Goal: Task Accomplishment & Management: Manage account settings

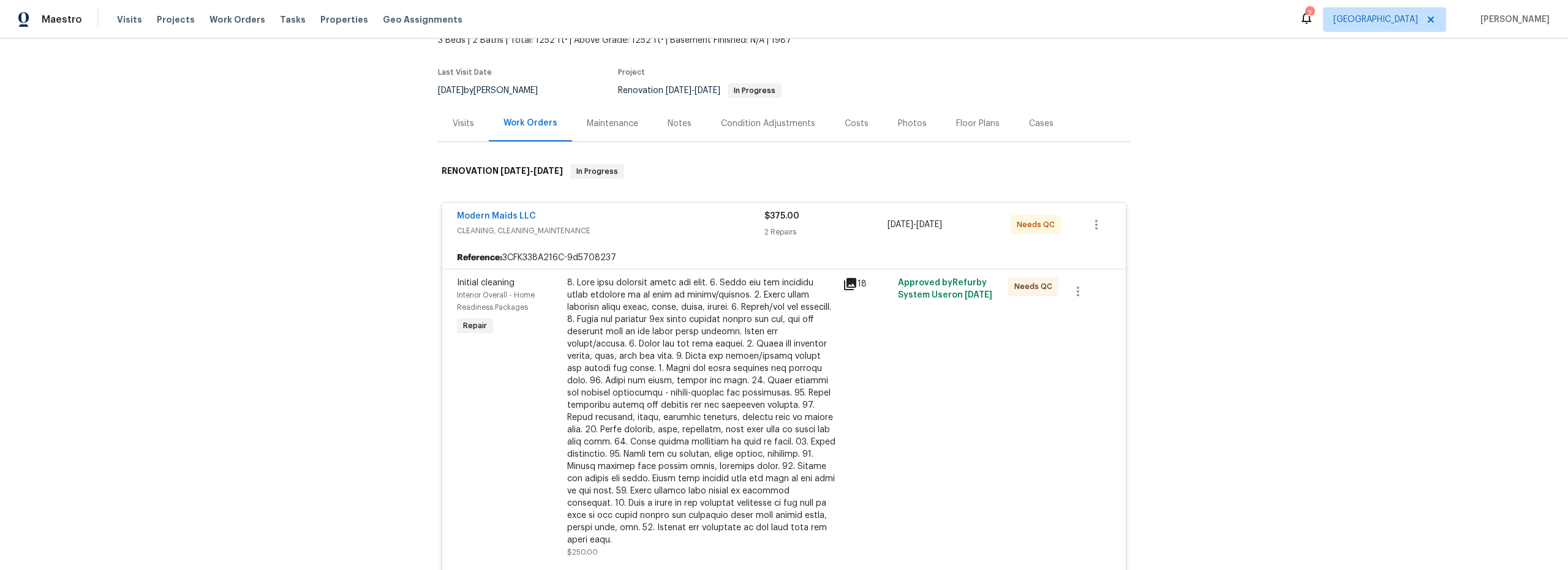
scroll to position [85, 0]
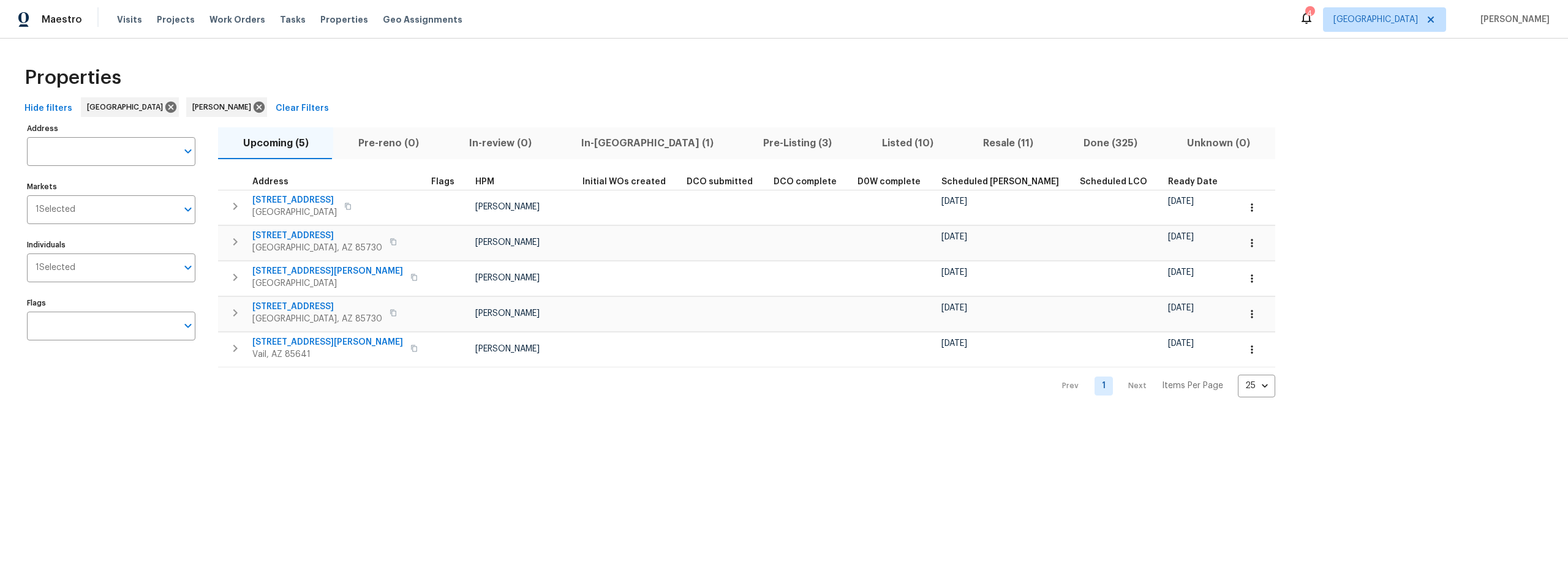
click at [588, 135] on span "In-reno (1)" at bounding box center [647, 143] width 168 height 17
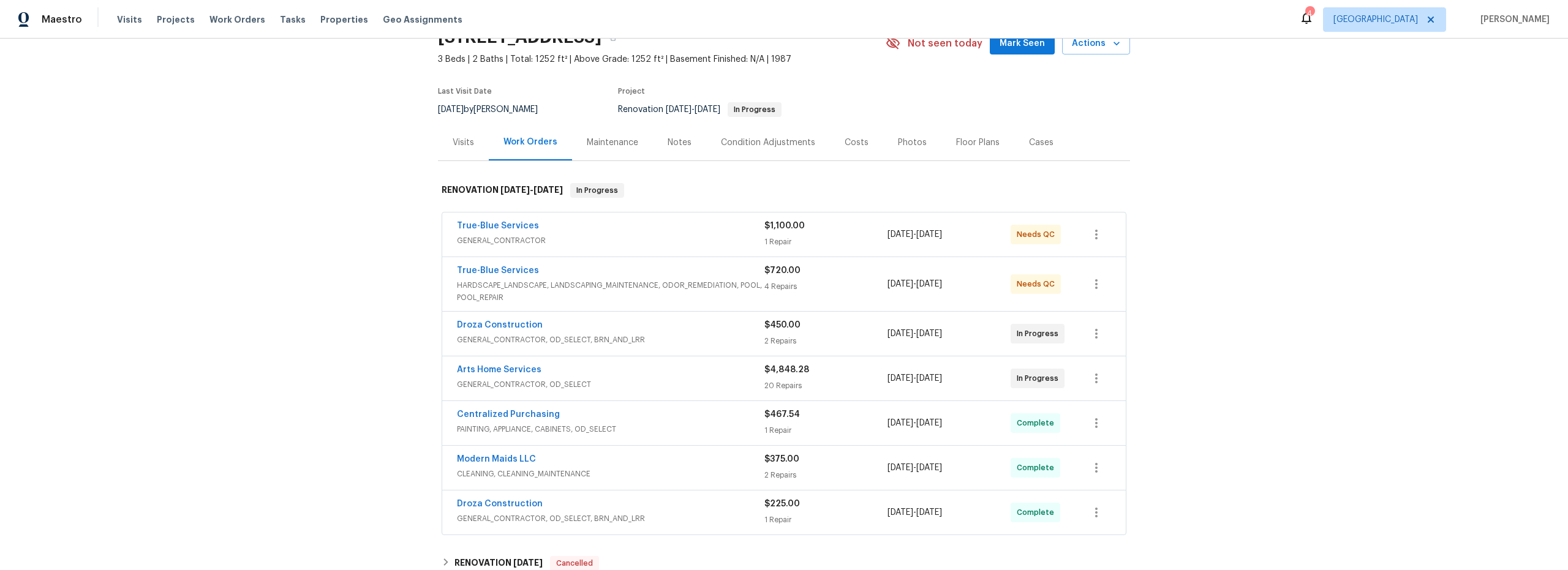
scroll to position [64, 0]
click at [680, 285] on span "HARDSCAPE_LANDSCAPE, LANDSCAPING_MAINTENANCE, ODOR_REMEDIATION, POOL, POOL_REPA…" at bounding box center [610, 288] width 307 height 24
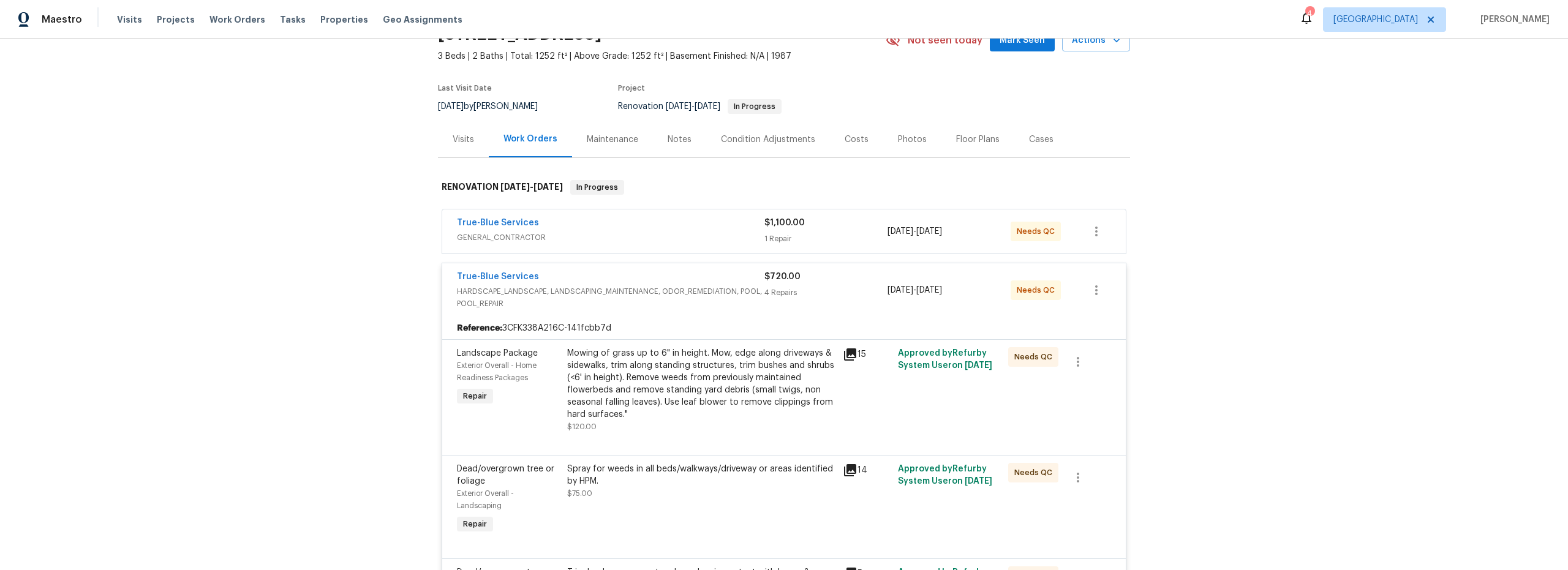
click at [664, 412] on div "Mowing of grass up to 6" in height. Mow, edge along driveways & sidewalks, trim…" at bounding box center [702, 383] width 268 height 73
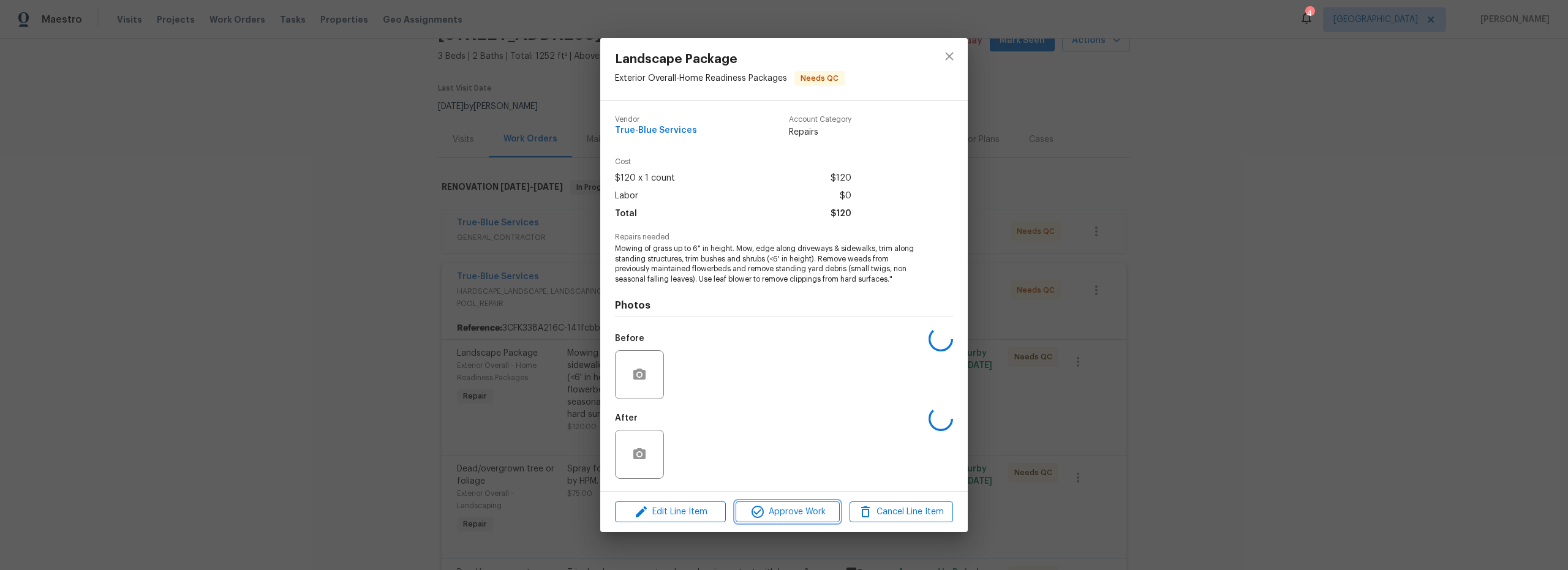
click at [772, 515] on span "Approve Work" at bounding box center [788, 512] width 96 height 15
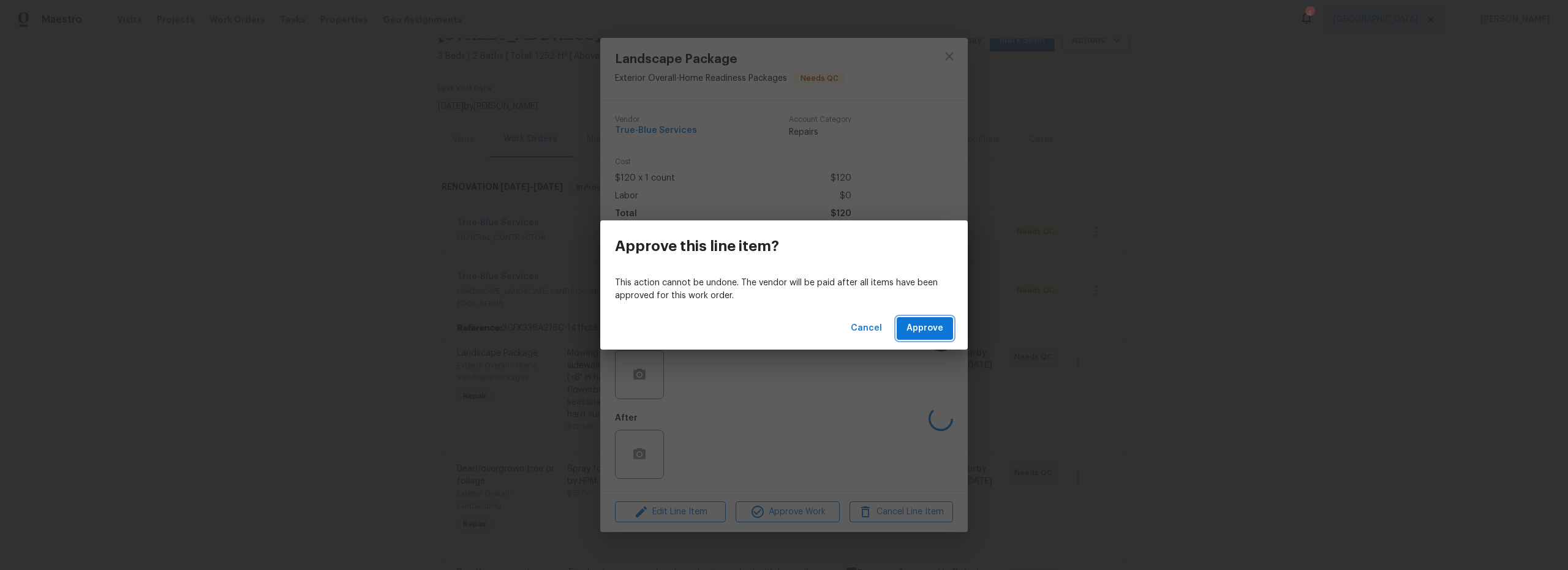
drag, startPoint x: 934, startPoint y: 331, endPoint x: 897, endPoint y: 340, distance: 38.1
click at [934, 331] on span "Approve" at bounding box center [924, 328] width 37 height 15
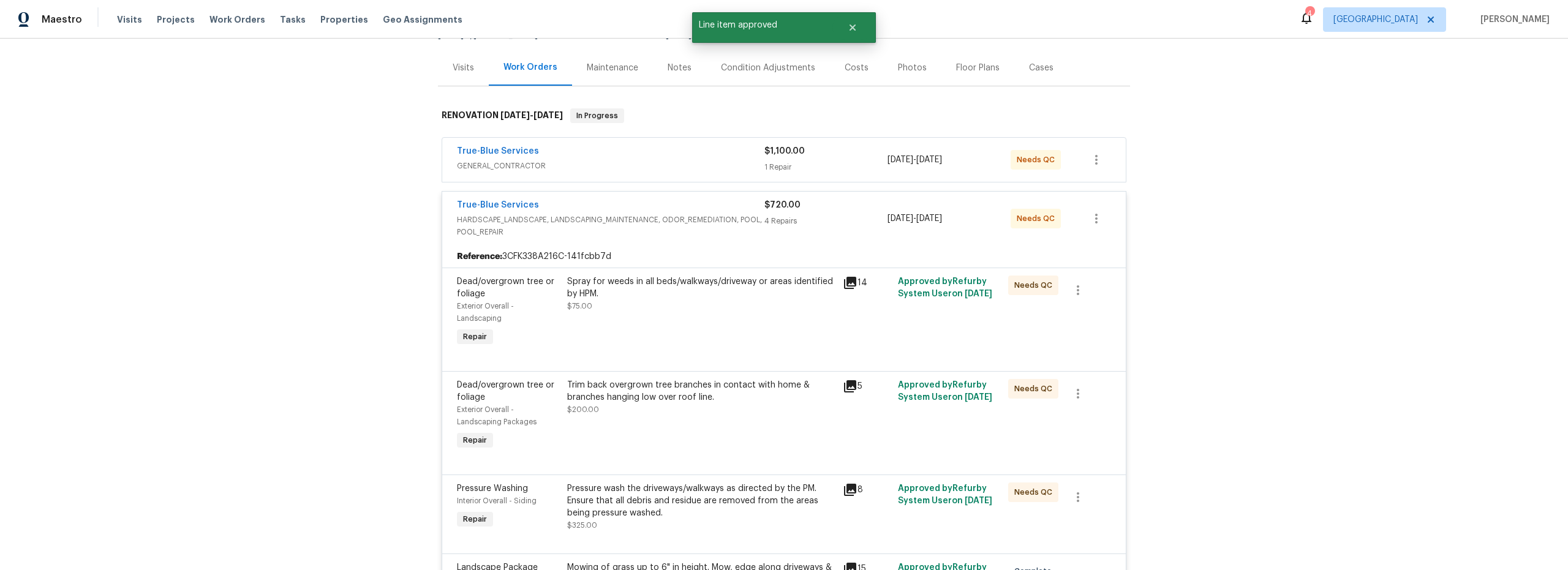
scroll to position [137, 0]
click at [709, 316] on div "Spray for weeds in all beds/walkways/driveway or areas identified by HPM. $75.00" at bounding box center [702, 311] width 276 height 81
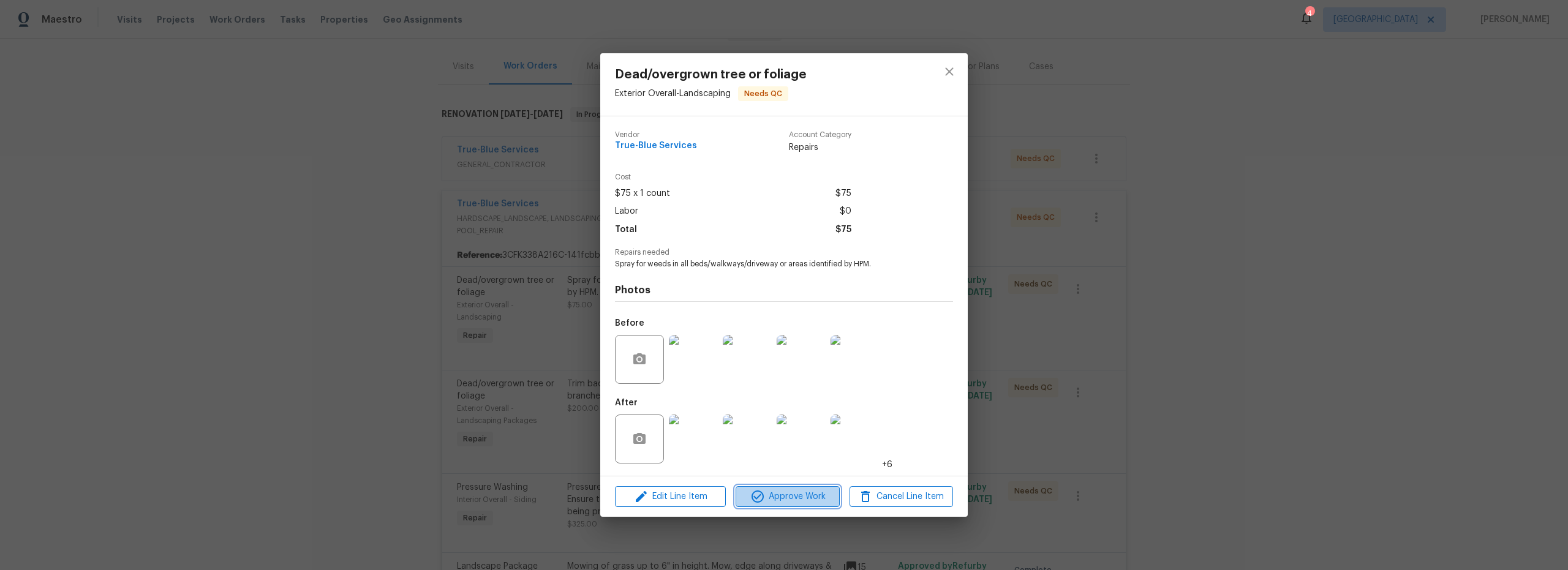
click at [786, 497] on span "Approve Work" at bounding box center [788, 497] width 96 height 15
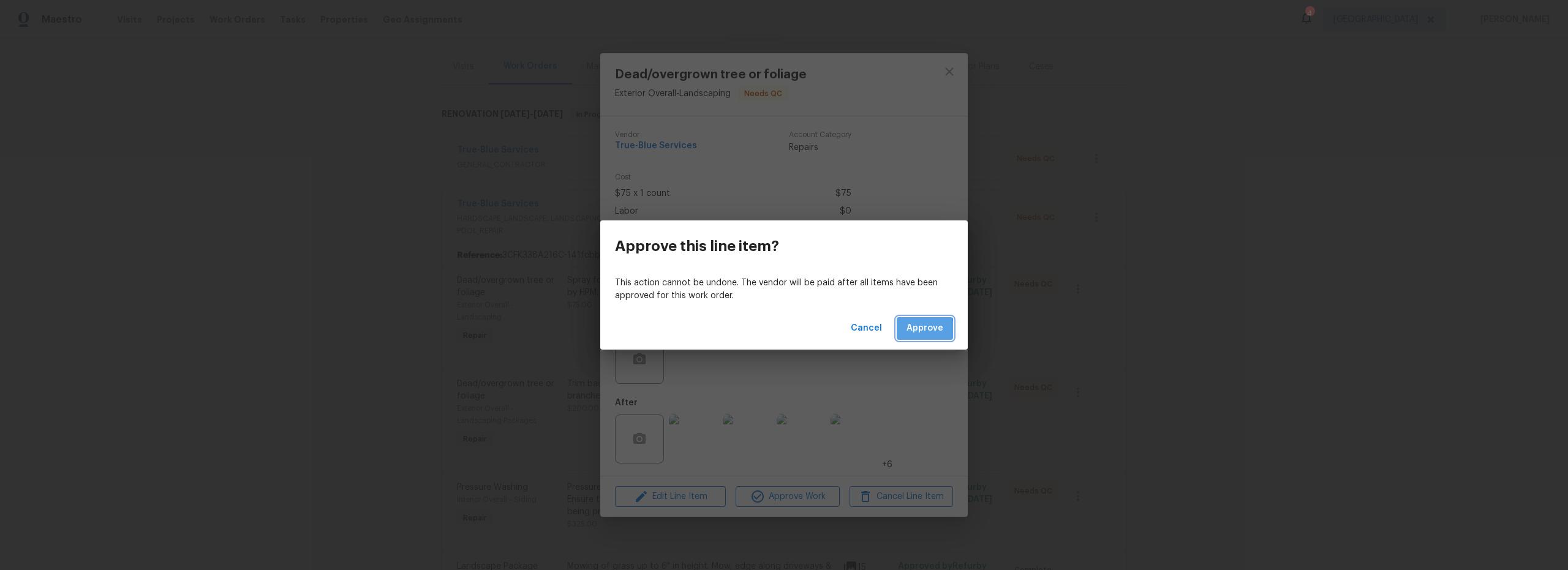
click at [914, 332] on span "Approve" at bounding box center [924, 328] width 37 height 15
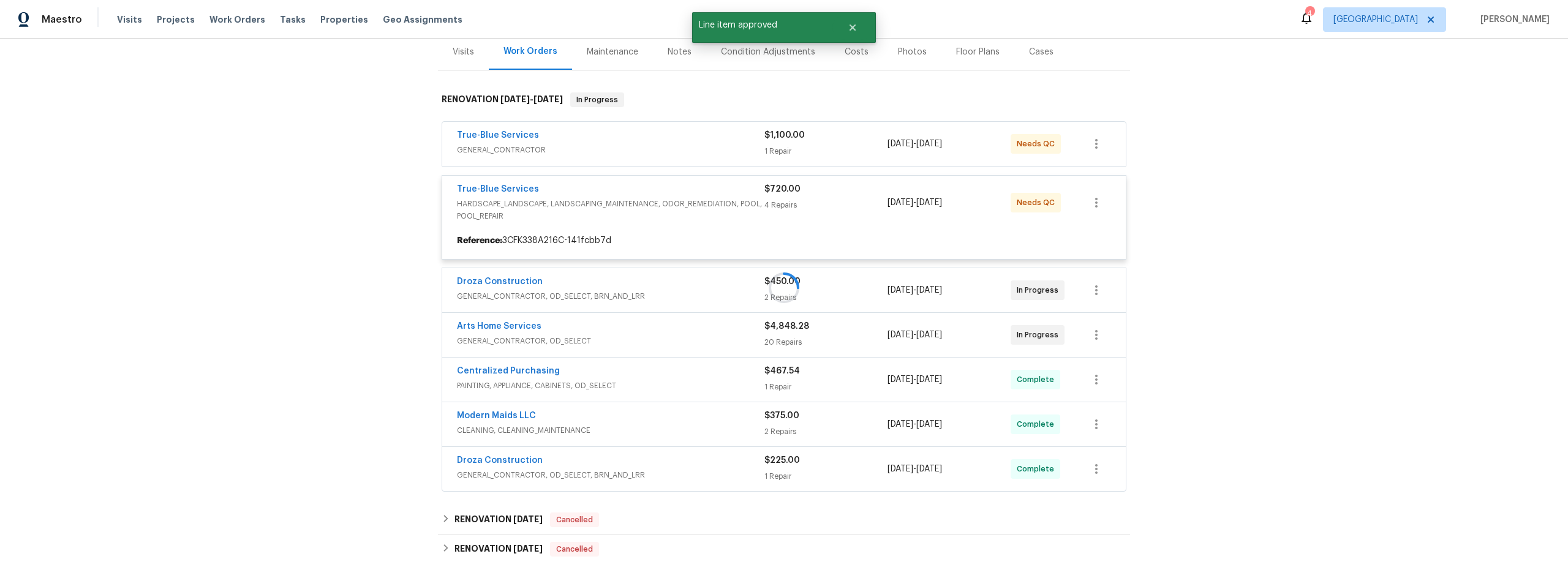
scroll to position [156, 0]
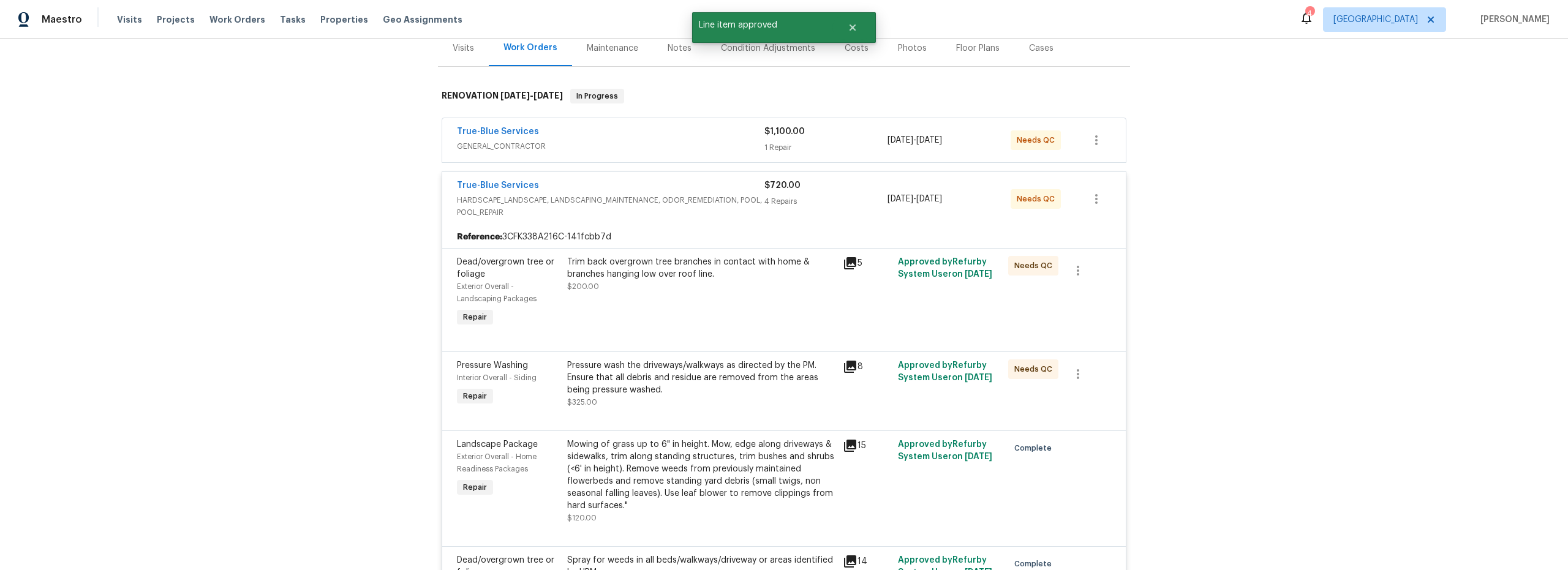
click at [712, 306] on div "Trim back overgrown tree branches in contact with home & branches hanging low o…" at bounding box center [702, 292] width 276 height 81
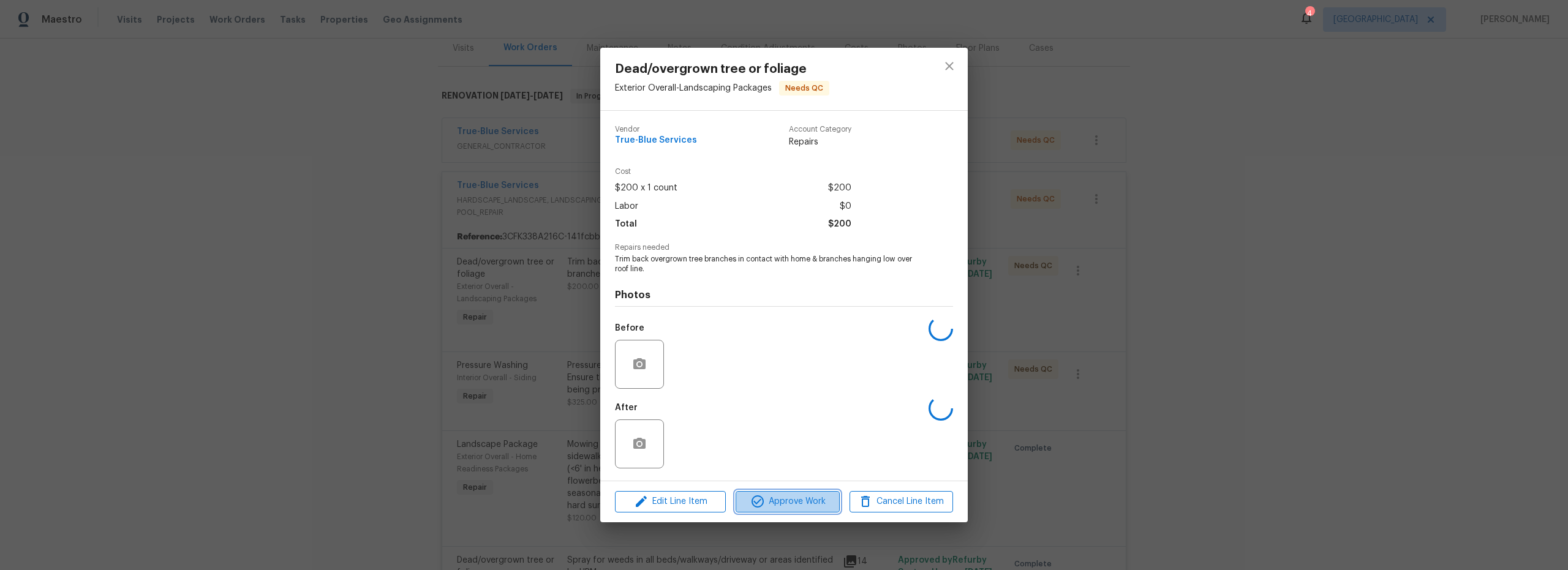
click at [789, 503] on span "Approve Work" at bounding box center [788, 501] width 96 height 15
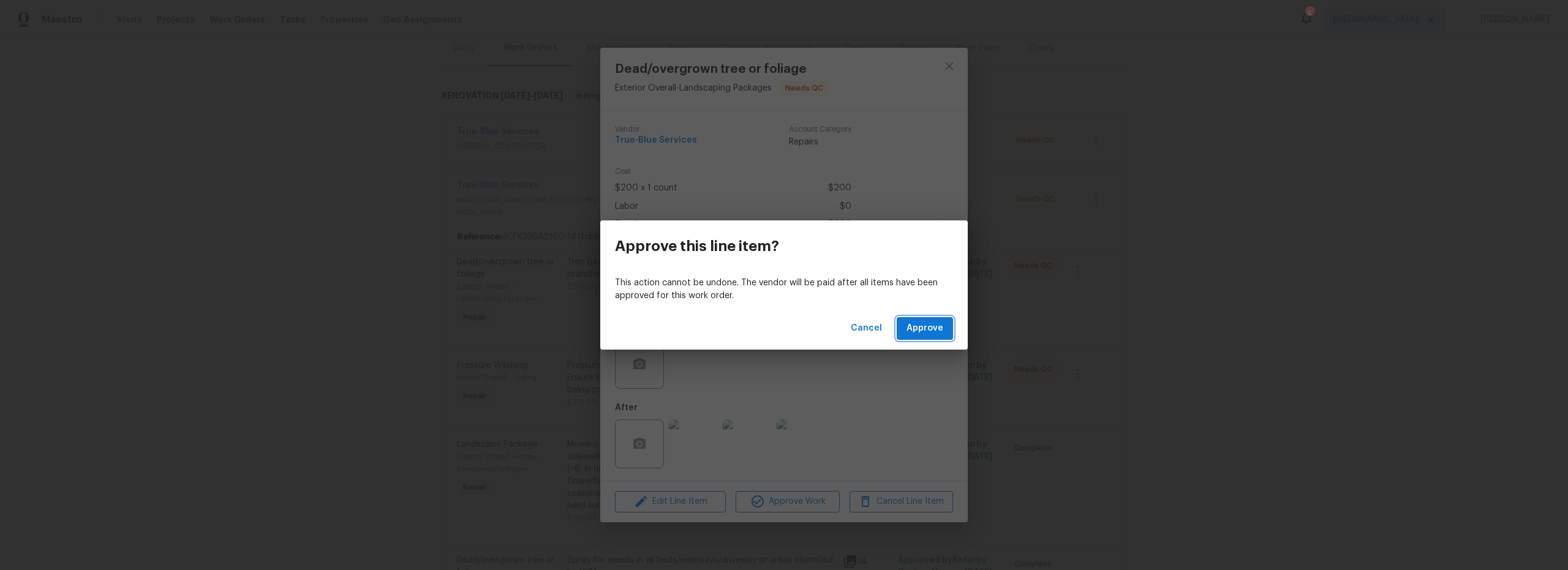
click at [926, 332] on span "Approve" at bounding box center [924, 328] width 37 height 15
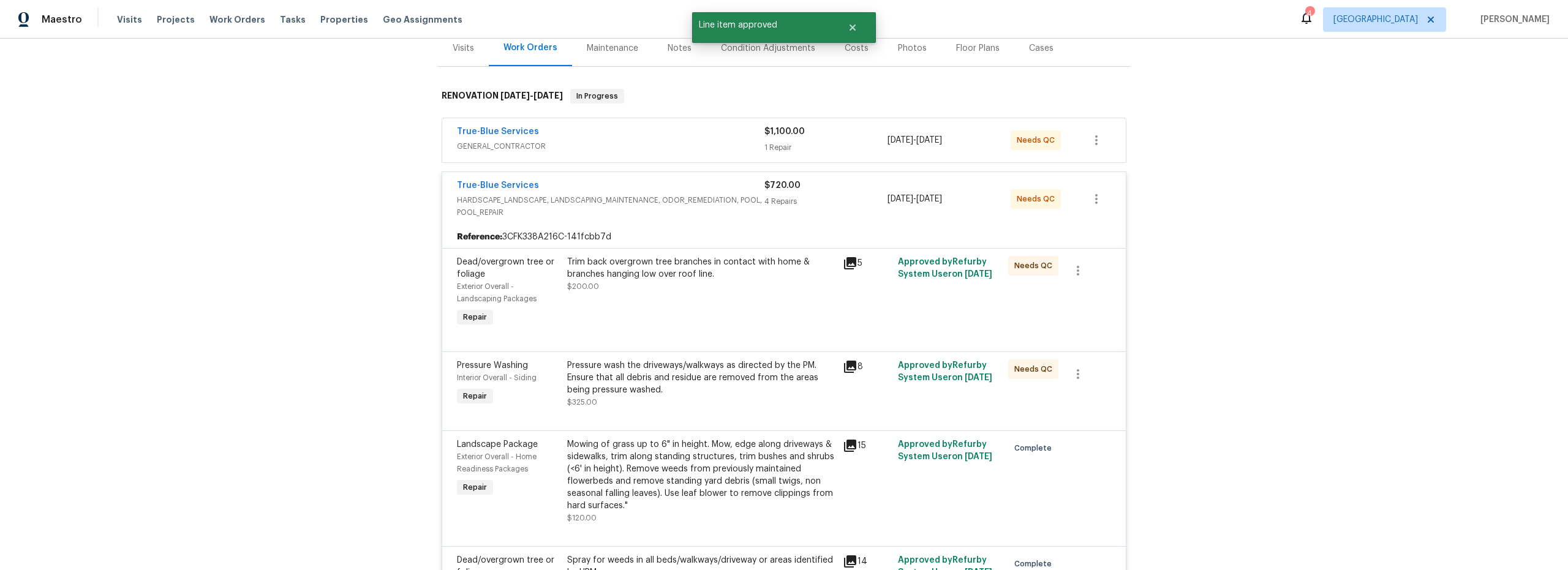
click at [725, 392] on div "Pressure wash the driveways/walkways as directed by the PM. Ensure that all deb…" at bounding box center [702, 378] width 268 height 37
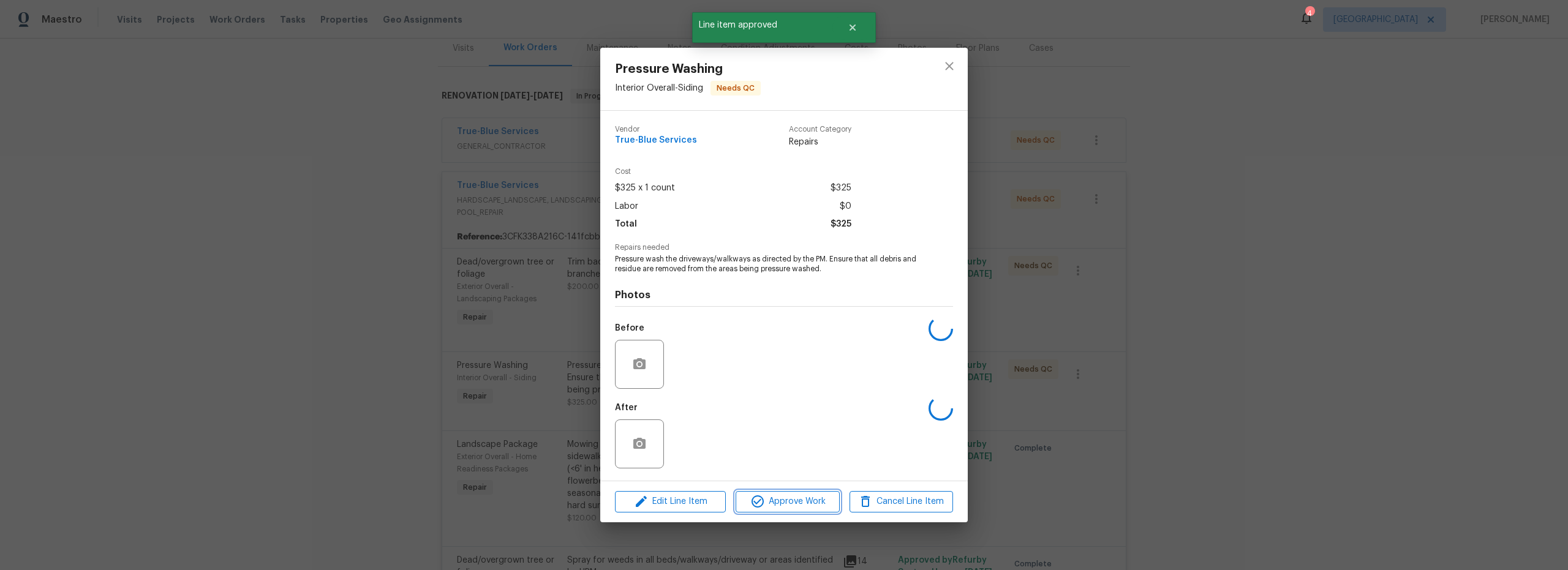
click at [786, 498] on span "Approve Work" at bounding box center [788, 501] width 96 height 15
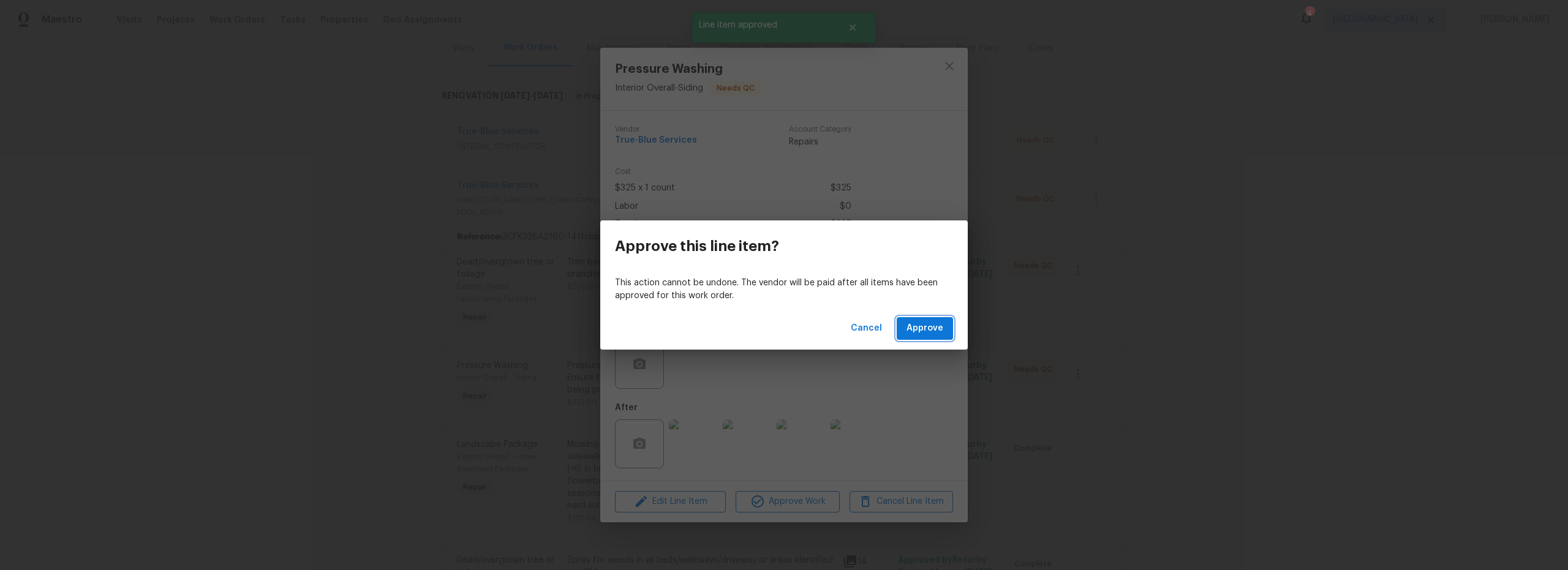
click at [924, 328] on span "Approve" at bounding box center [924, 328] width 37 height 15
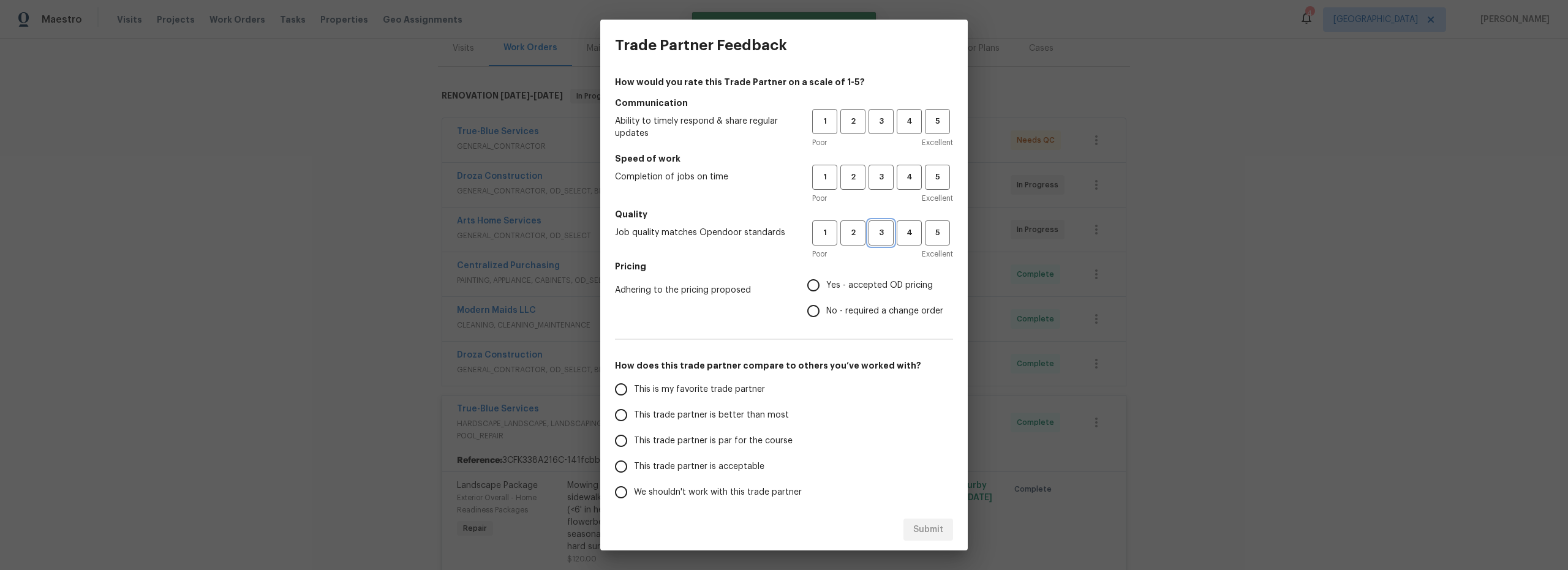
click at [875, 237] on span "3" at bounding box center [881, 233] width 23 height 14
click at [876, 179] on span "3" at bounding box center [881, 178] width 23 height 14
click at [868, 130] on button "3" at bounding box center [881, 121] width 25 height 25
click at [809, 275] on input "Yes - accepted OD pricing" at bounding box center [813, 285] width 25 height 25
radio input "true"
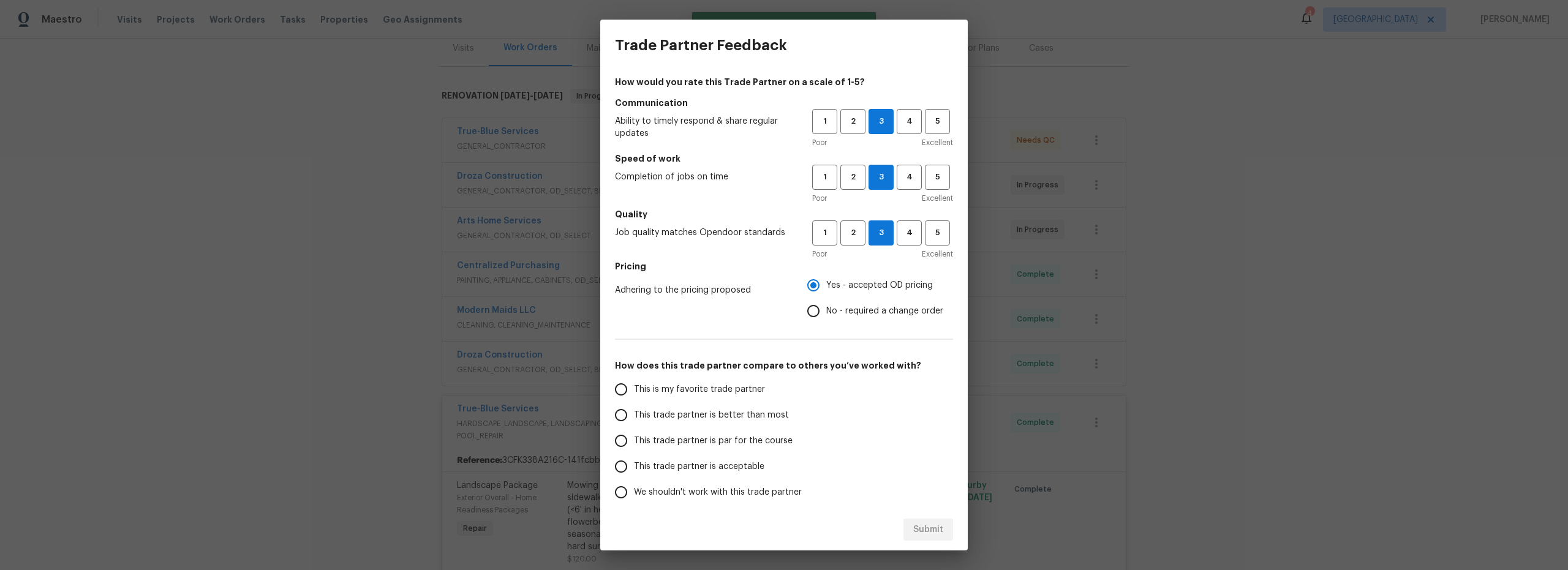
click at [632, 392] on input "This is my favorite trade partner" at bounding box center [621, 390] width 25 height 25
click at [931, 529] on span "Submit" at bounding box center [928, 530] width 30 height 15
radio input "true"
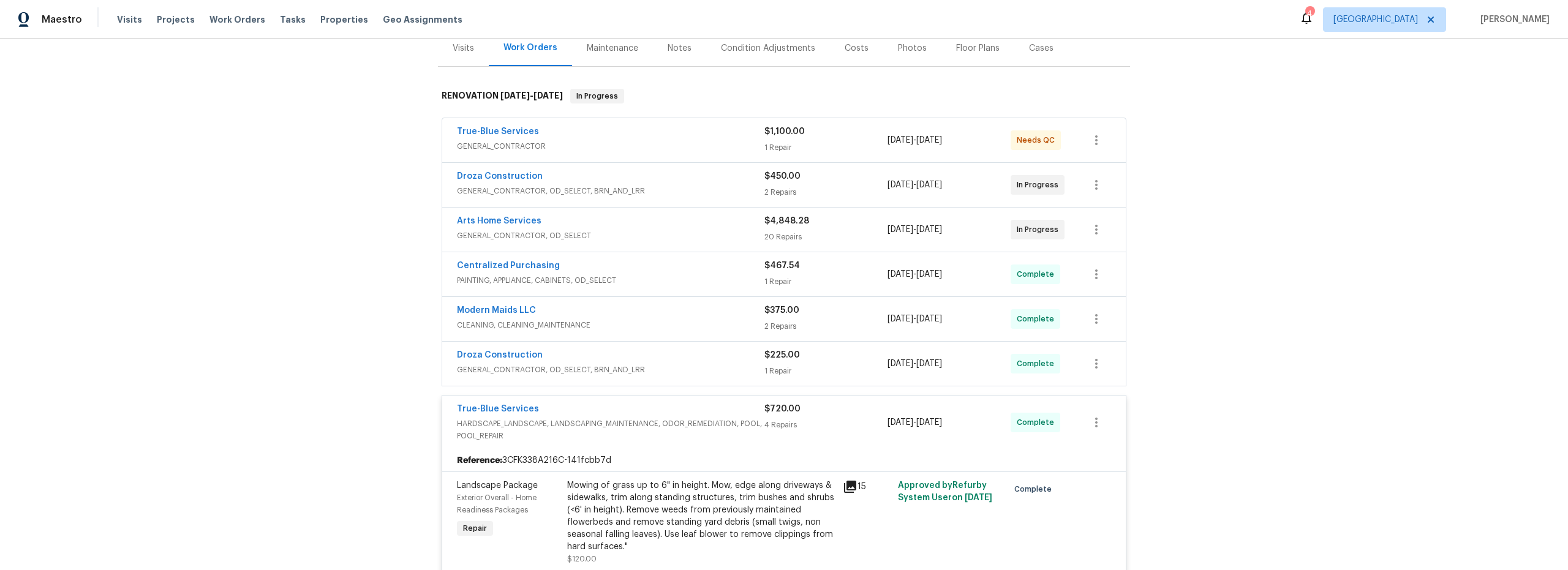
click at [661, 134] on div "True-Blue Services" at bounding box center [610, 133] width 307 height 14
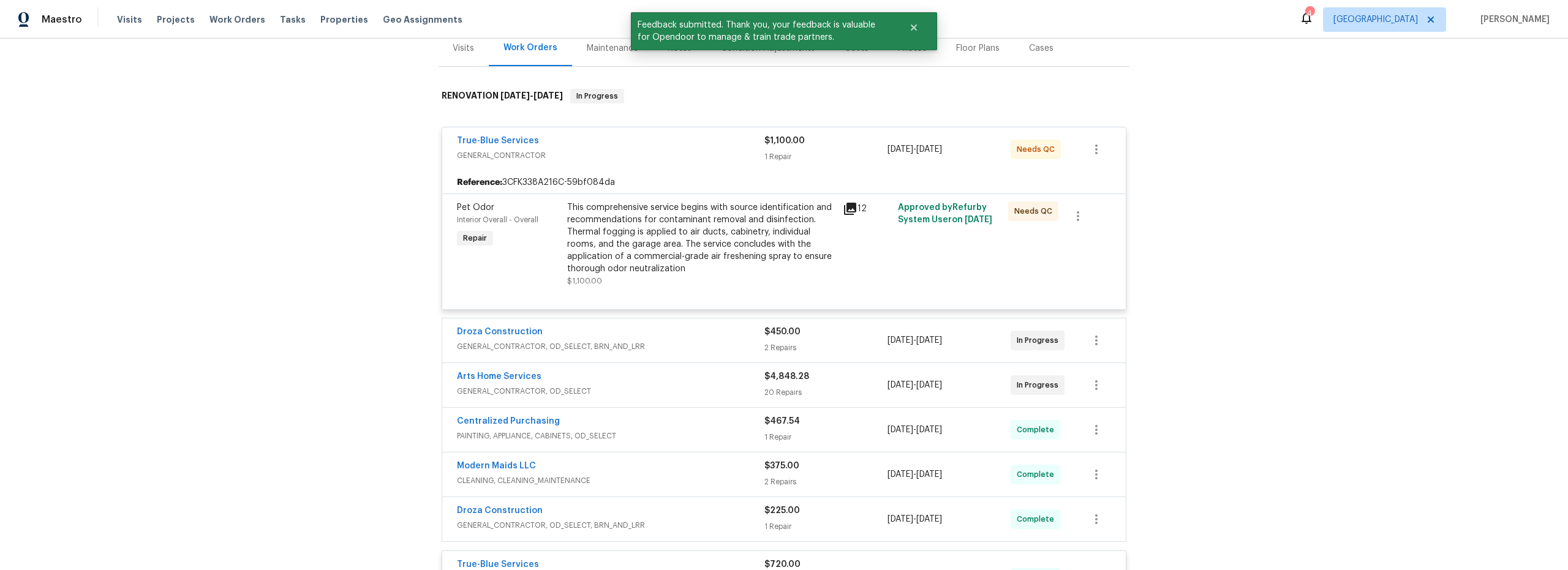
click at [723, 276] on div "This comprehensive service begins with source identification and recommendation…" at bounding box center [702, 244] width 268 height 86
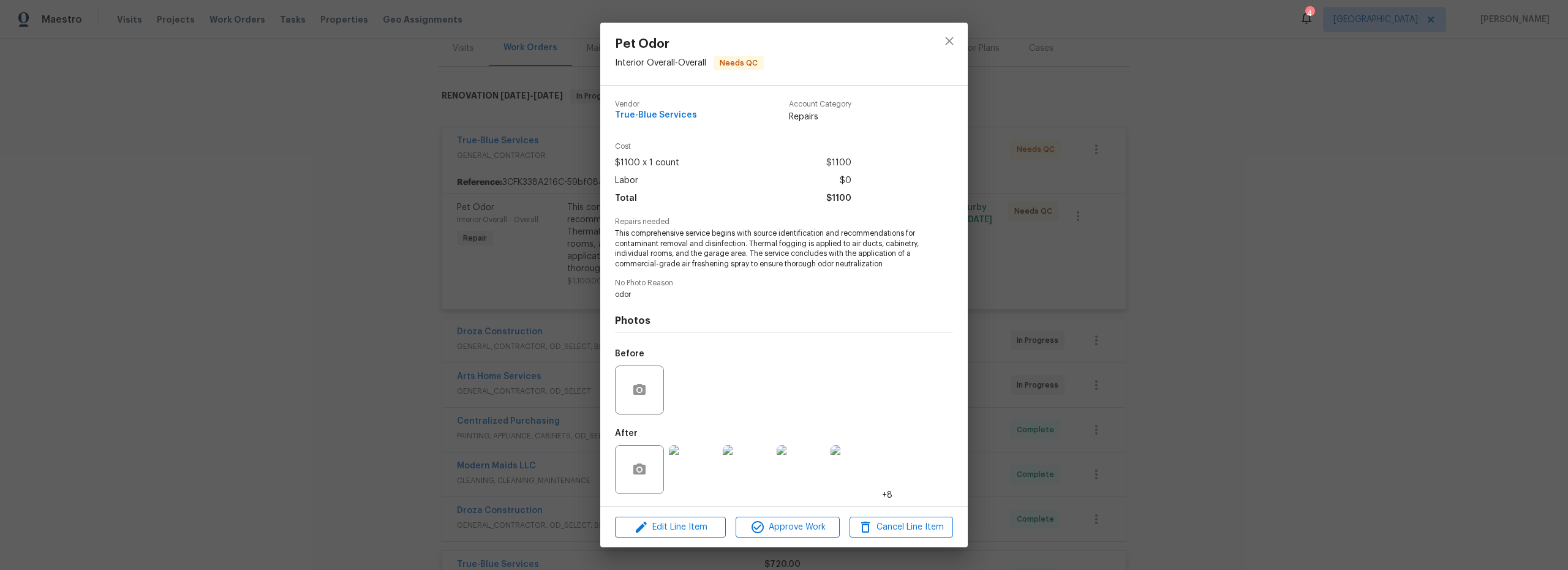
click at [695, 484] on img at bounding box center [693, 469] width 49 height 49
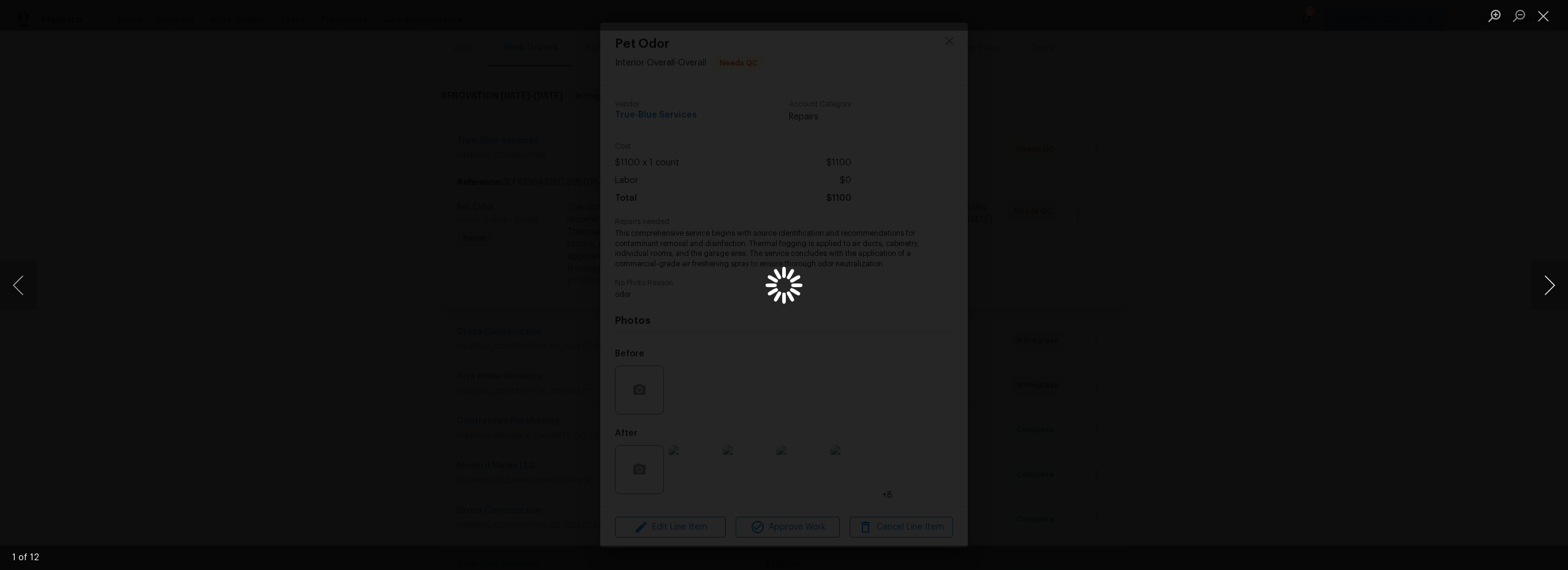
click at [1557, 288] on button "Next image" at bounding box center [1550, 285] width 37 height 49
click at [1551, 290] on button "Next image" at bounding box center [1550, 285] width 37 height 49
click at [946, 52] on div "Lightbox" at bounding box center [784, 285] width 1568 height 570
click at [1545, 15] on button "Close lightbox" at bounding box center [1544, 15] width 24 height 22
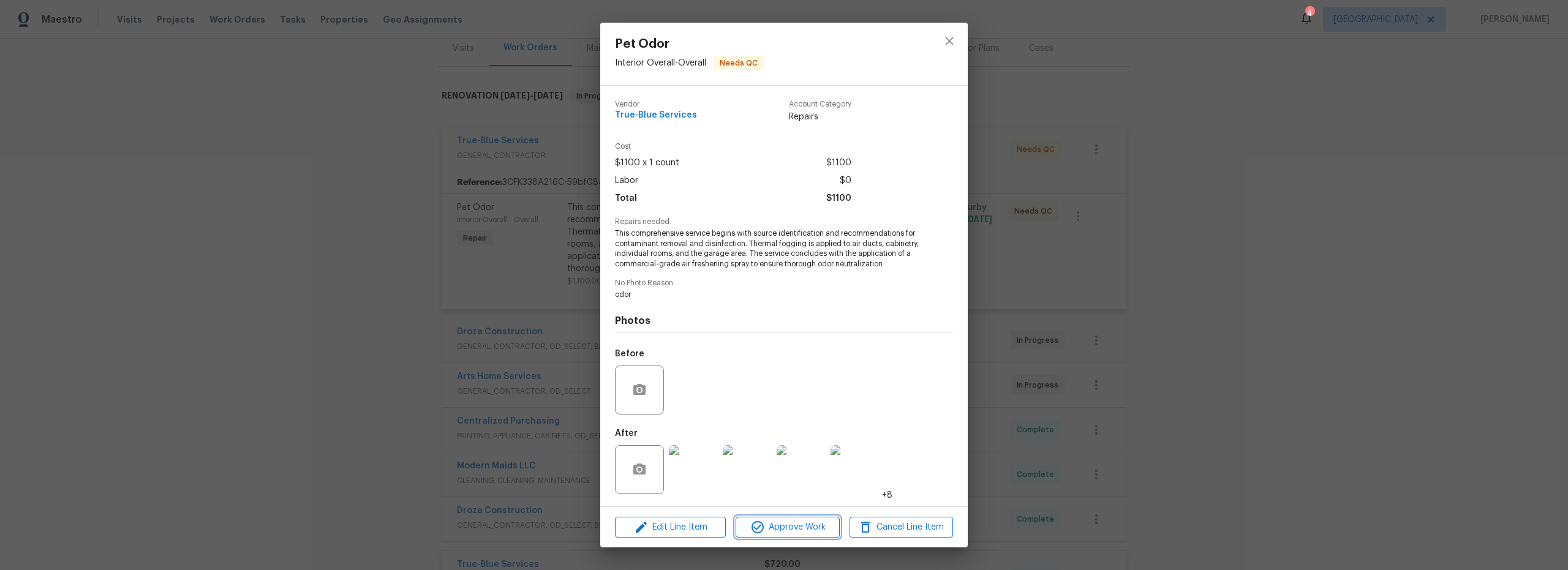
click at [799, 536] on span "Approve Work" at bounding box center [788, 527] width 96 height 15
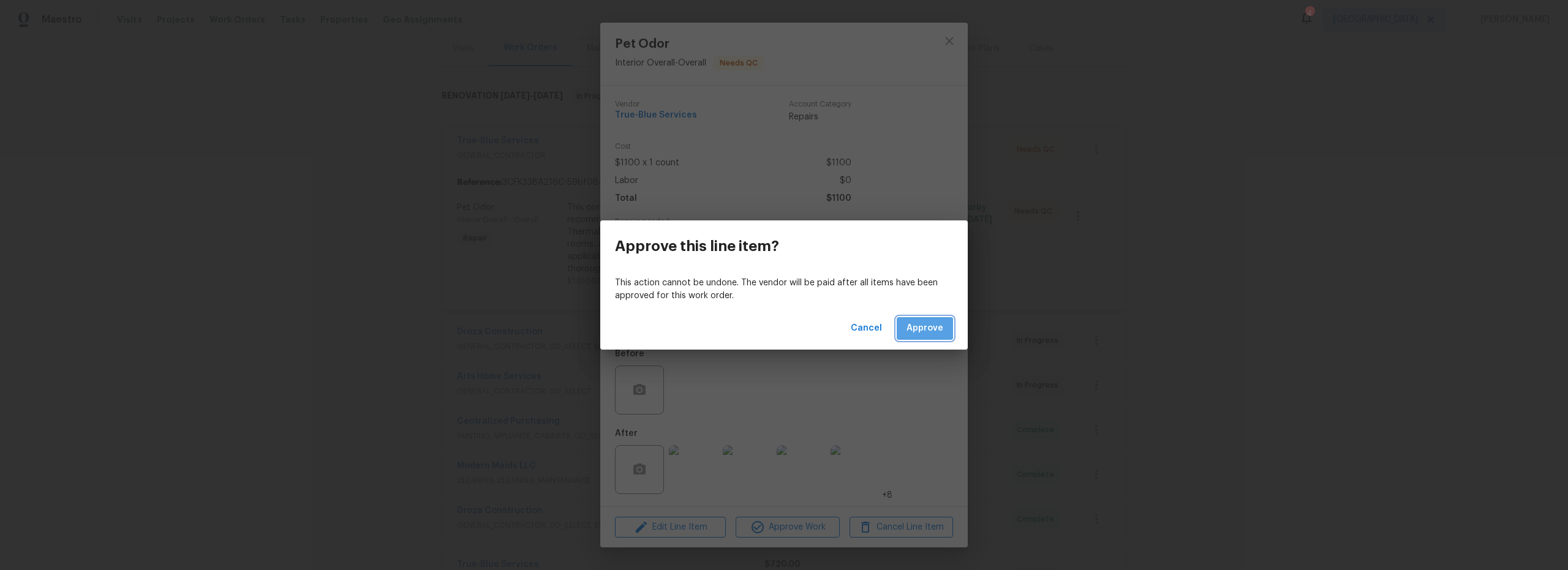
click at [924, 323] on span "Approve" at bounding box center [924, 328] width 37 height 15
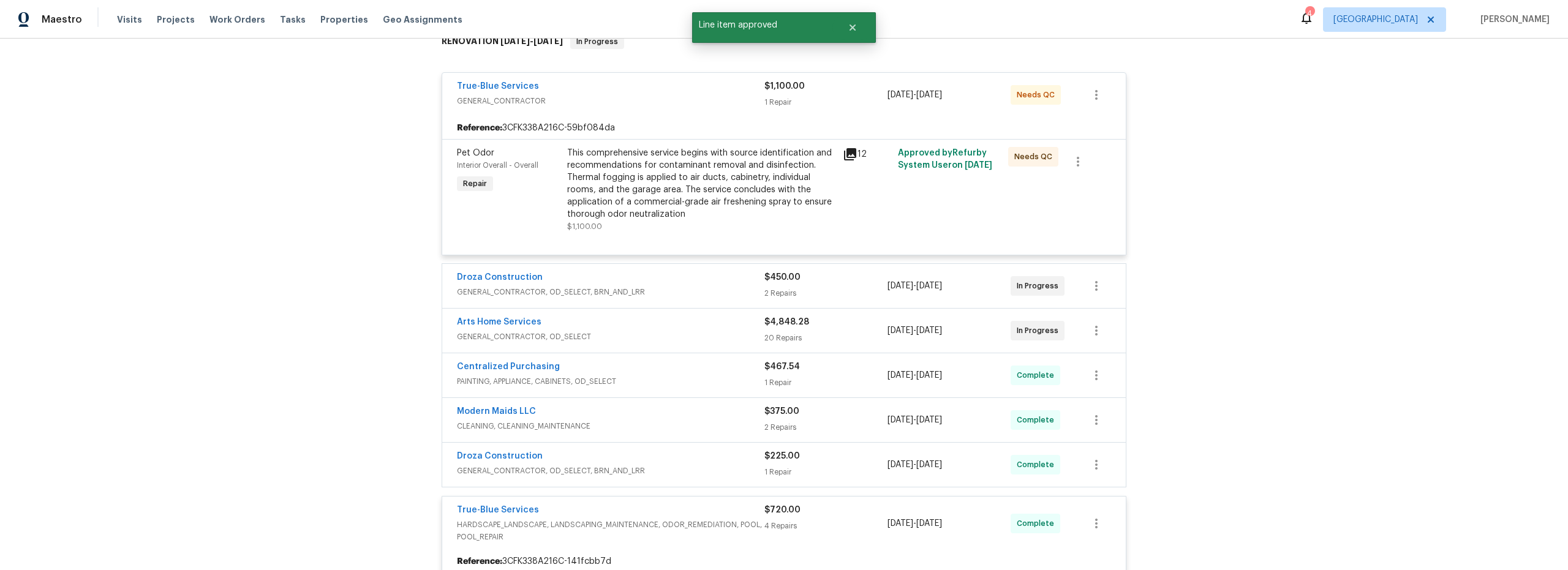
scroll to position [218, 0]
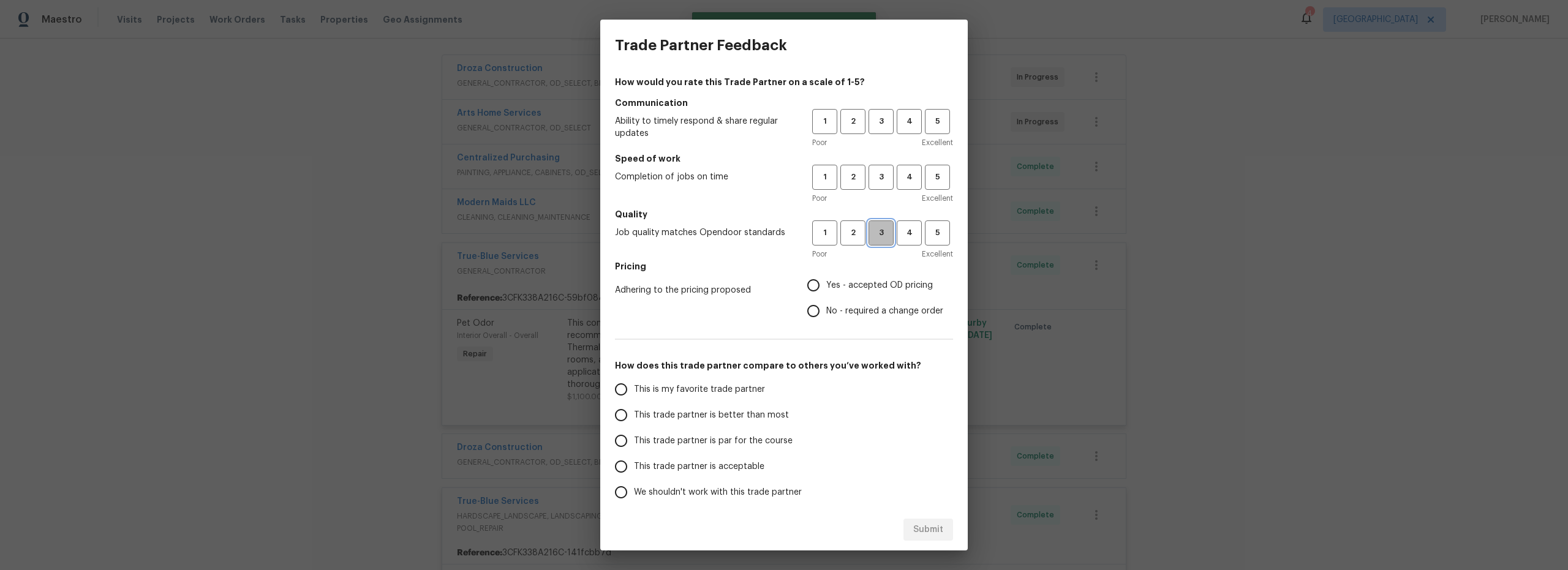
drag, startPoint x: 882, startPoint y: 236, endPoint x: 876, endPoint y: 217, distance: 19.9
click at [880, 235] on span "3" at bounding box center [881, 233] width 23 height 14
click at [876, 178] on span "3" at bounding box center [881, 178] width 23 height 14
click at [870, 130] on button "3" at bounding box center [881, 121] width 25 height 25
click at [808, 287] on input "Yes - accepted OD pricing" at bounding box center [813, 285] width 25 height 25
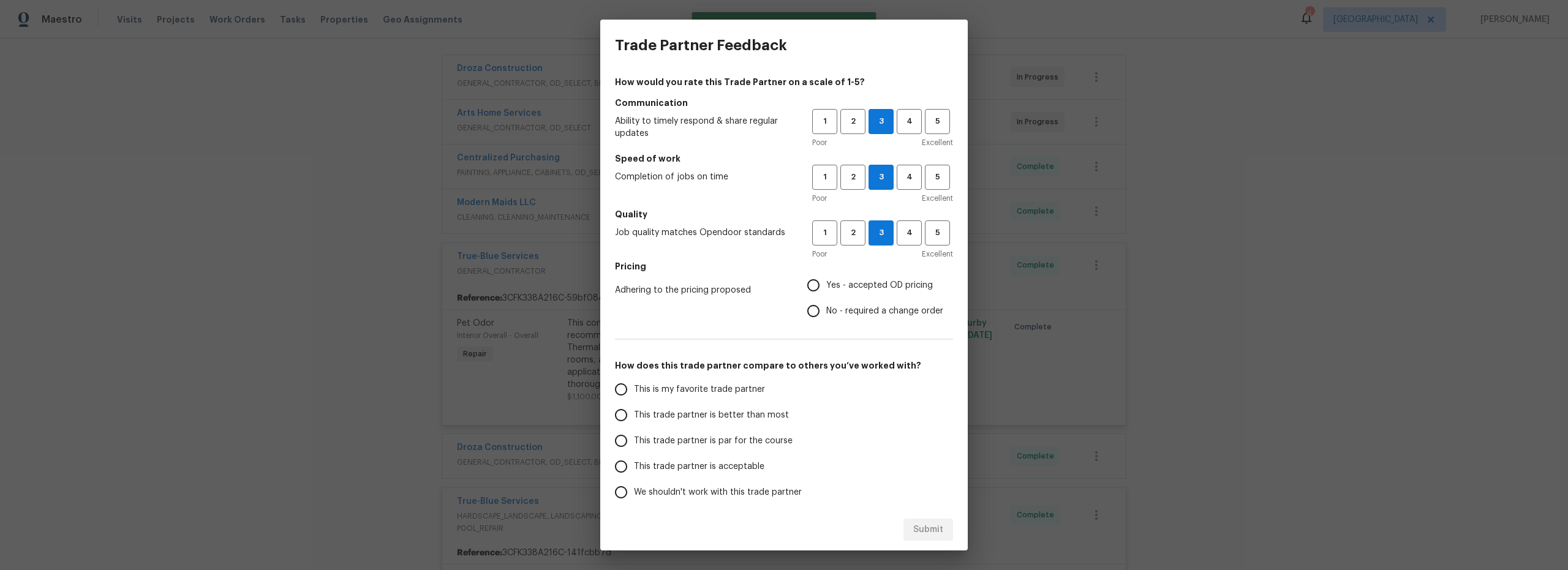
radio input "true"
click at [610, 392] on input "This is my favorite trade partner" at bounding box center [621, 390] width 25 height 25
click at [942, 530] on span "Submit" at bounding box center [928, 530] width 30 height 15
radio input "true"
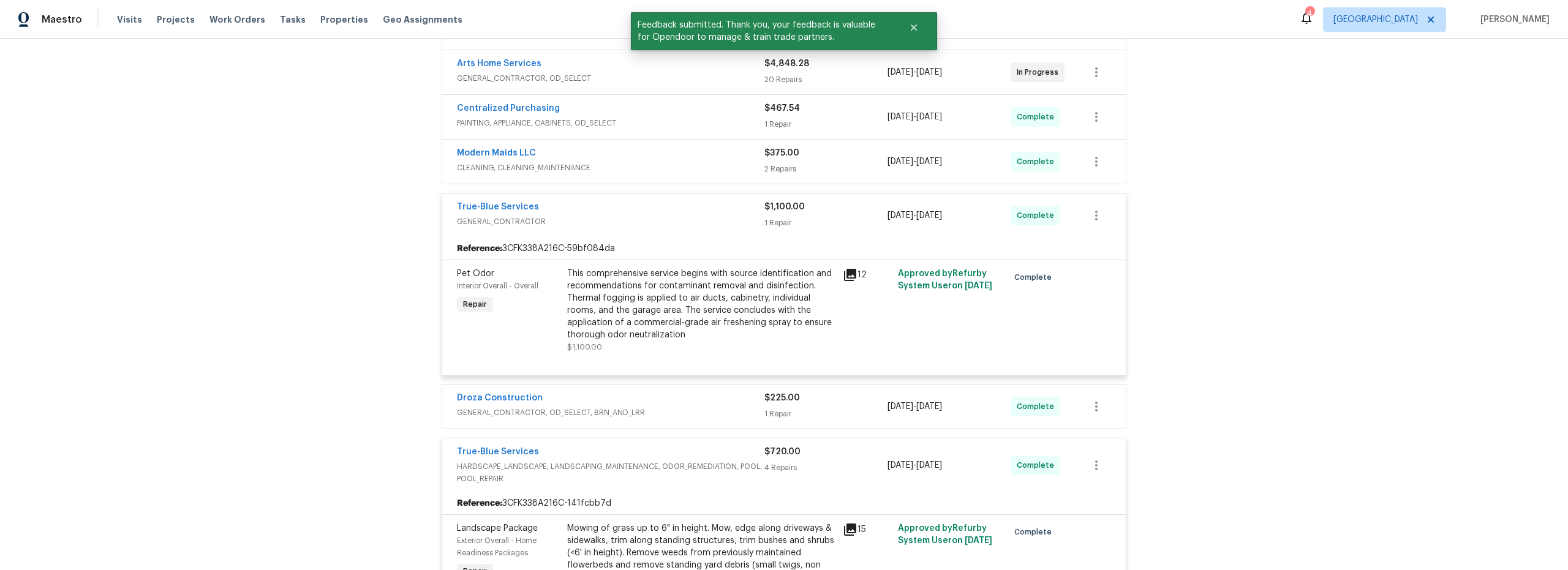
scroll to position [0, 0]
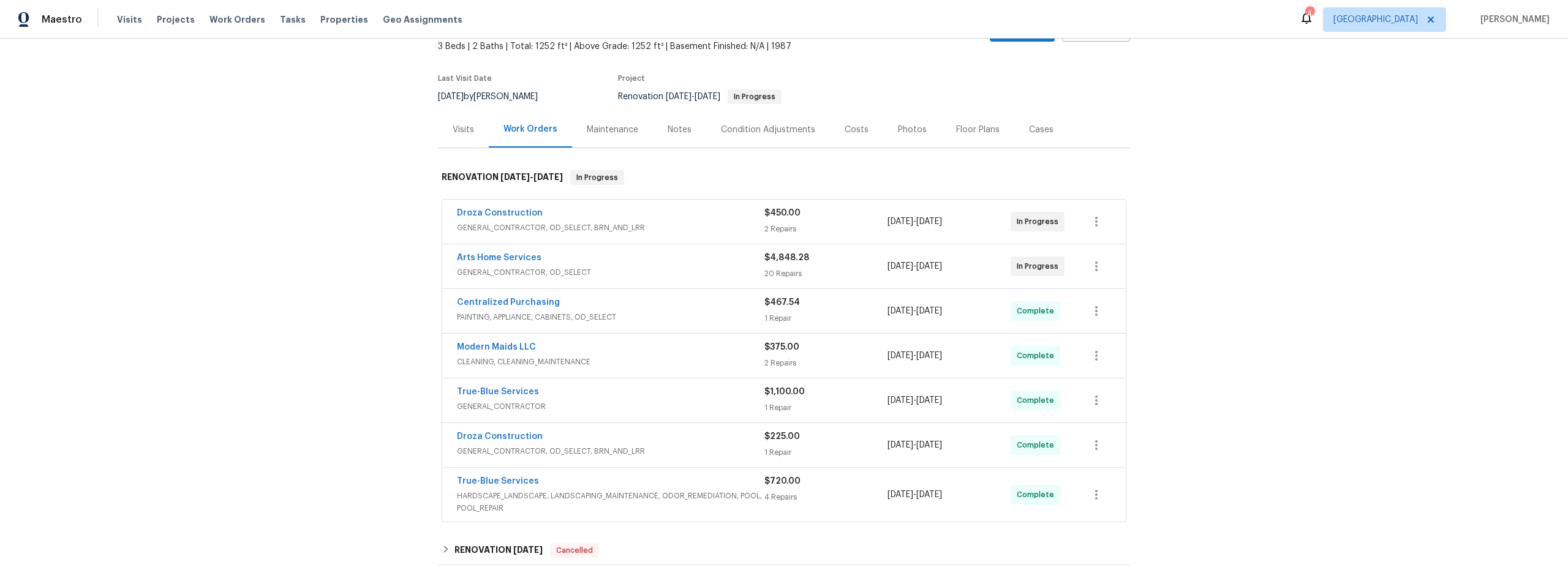
scroll to position [150, 0]
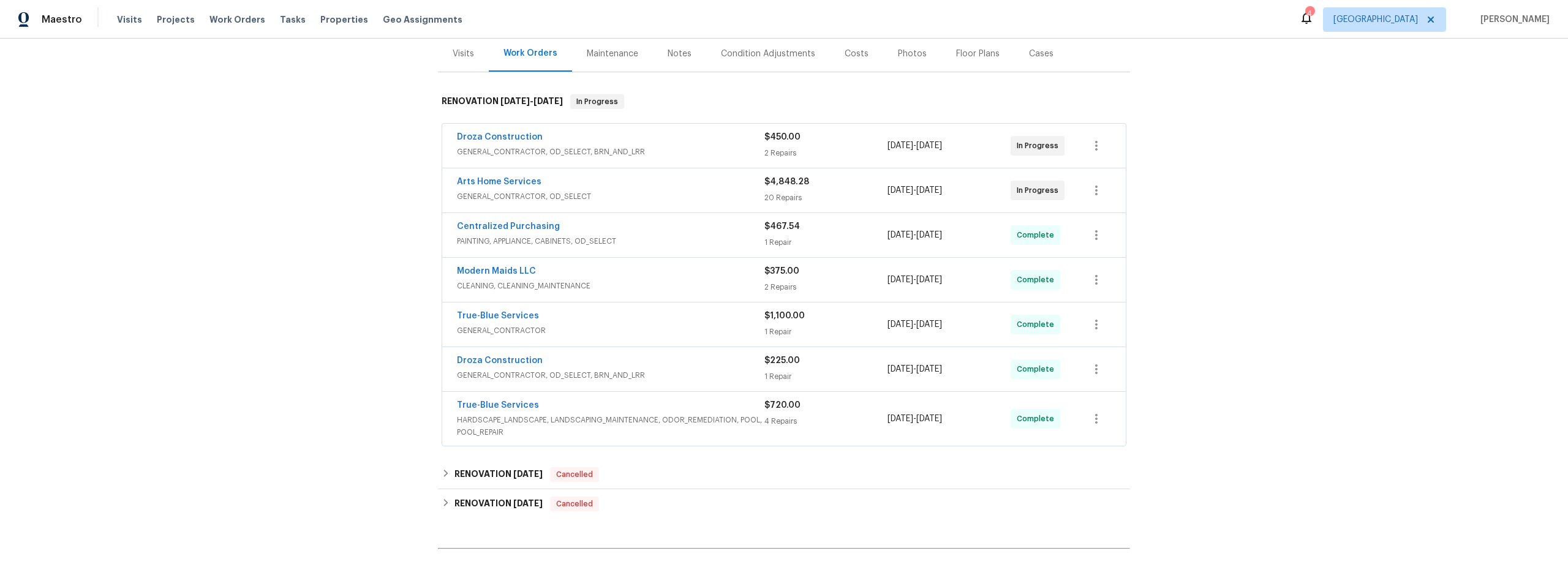
click at [691, 199] on span "GENERAL_CONTRACTOR, OD_SELECT" at bounding box center [610, 197] width 307 height 13
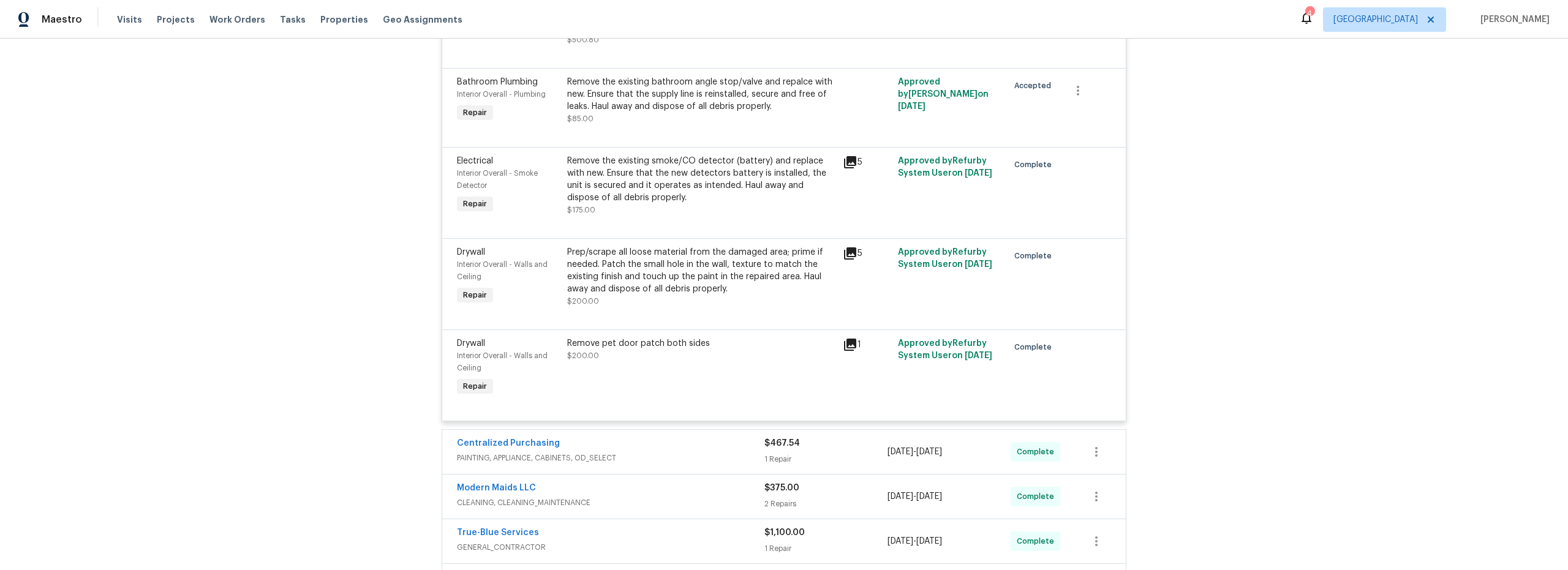
scroll to position [1912, 0]
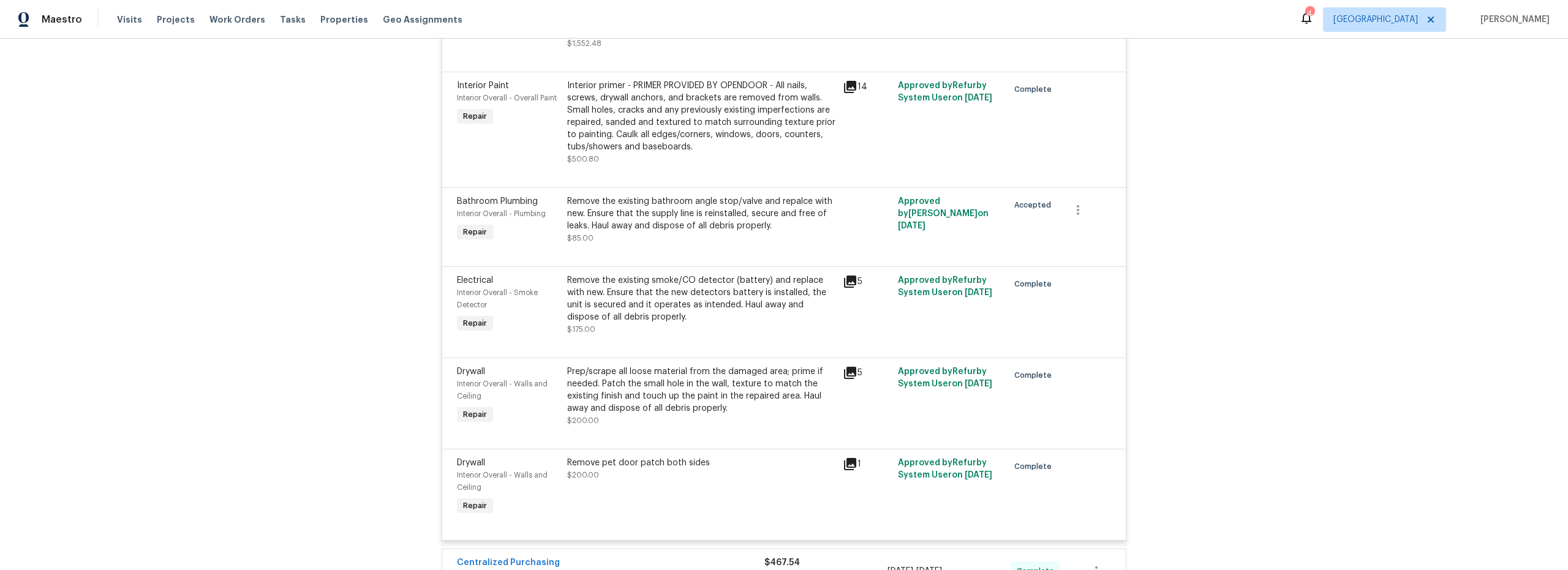
click at [530, 241] on div "Bathroom Plumbing Interior Overall - Plumbing Repair" at bounding box center [508, 220] width 111 height 56
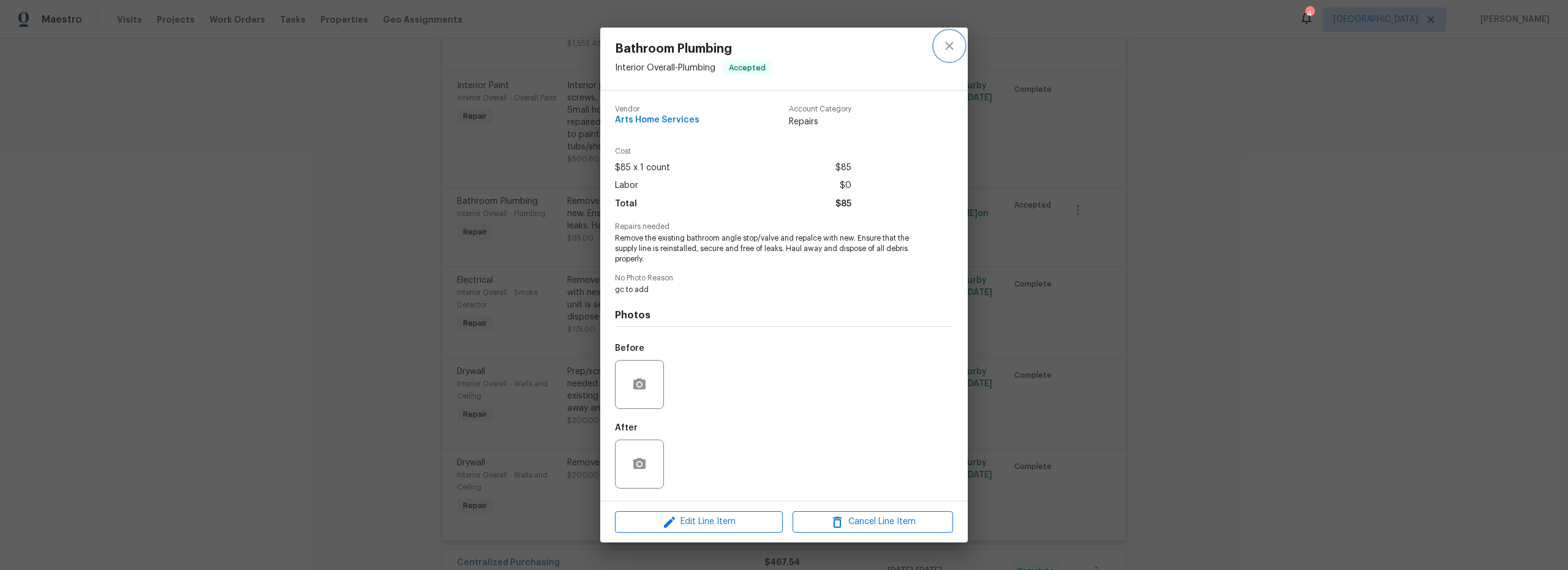
click at [949, 51] on icon "close" at bounding box center [950, 46] width 15 height 14
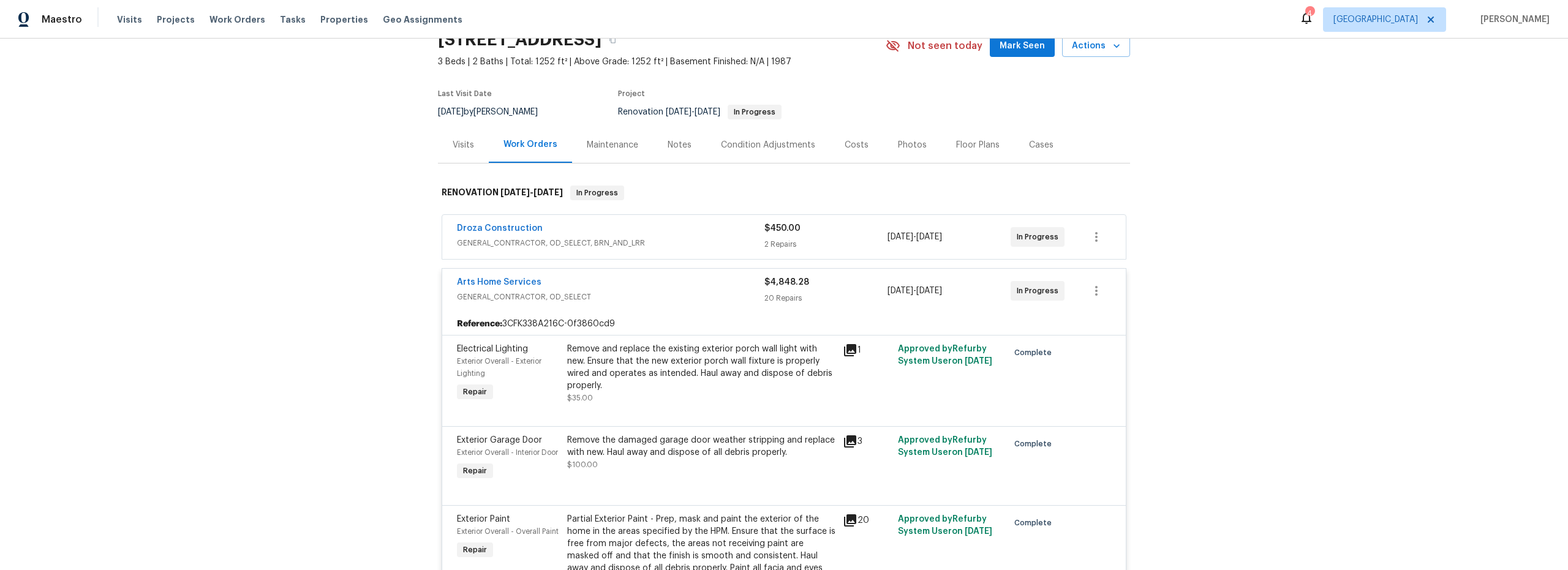
scroll to position [0, 0]
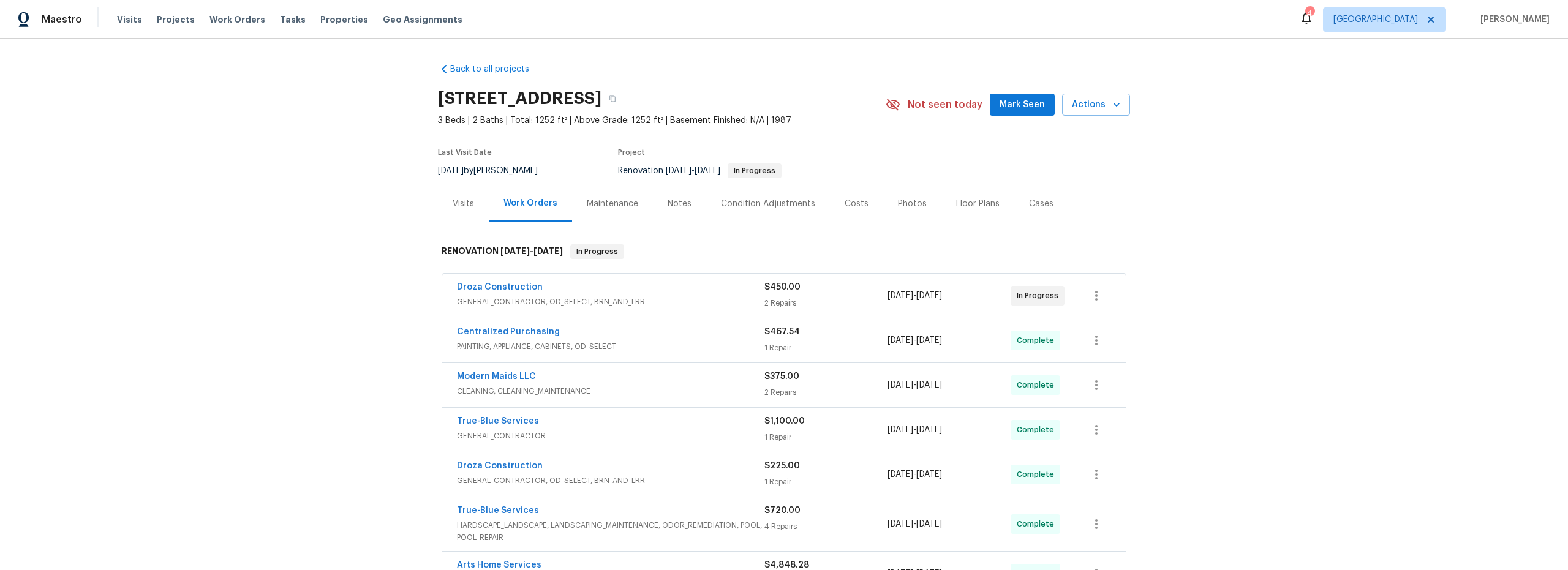
click at [845, 201] on div "Costs" at bounding box center [857, 204] width 24 height 13
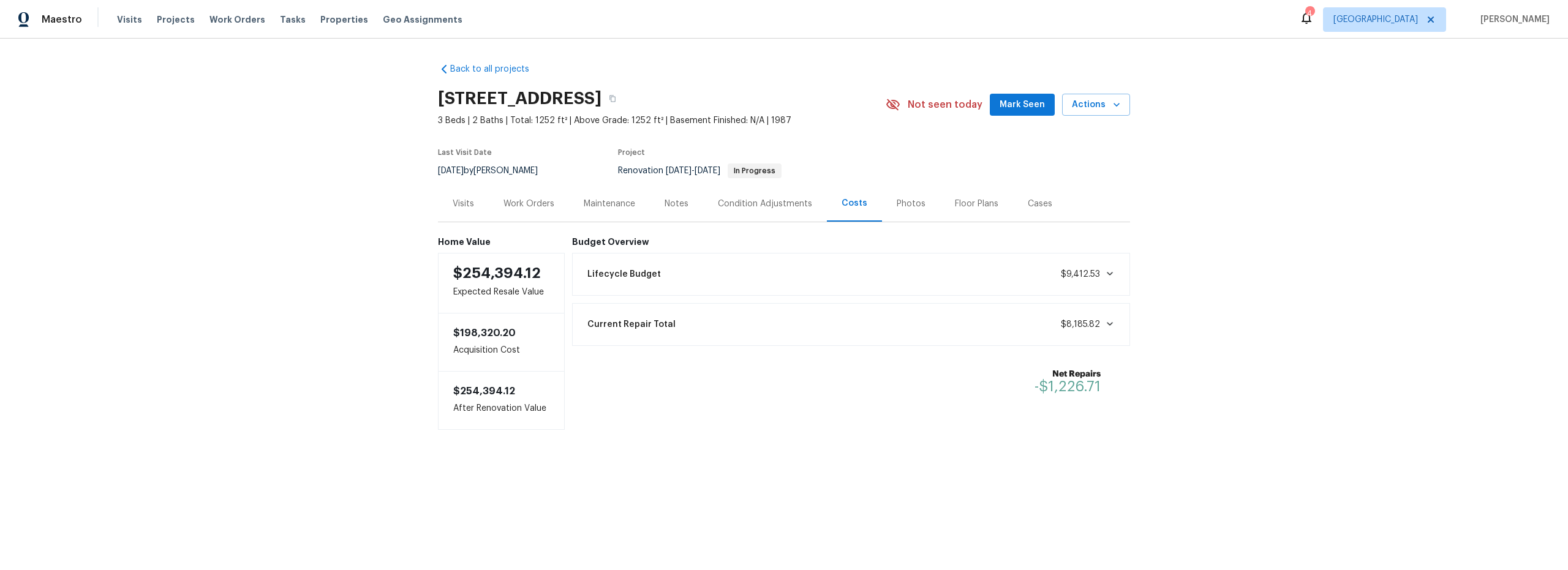
click at [250, 358] on div "Back to all projects 3960 S Cedarwood Way, Tucson, AZ 85730 3 Beds | 2 Baths | …" at bounding box center [784, 271] width 1568 height 465
click at [518, 203] on div "Work Orders" at bounding box center [529, 204] width 51 height 13
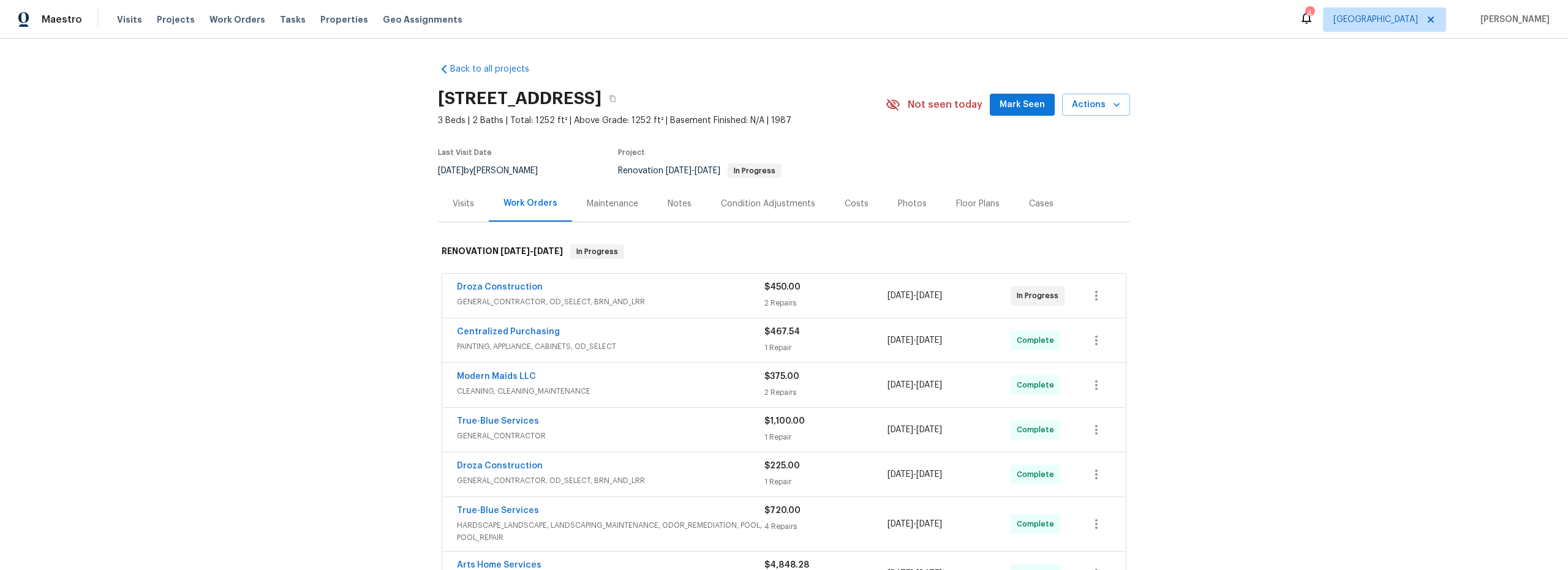
click at [899, 201] on div "Photos" at bounding box center [913, 204] width 29 height 13
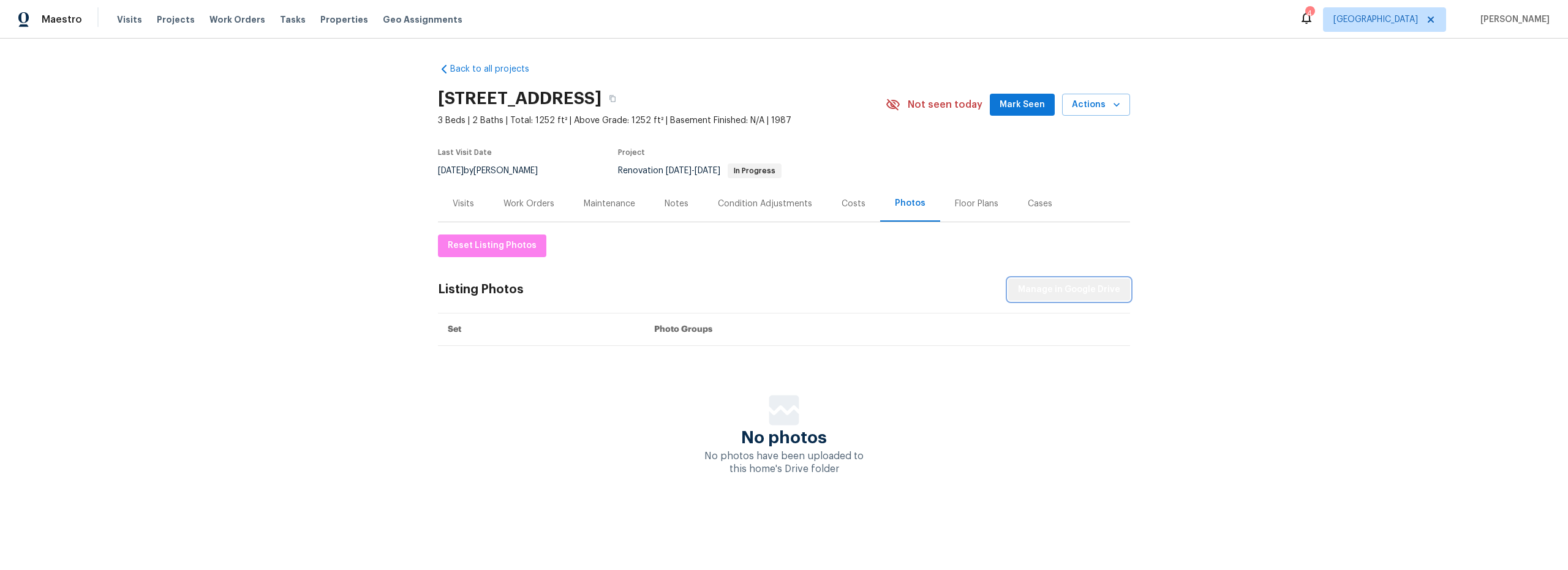
click at [1075, 287] on span "Manage in Google Drive" at bounding box center [1069, 290] width 102 height 15
click at [536, 201] on div "Work Orders" at bounding box center [529, 204] width 51 height 13
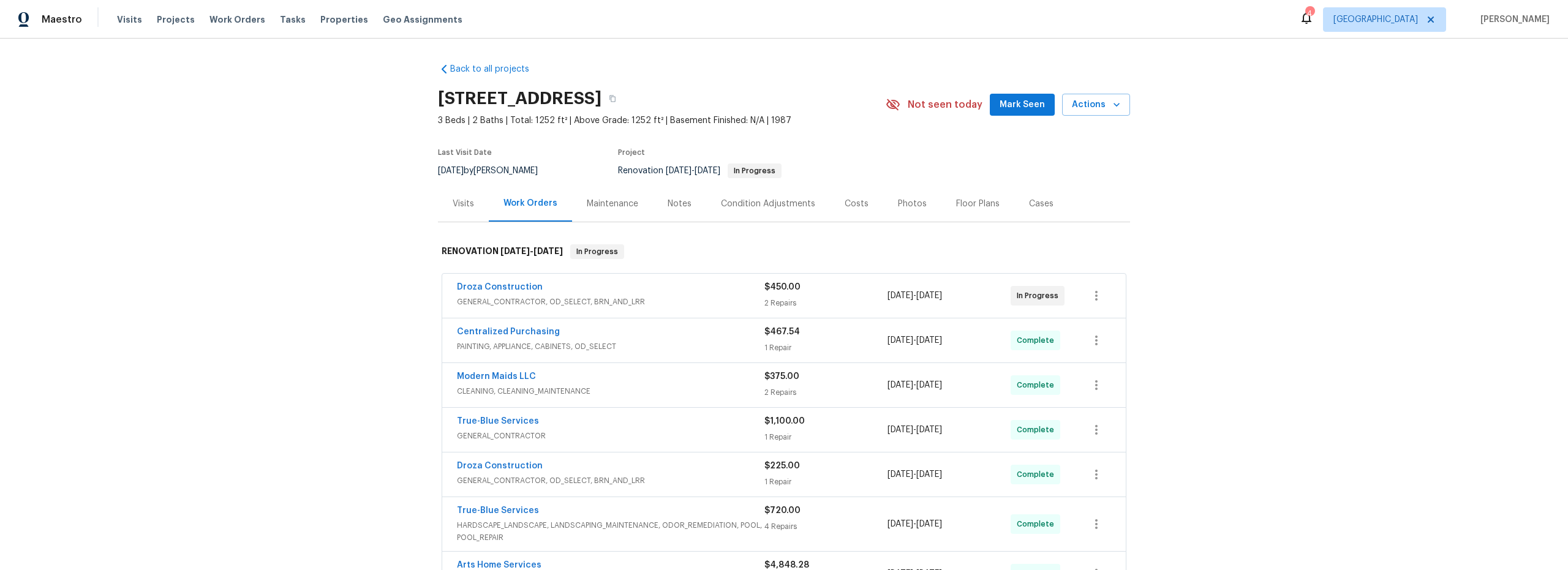
click at [1018, 114] on button "Mark Seen" at bounding box center [1022, 104] width 65 height 23
click at [854, 204] on div "Costs" at bounding box center [857, 204] width 24 height 13
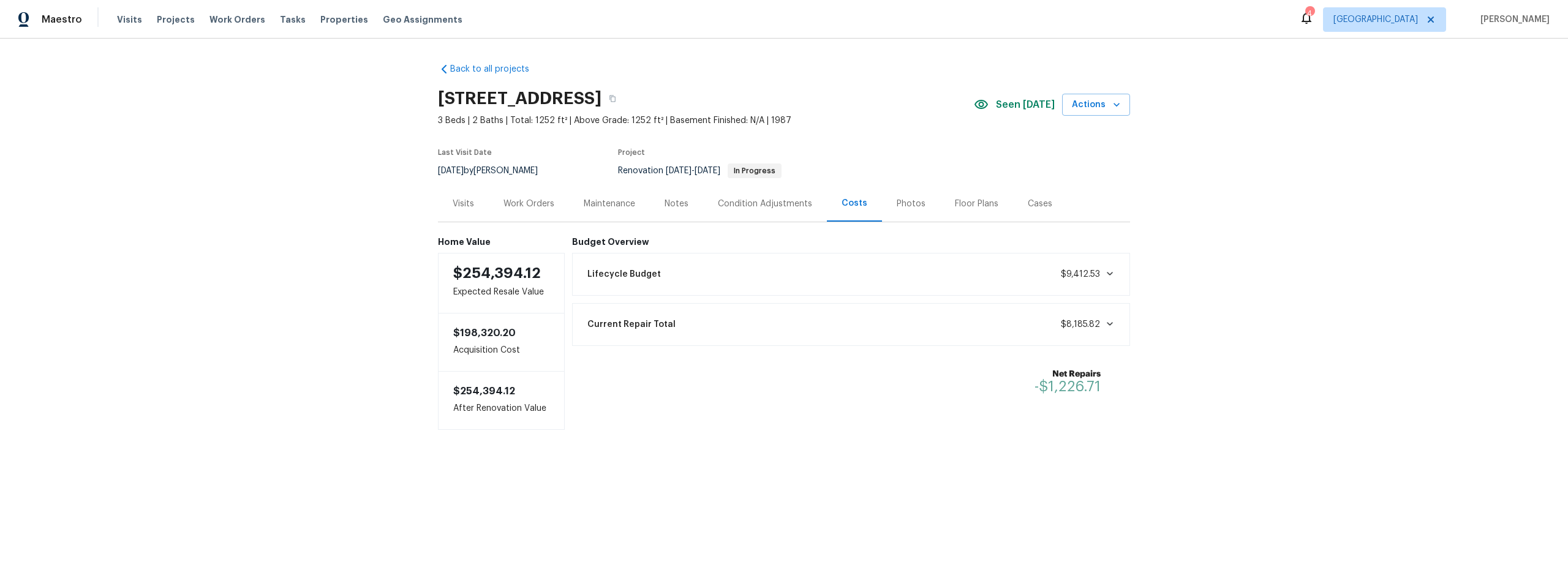
drag, startPoint x: 532, startPoint y: 208, endPoint x: 539, endPoint y: 208, distance: 7.0
click at [533, 208] on div "Work Orders" at bounding box center [529, 204] width 51 height 13
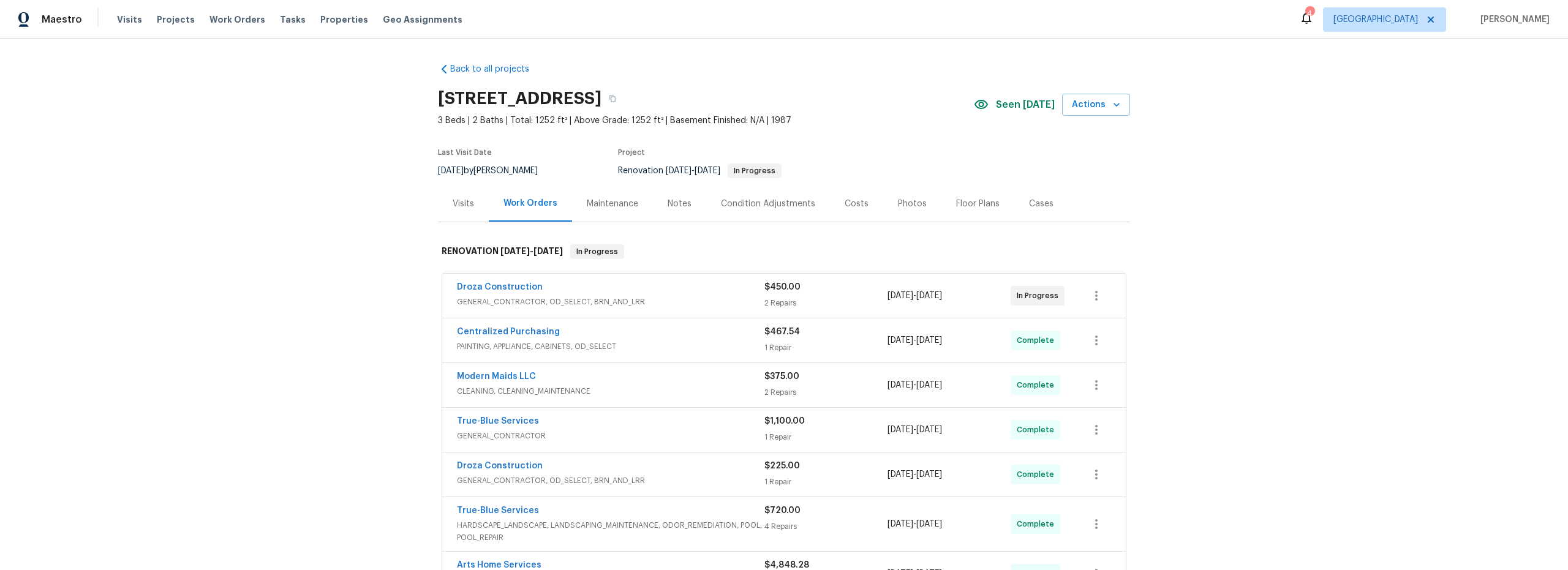
click at [721, 304] on span "GENERAL_CONTRACTOR, OD_SELECT, BRN_AND_LRR" at bounding box center [610, 302] width 307 height 13
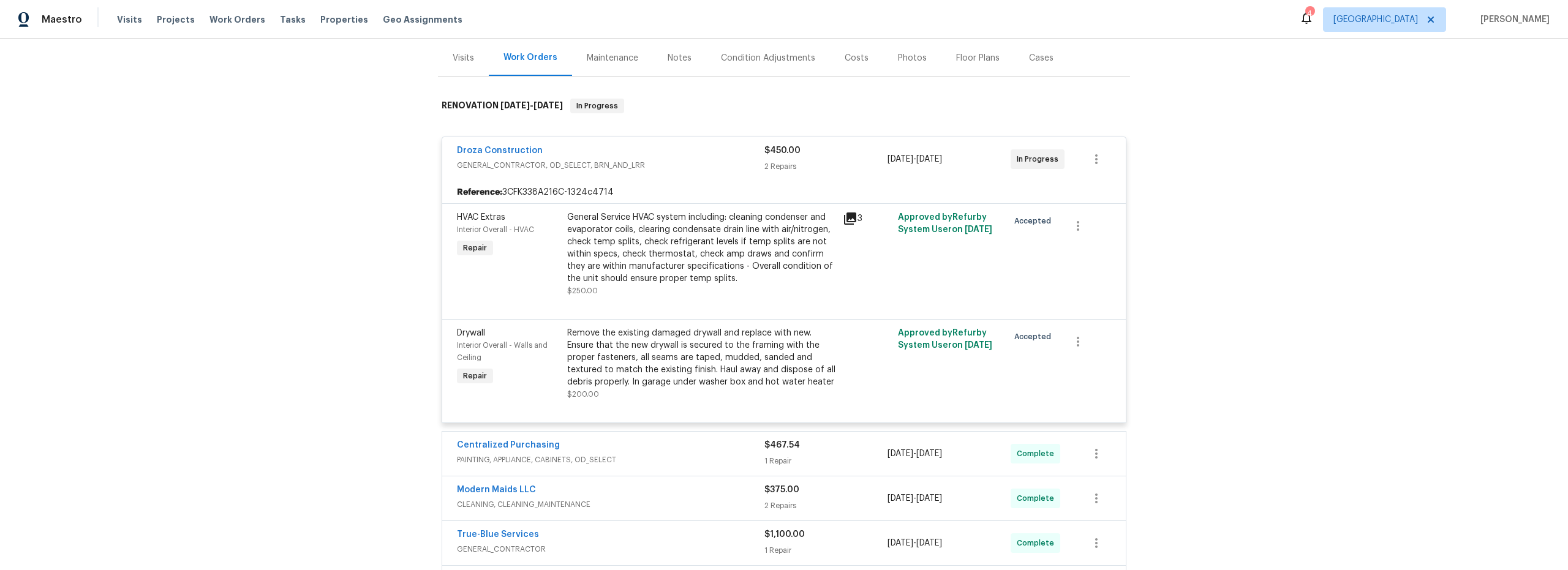
scroll to position [123, 0]
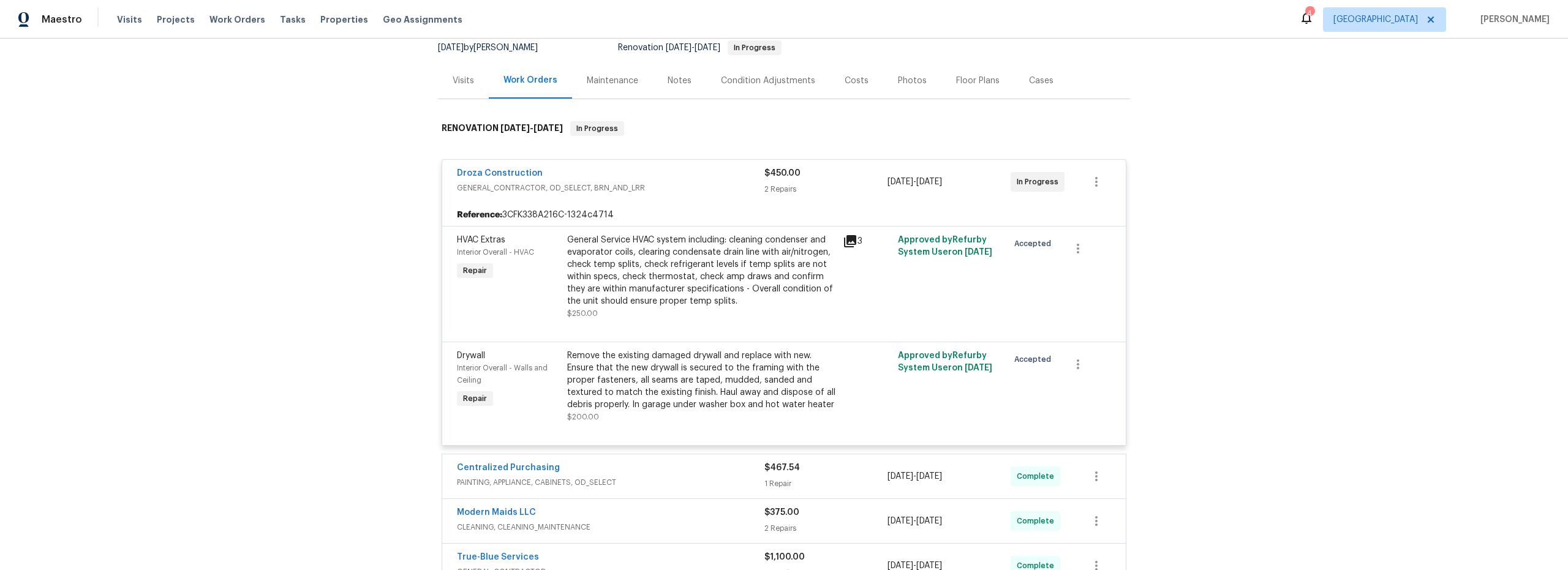
click at [692, 397] on div "Remove the existing damaged drywall and replace with new. Ensure that the new d…" at bounding box center [702, 381] width 268 height 62
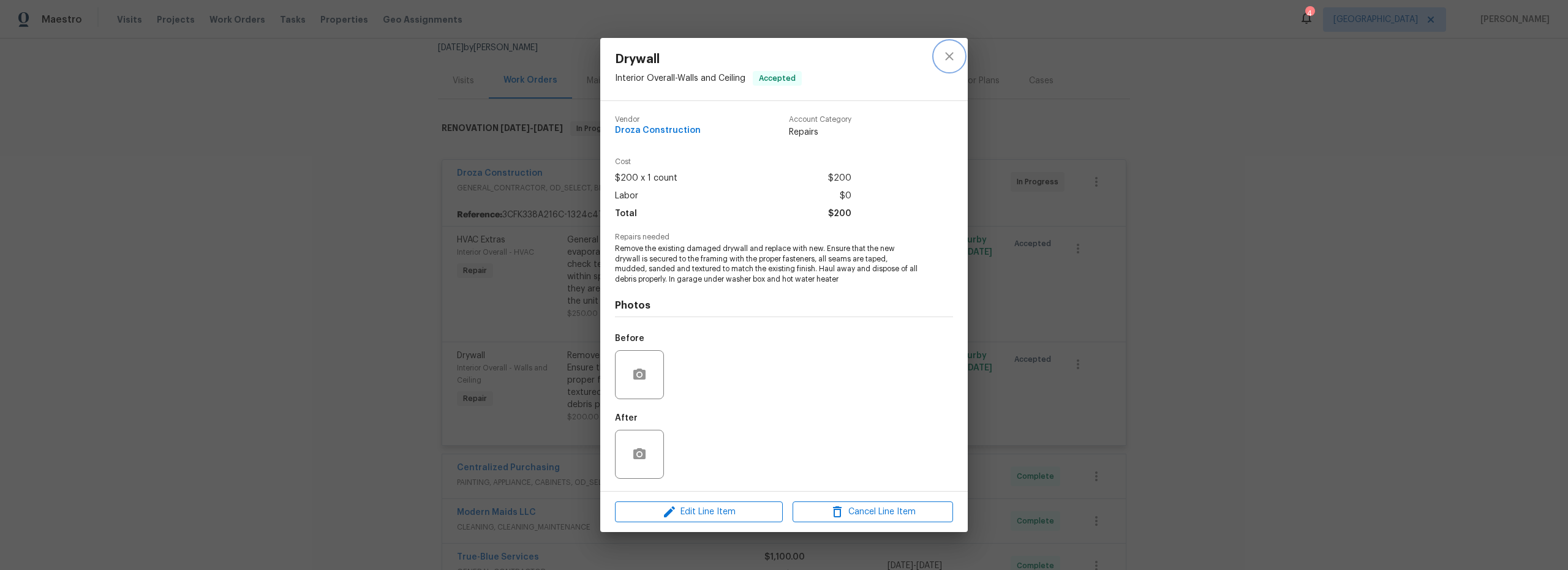
click at [953, 54] on icon "close" at bounding box center [950, 56] width 15 height 14
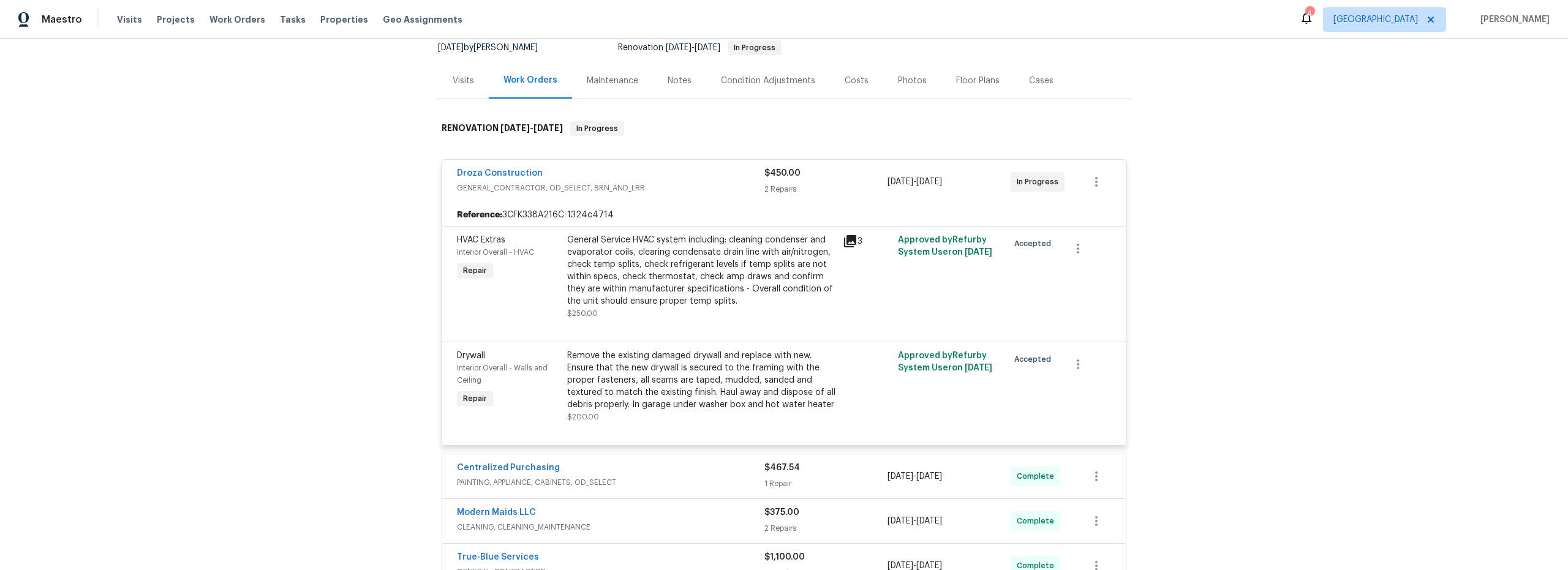
click at [742, 278] on div "General Service HVAC system including: cleaning condenser and evaporator coils,…" at bounding box center [702, 270] width 268 height 73
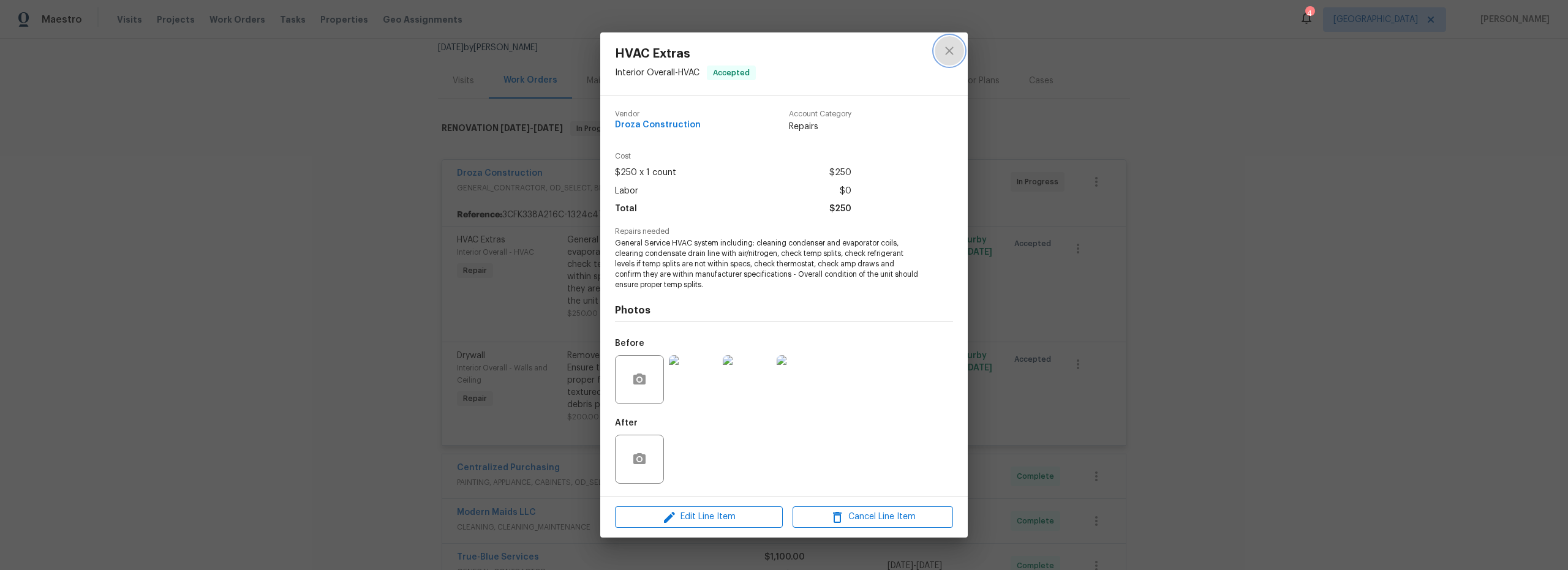
click at [945, 56] on icon "close" at bounding box center [950, 51] width 15 height 14
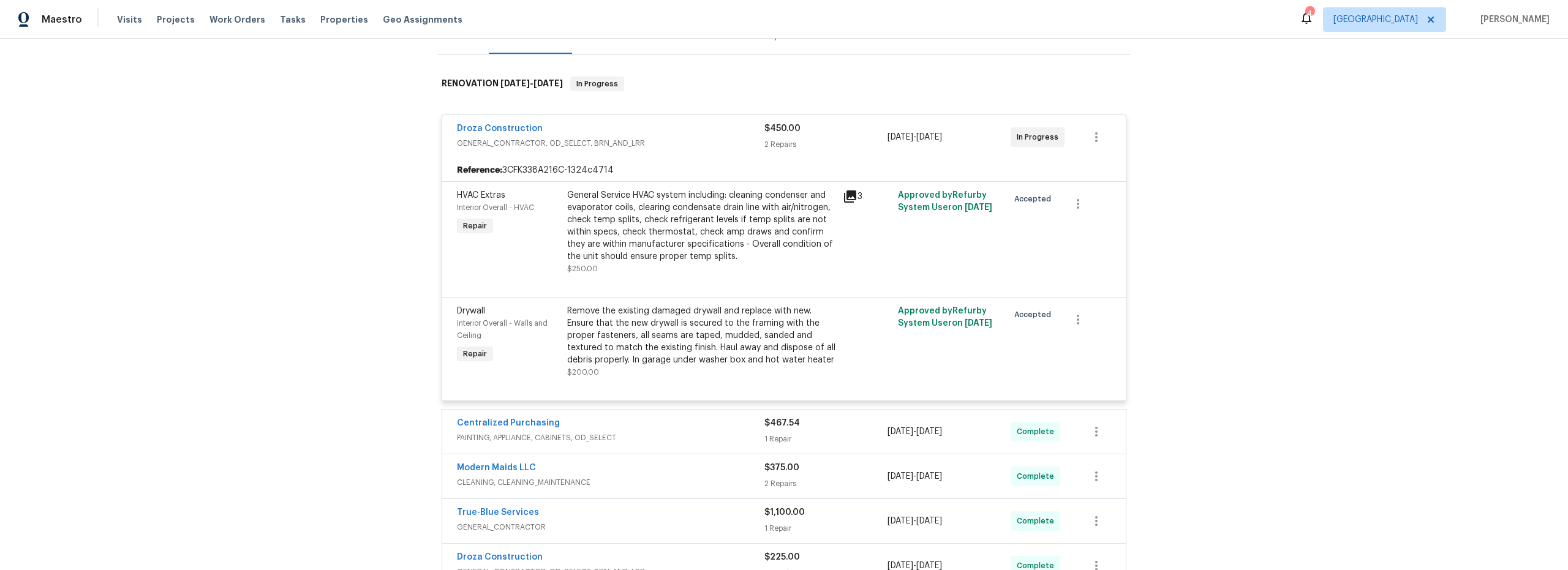
scroll to position [176, 0]
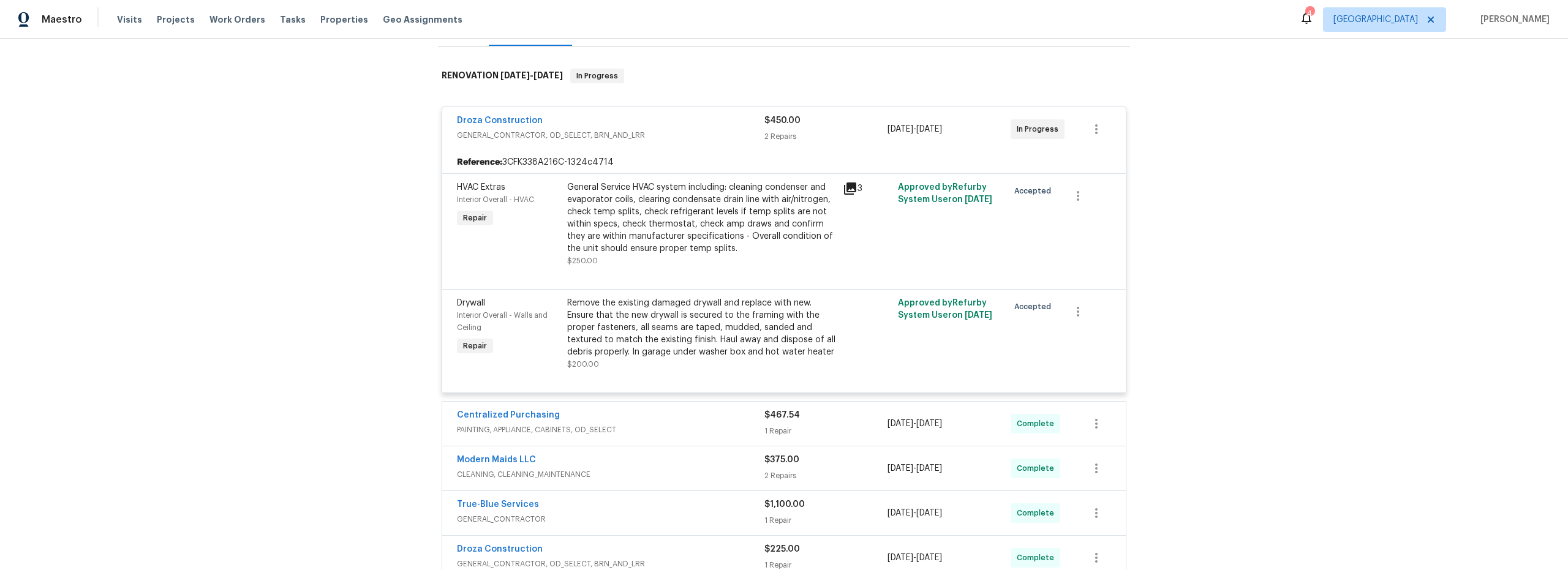
click at [682, 274] on div at bounding box center [784, 275] width 654 height 14
click at [653, 236] on div "General Service HVAC system including: cleaning condenser and evaporator coils,…" at bounding box center [702, 217] width 268 height 73
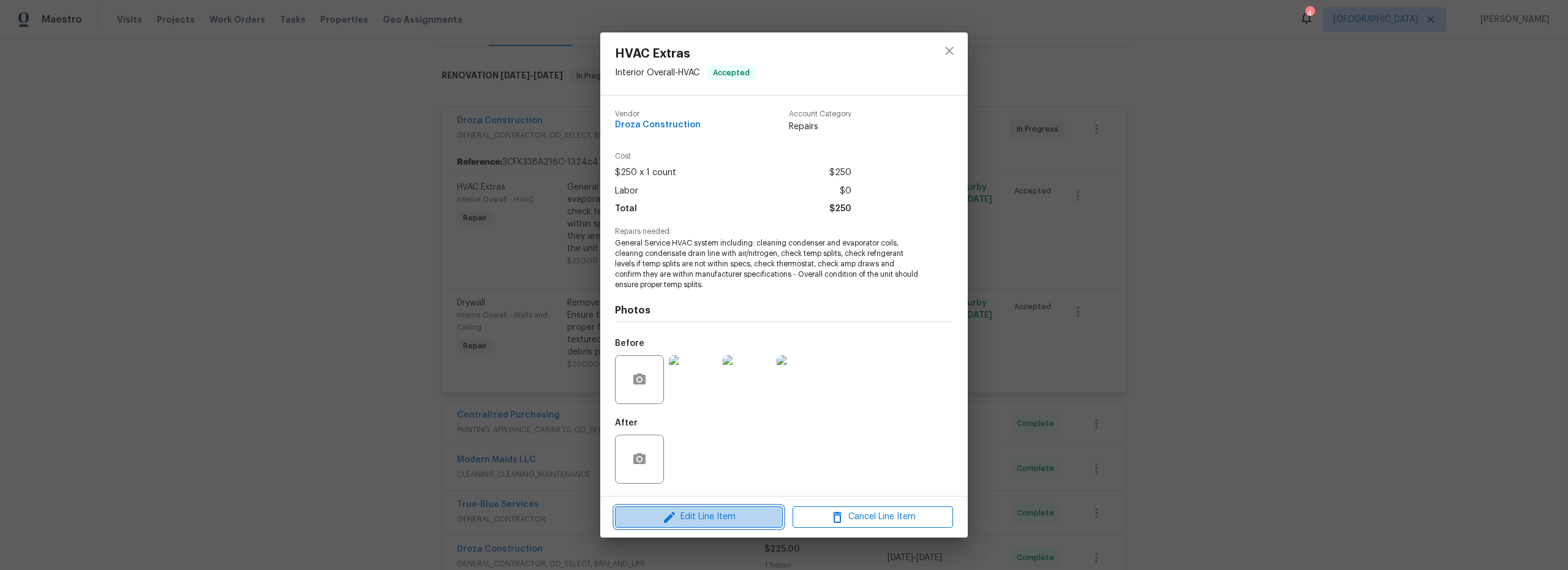
click at [721, 515] on span "Edit Line Item" at bounding box center [699, 517] width 160 height 15
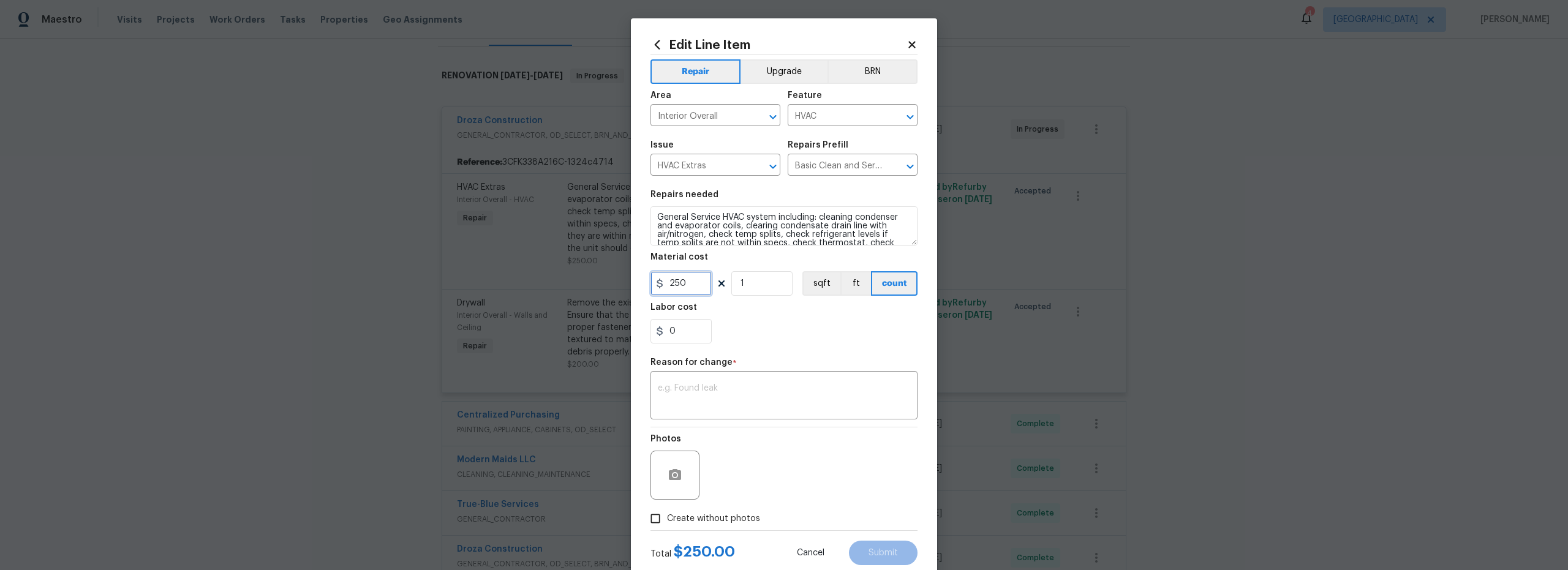
drag, startPoint x: 692, startPoint y: 288, endPoint x: 598, endPoint y: 281, distance: 94.3
click at [642, 285] on div "Edit Line Item Repair Upgrade BRN Area Interior Overall ​ Feature HVAC ​ Issue …" at bounding box center [784, 301] width 306 height 566
type input "389"
click at [701, 411] on div "x ​" at bounding box center [784, 397] width 267 height 45
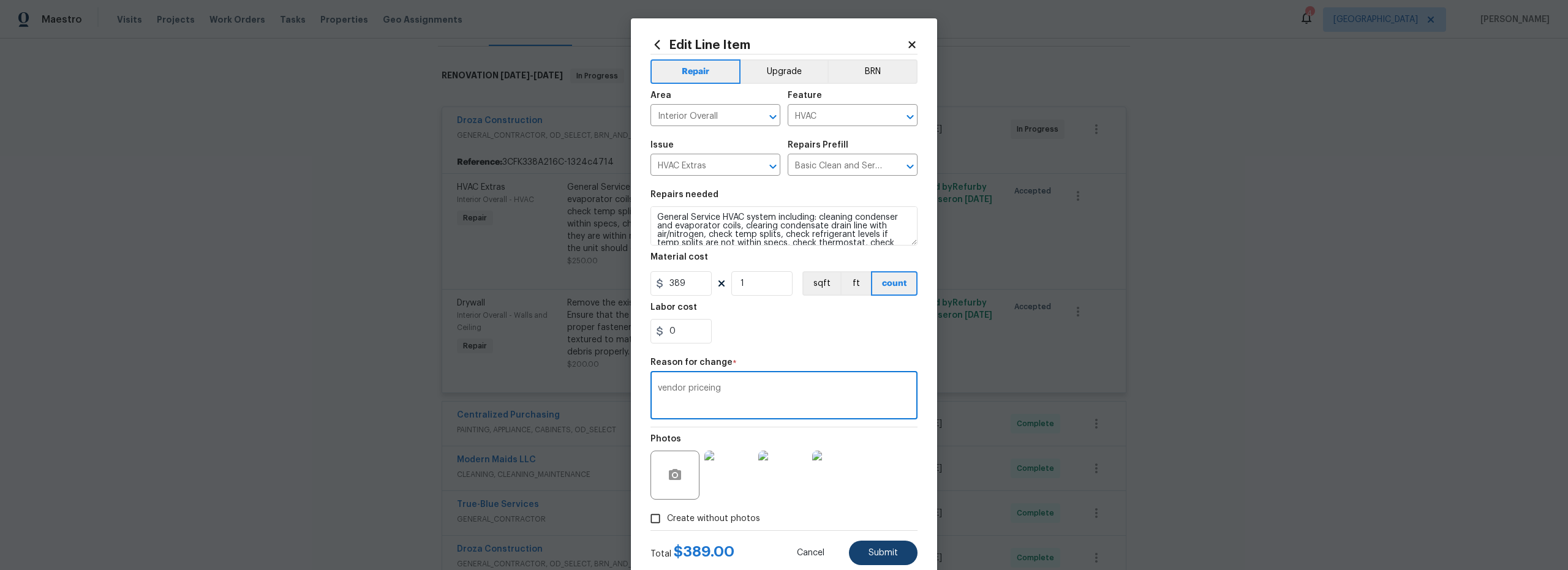
type textarea "vendor priceing"
click at [886, 558] on button "Submit" at bounding box center [884, 553] width 69 height 24
type input "250"
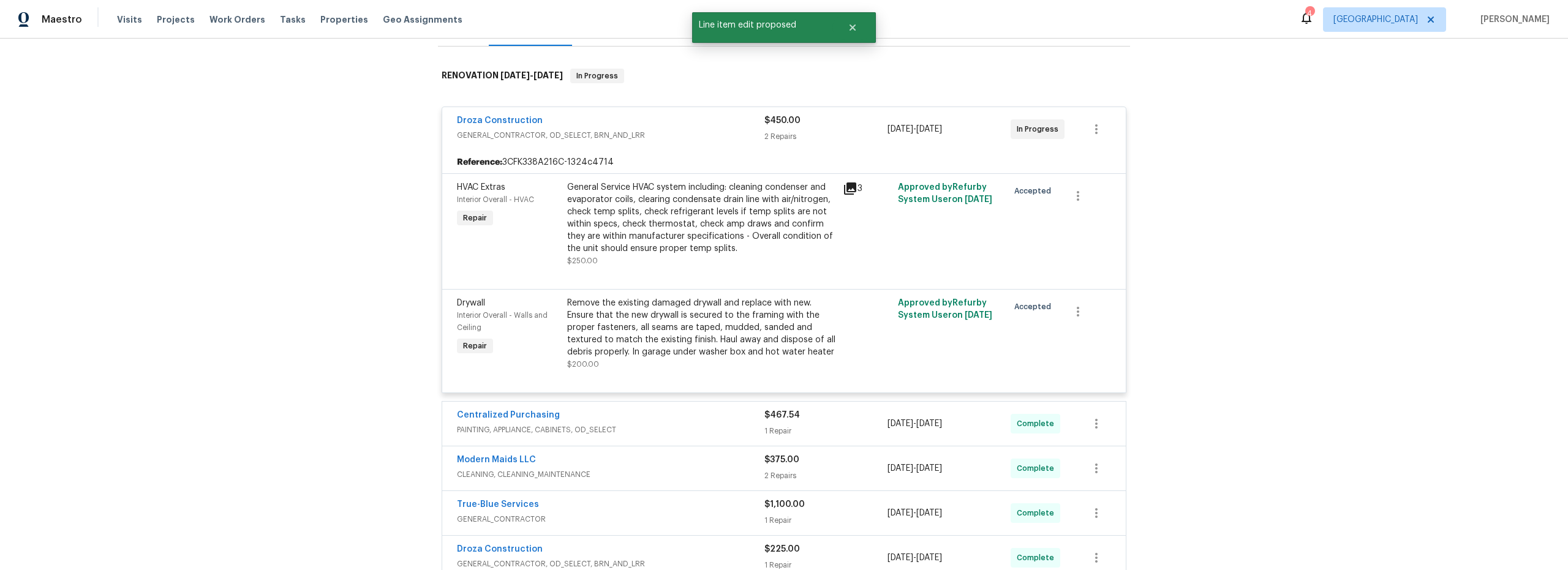
click at [715, 329] on div "Remove the existing damaged drywall and replace with new. Ensure that the new d…" at bounding box center [702, 328] width 268 height 62
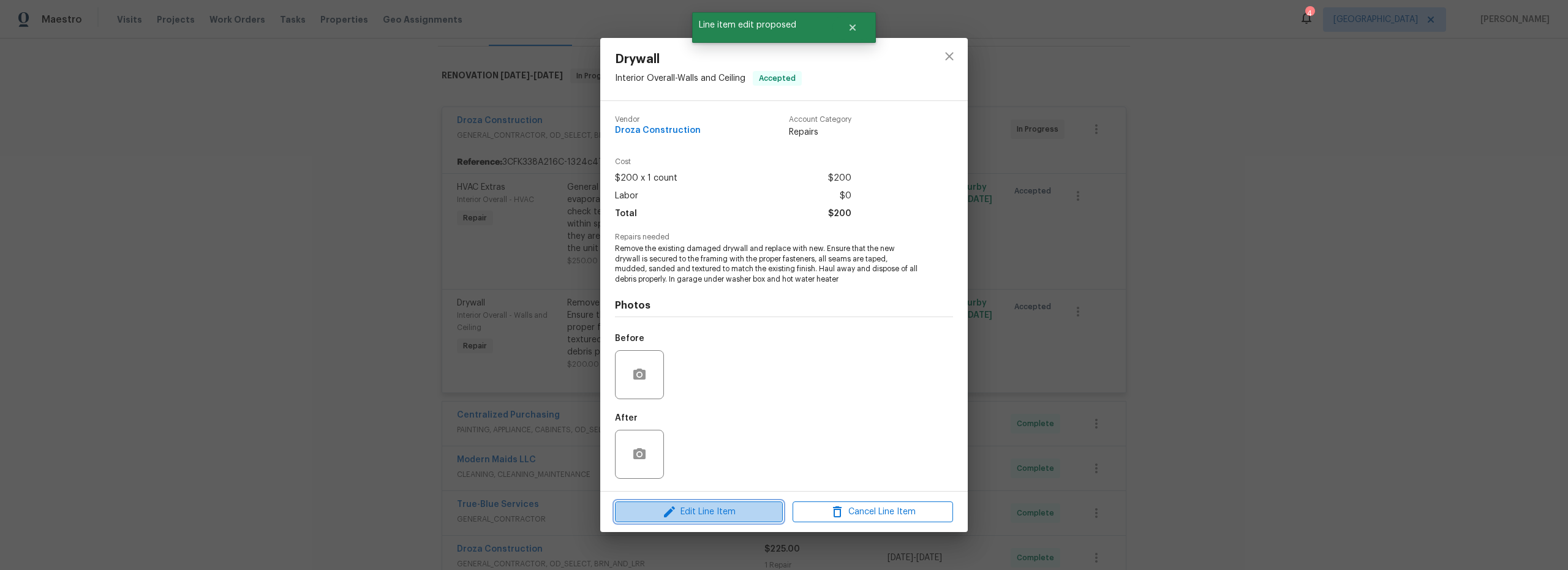
click at [720, 507] on span "Edit Line Item" at bounding box center [699, 512] width 160 height 15
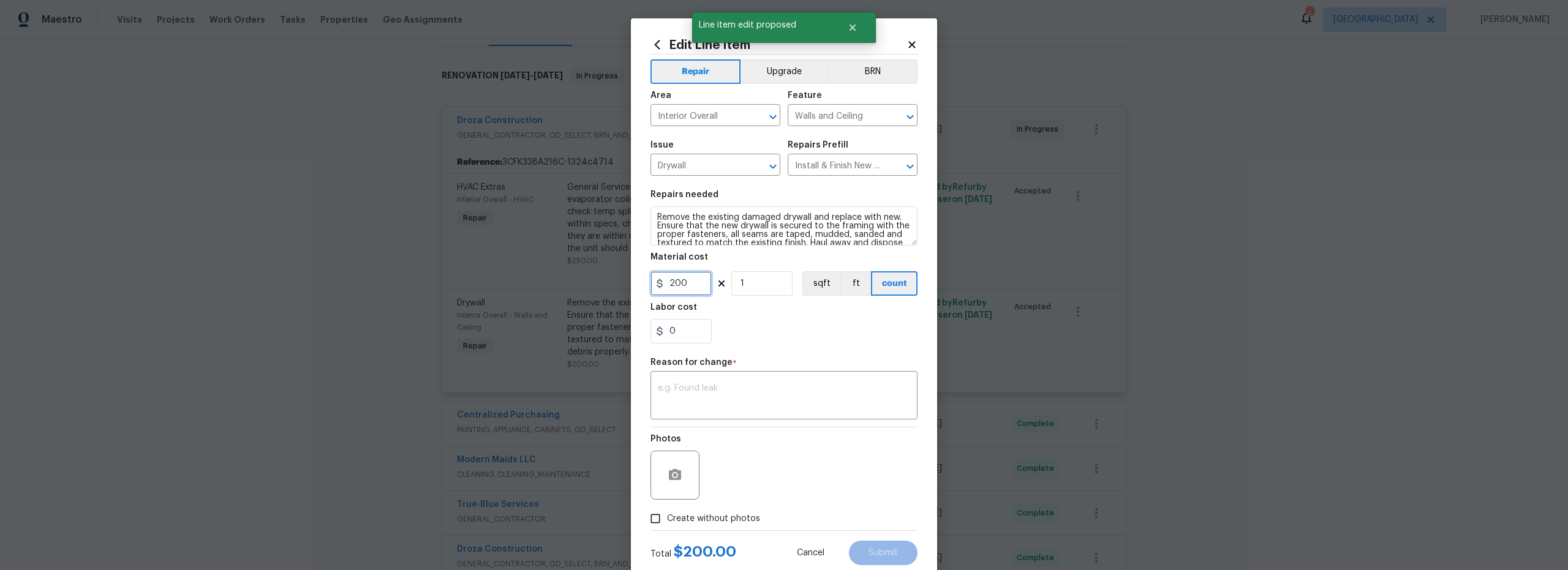
click at [624, 276] on div "Edit Line Item Repair Upgrade BRN Area Interior Overall ​ Feature Walls and Cei…" at bounding box center [784, 285] width 1568 height 570
type input "300"
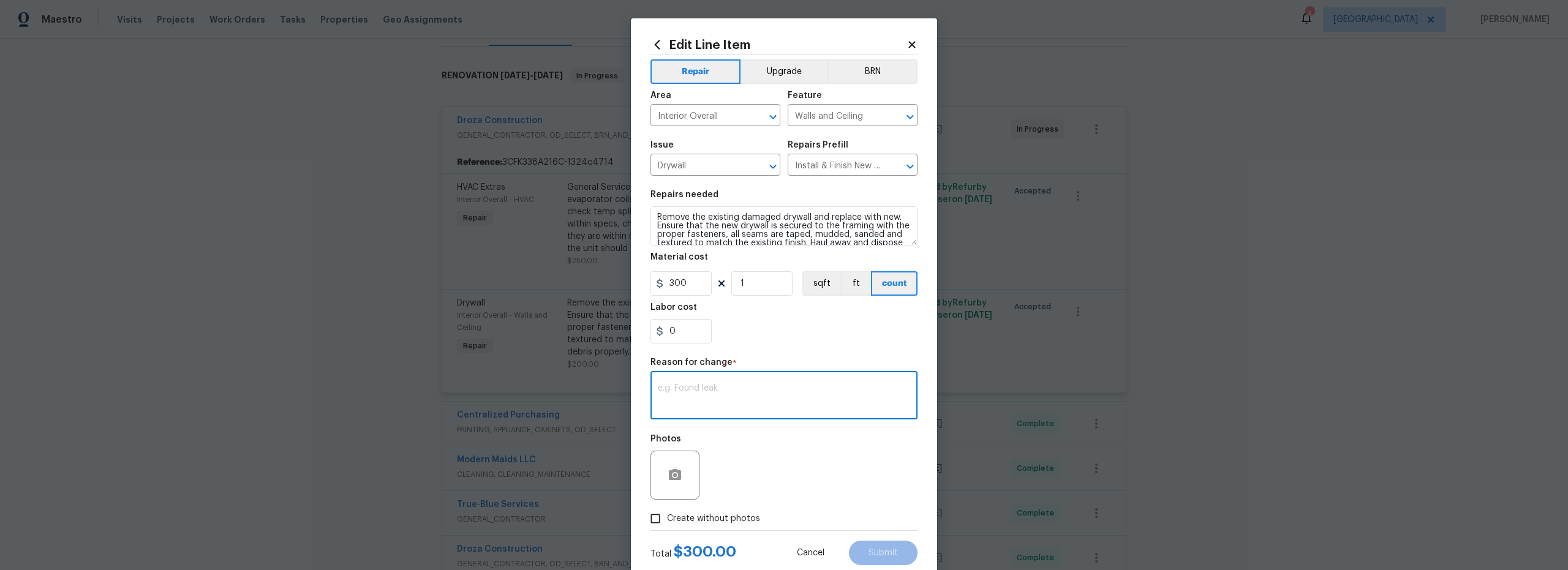
click at [739, 392] on textarea at bounding box center [784, 397] width 252 height 25
type textarea "vendor pricing"
drag, startPoint x: 661, startPoint y: 521, endPoint x: 711, endPoint y: 516, distance: 50.2
click at [662, 521] on input "Create without photos" at bounding box center [655, 519] width 24 height 24
checkbox input "true"
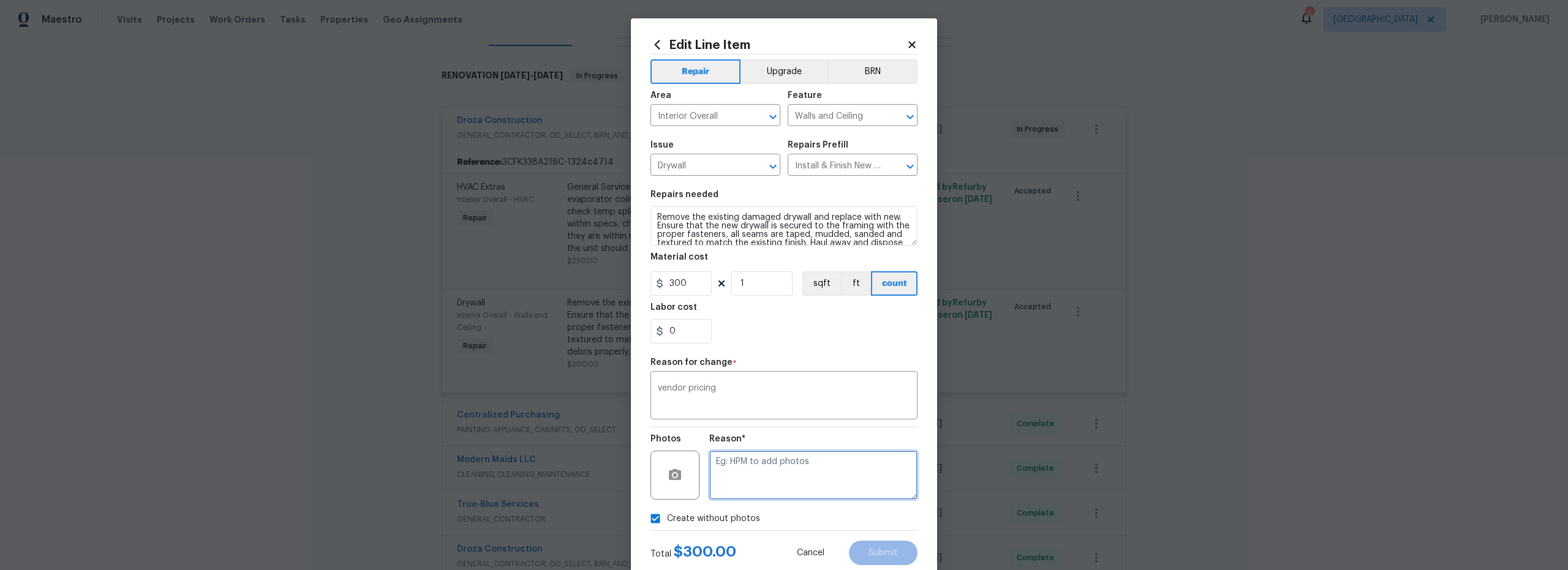
click at [777, 468] on textarea at bounding box center [814, 475] width 208 height 49
type textarea "na"
click at [877, 553] on span "Submit" at bounding box center [883, 554] width 29 height 9
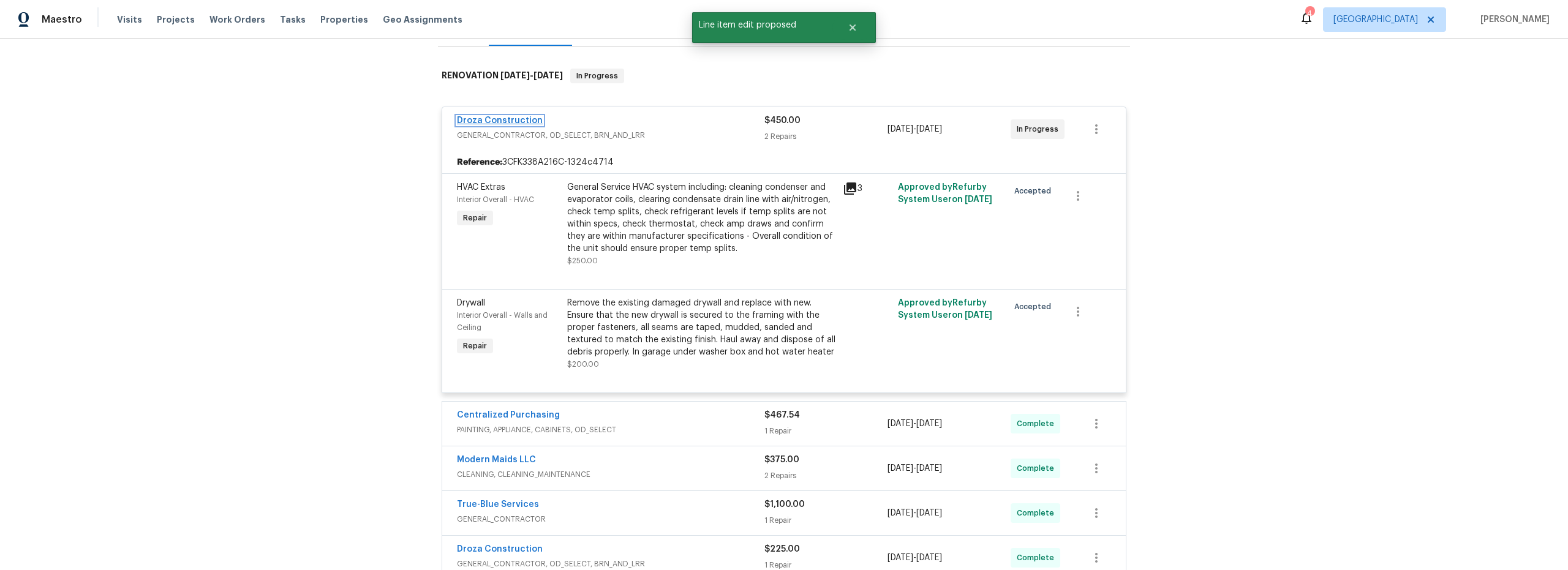
click at [487, 121] on link "Droza Construction" at bounding box center [499, 120] width 86 height 8
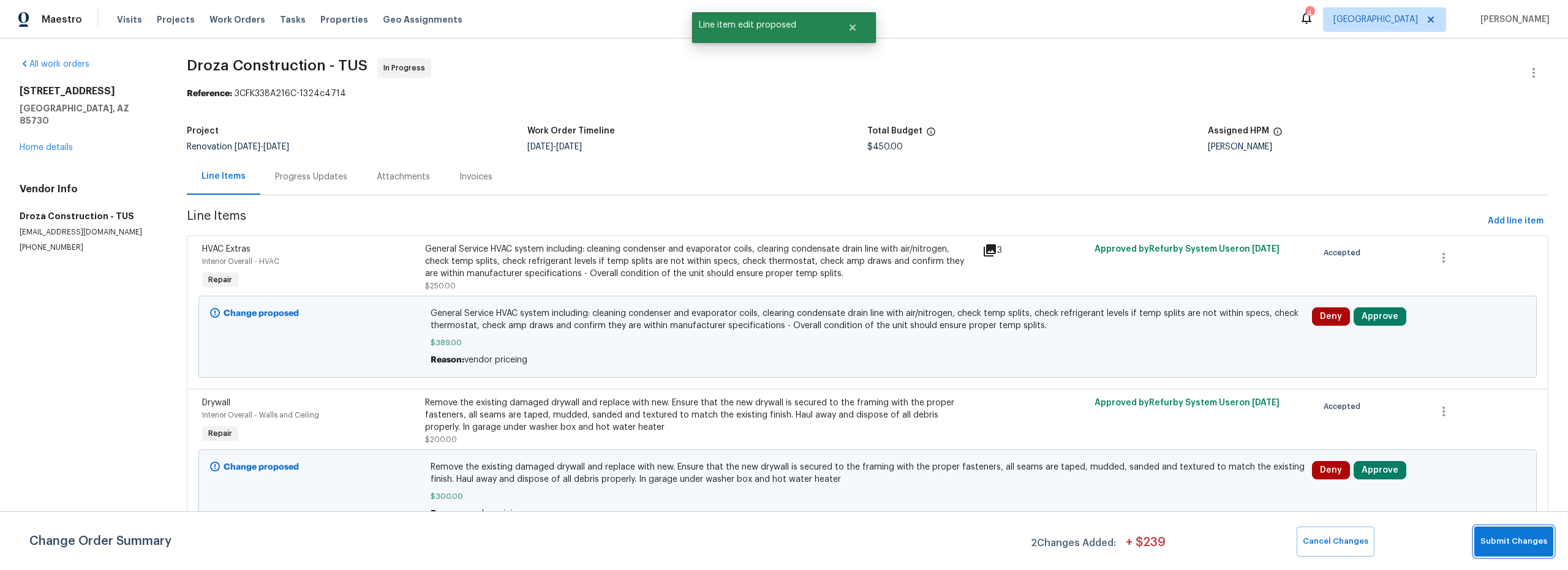
click at [1501, 535] on span "Submit Changes" at bounding box center [1515, 542] width 67 height 14
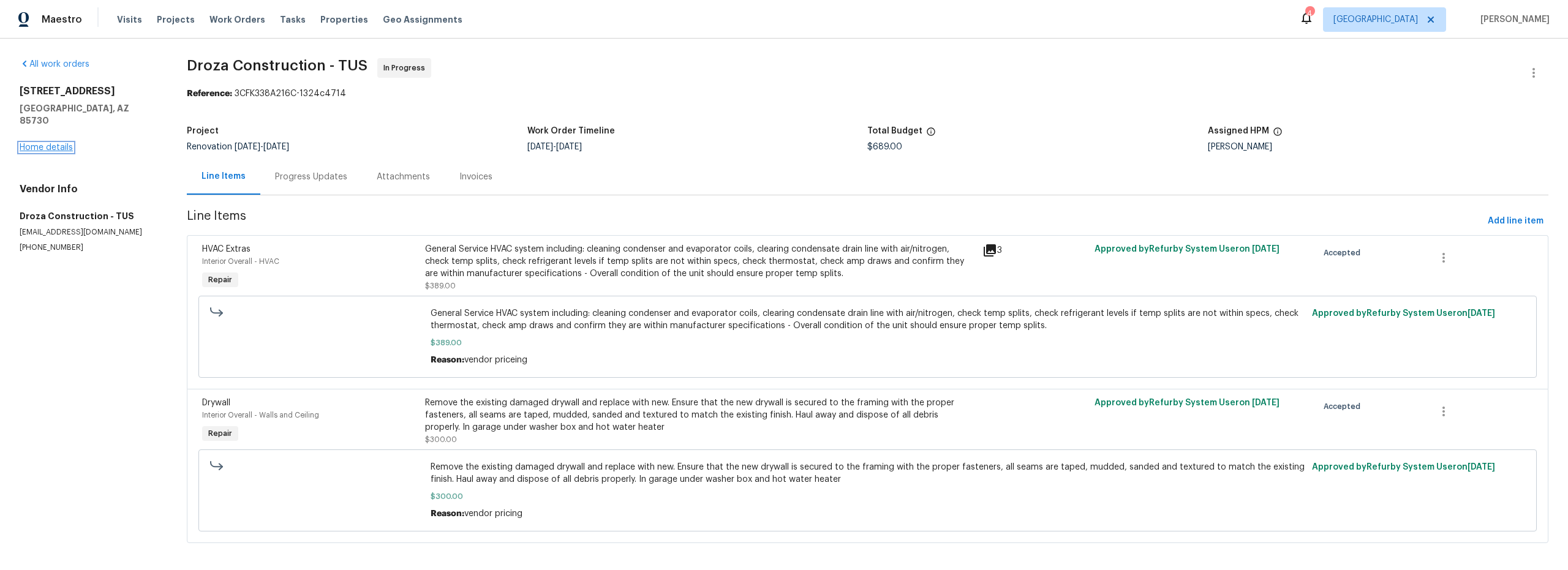
click at [62, 143] on link "Home details" at bounding box center [46, 147] width 53 height 8
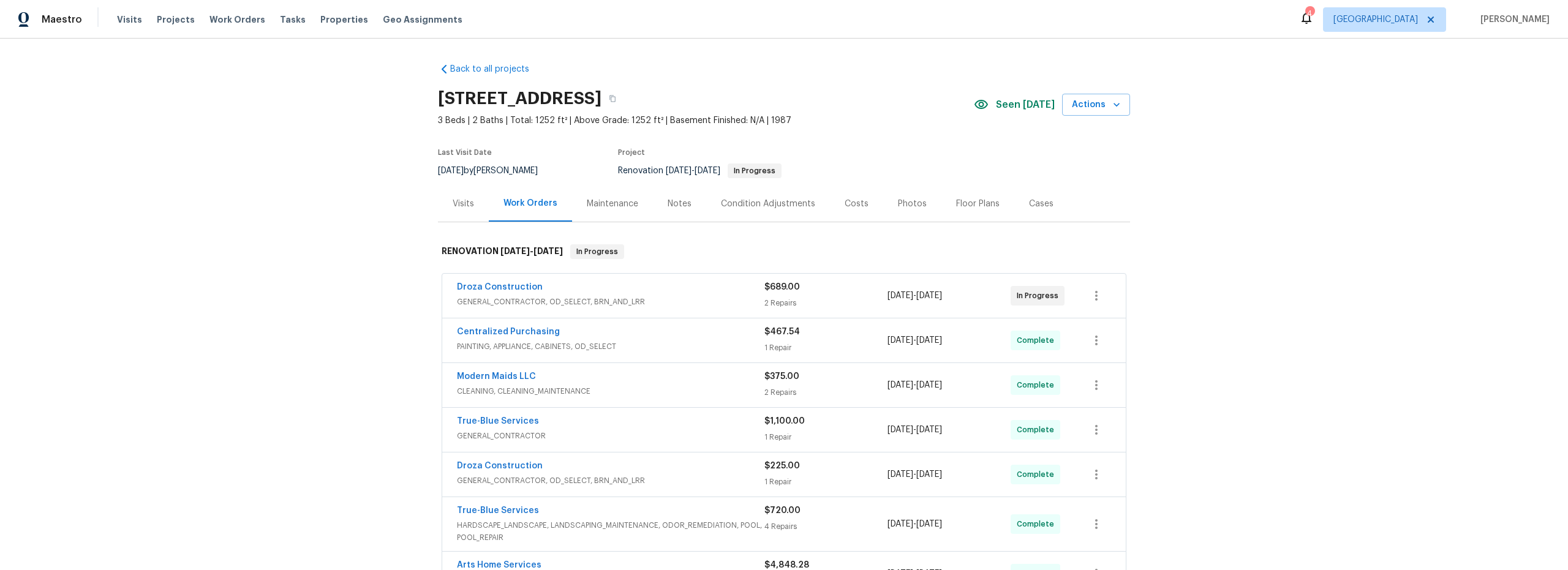
click at [606, 290] on div "Droza Construction" at bounding box center [610, 288] width 307 height 14
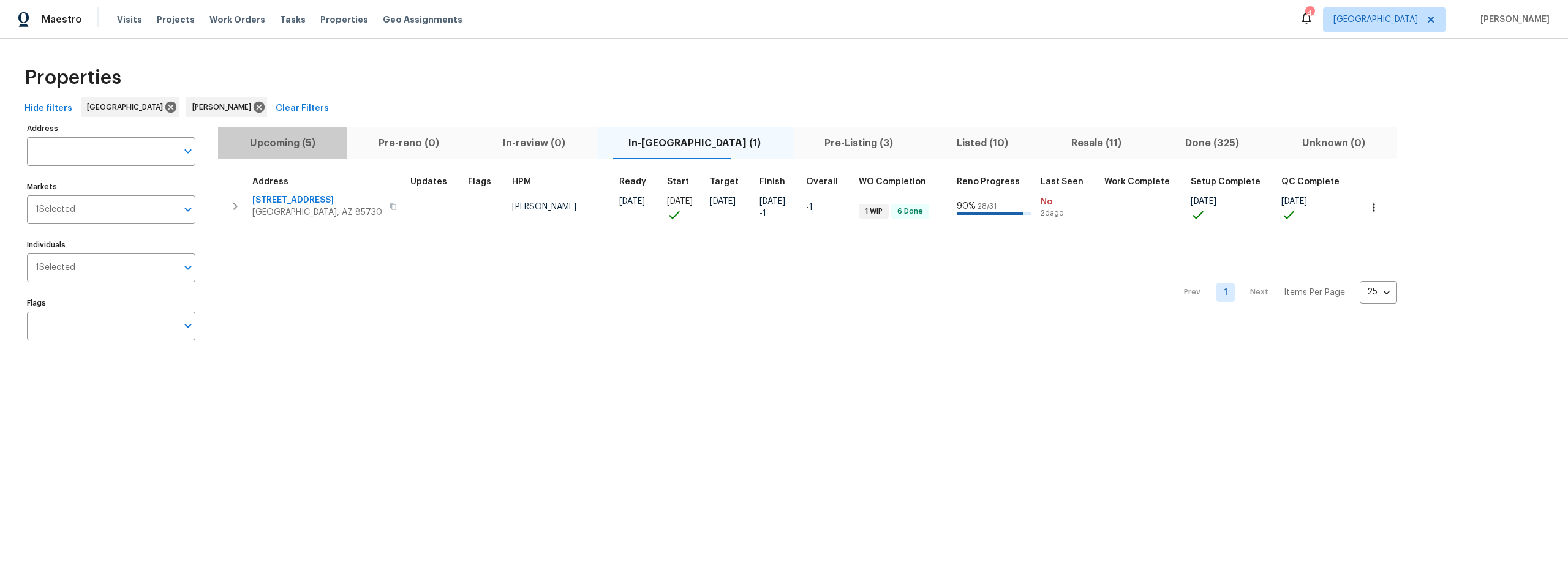
drag, startPoint x: 279, startPoint y: 146, endPoint x: 411, endPoint y: 171, distance: 134.3
click at [279, 146] on span "Upcoming (5)" at bounding box center [283, 143] width 114 height 17
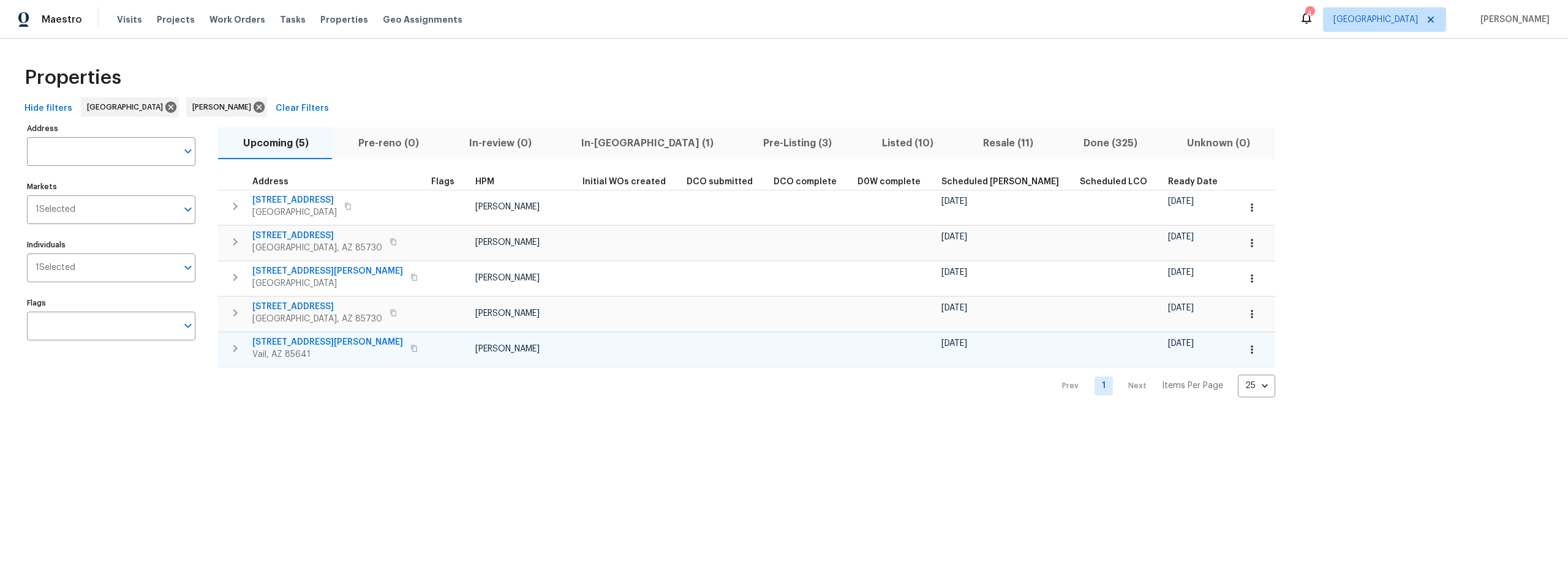
click at [1246, 347] on icon "button" at bounding box center [1253, 350] width 13 height 13
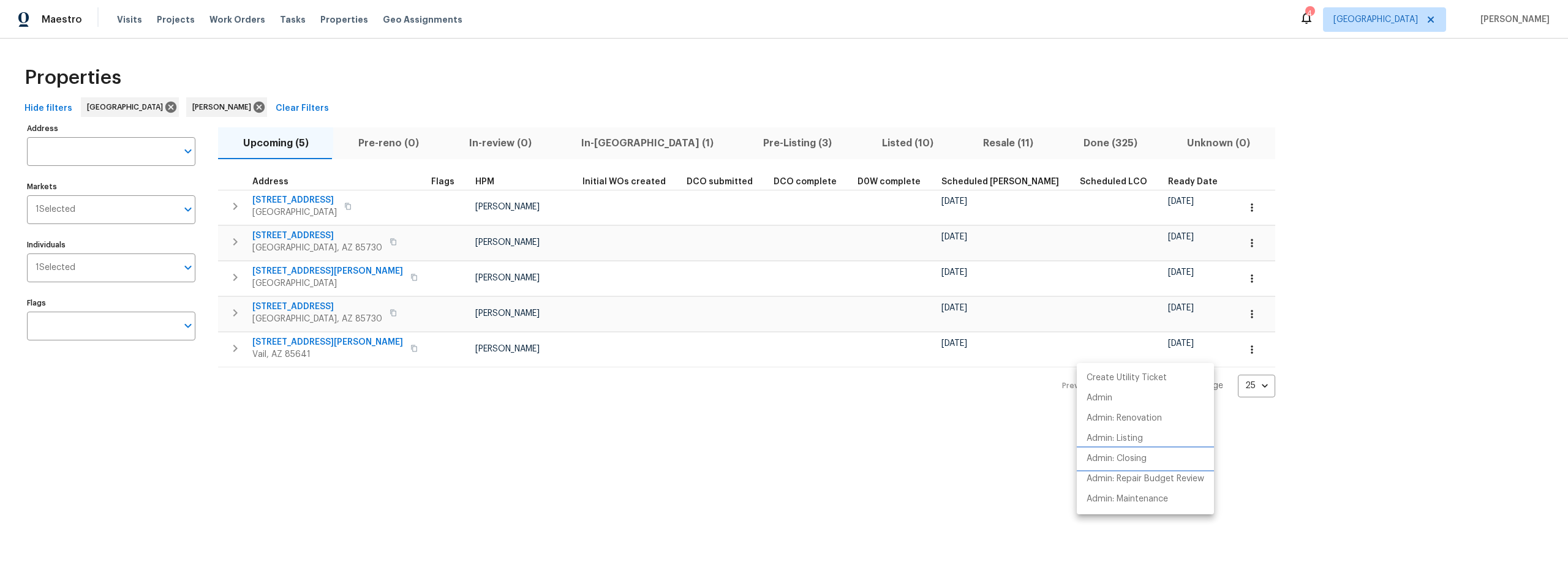
click at [1104, 458] on p "Admin: Closing" at bounding box center [1117, 459] width 60 height 13
click at [760, 462] on div at bounding box center [784, 285] width 1568 height 570
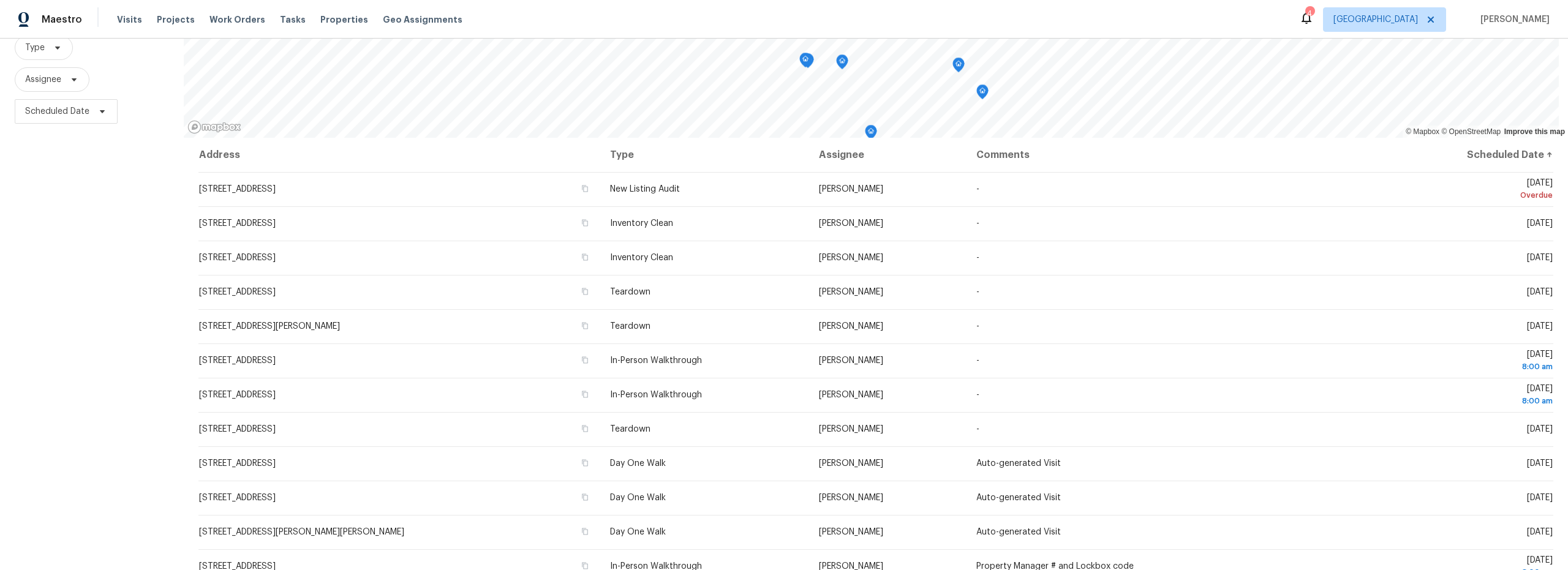
scroll to position [123, 0]
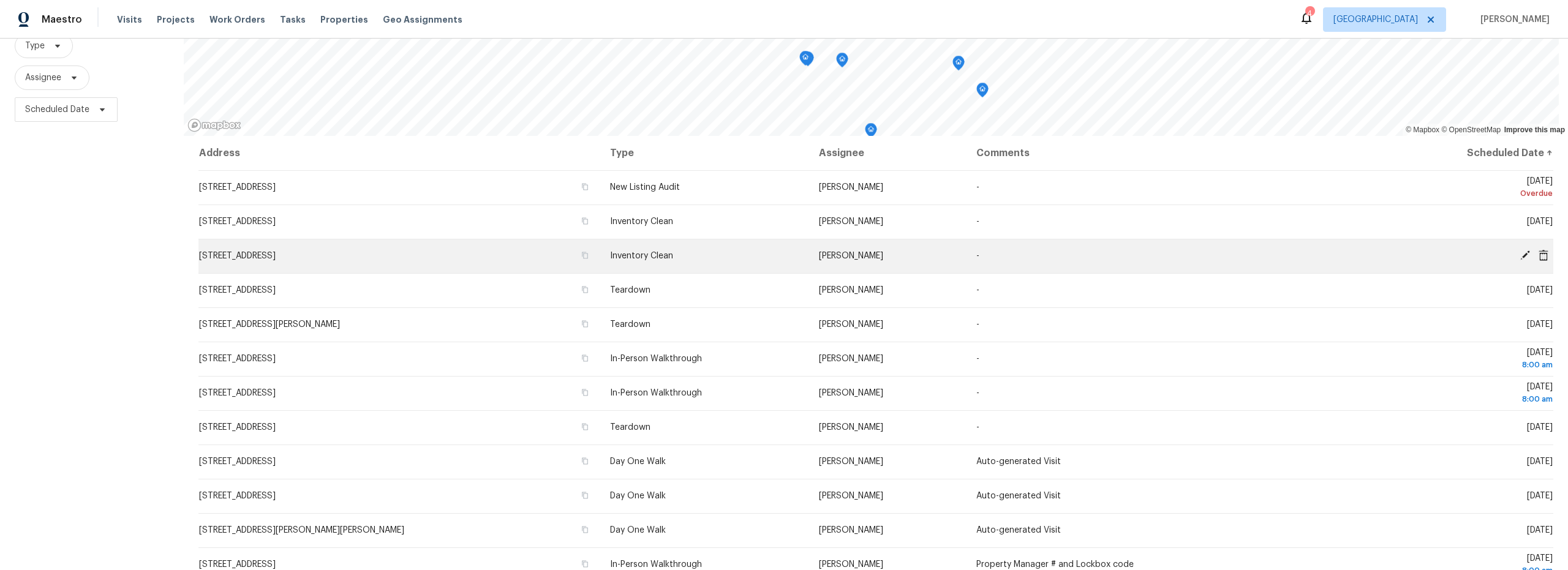
click at [1521, 255] on icon at bounding box center [1525, 255] width 10 height 10
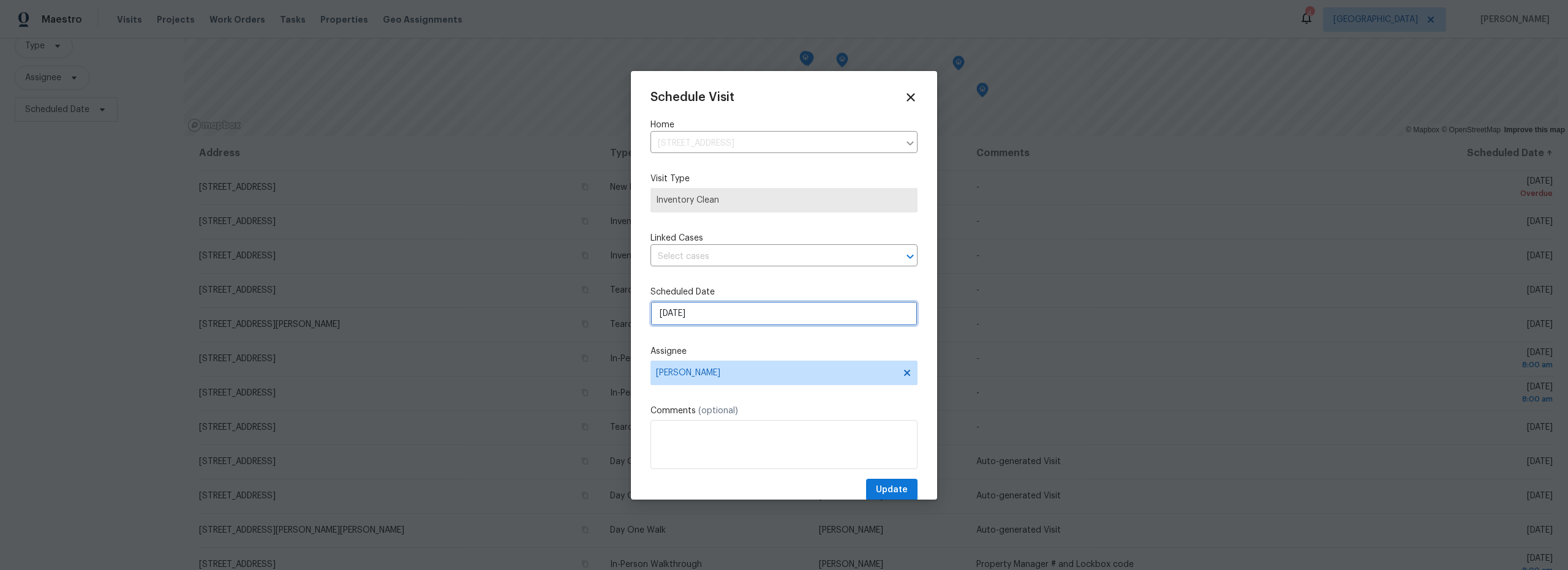
click at [769, 321] on input "[DATE]" at bounding box center [784, 314] width 267 height 24
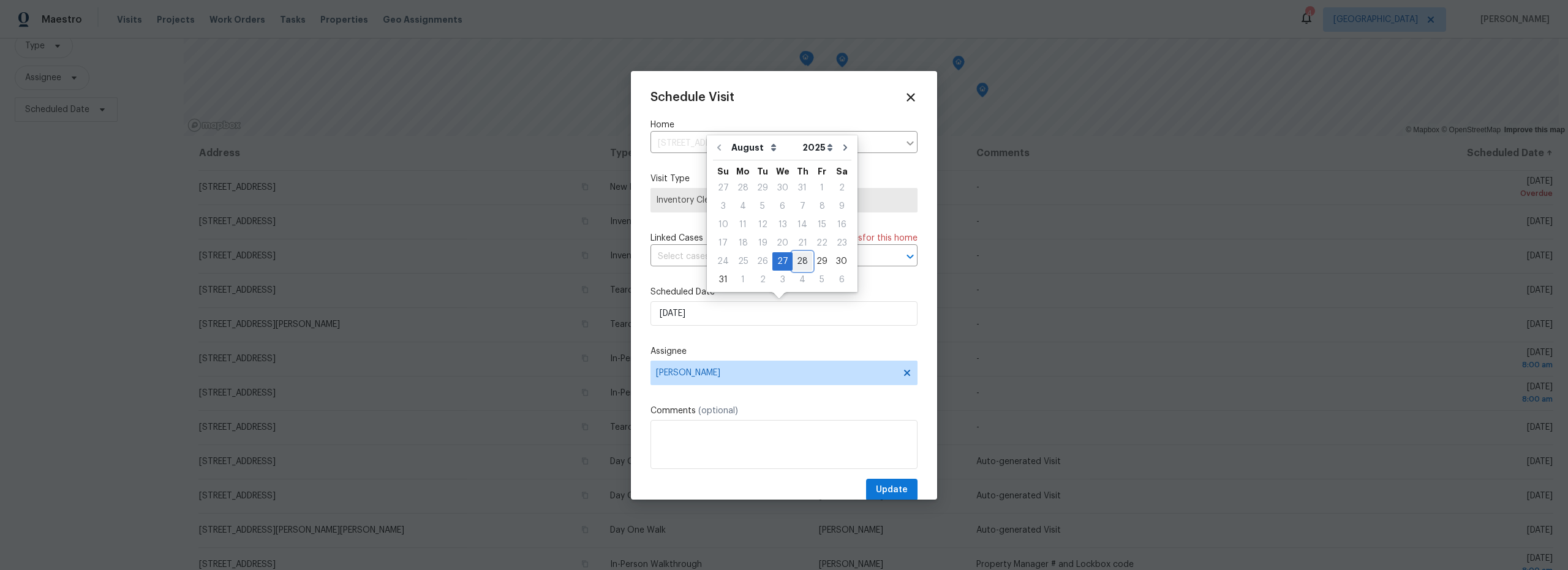
click at [797, 264] on div "28" at bounding box center [803, 261] width 20 height 17
type input "[DATE]"
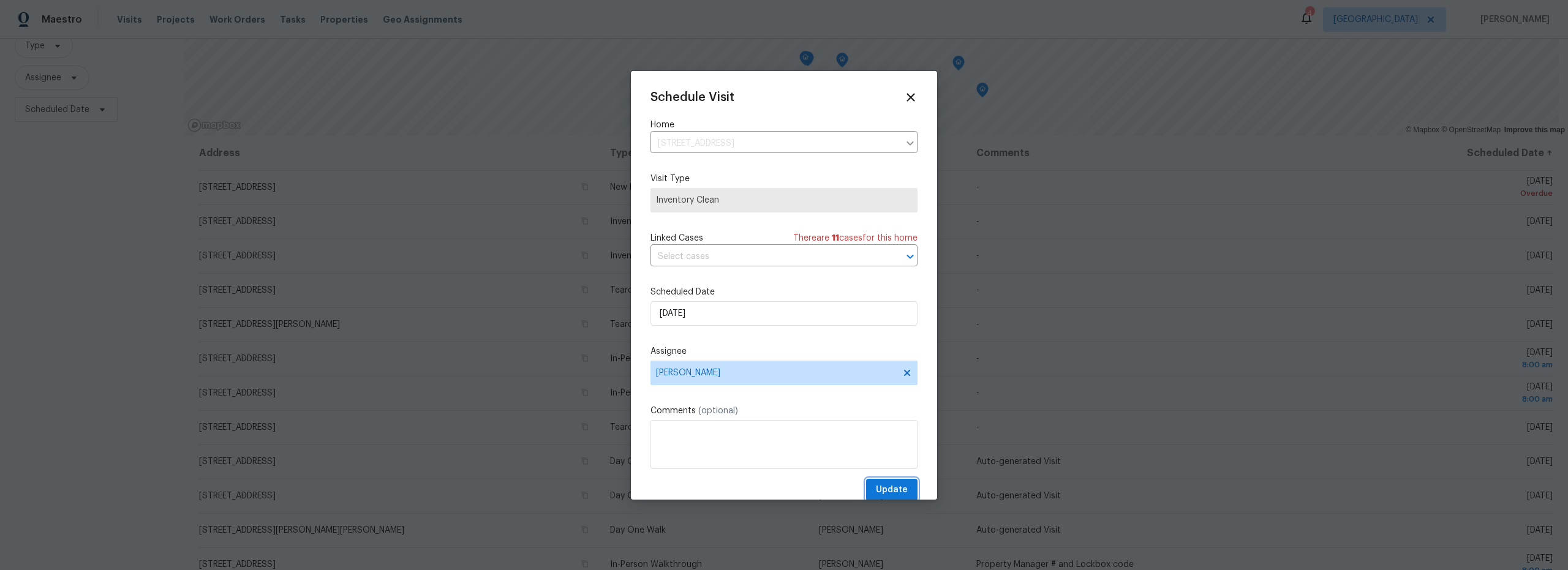
click at [893, 489] on span "Update" at bounding box center [892, 490] width 32 height 15
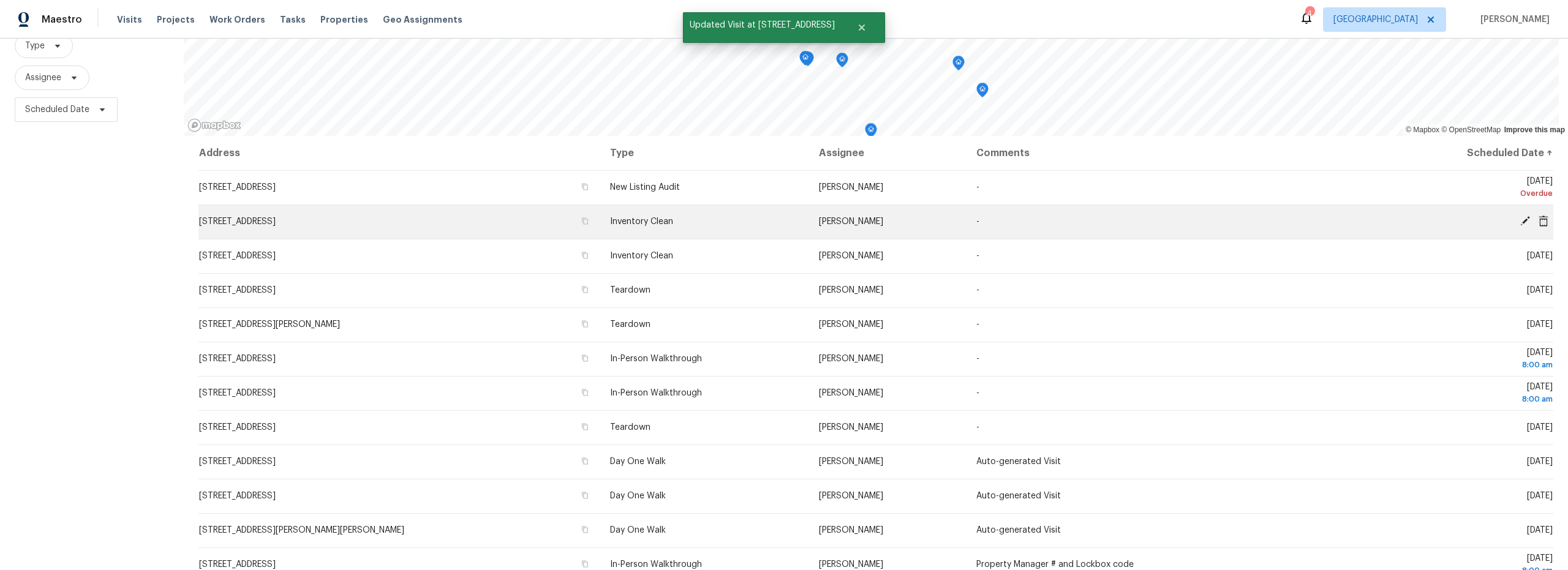
click at [1520, 222] on icon at bounding box center [1525, 221] width 11 height 11
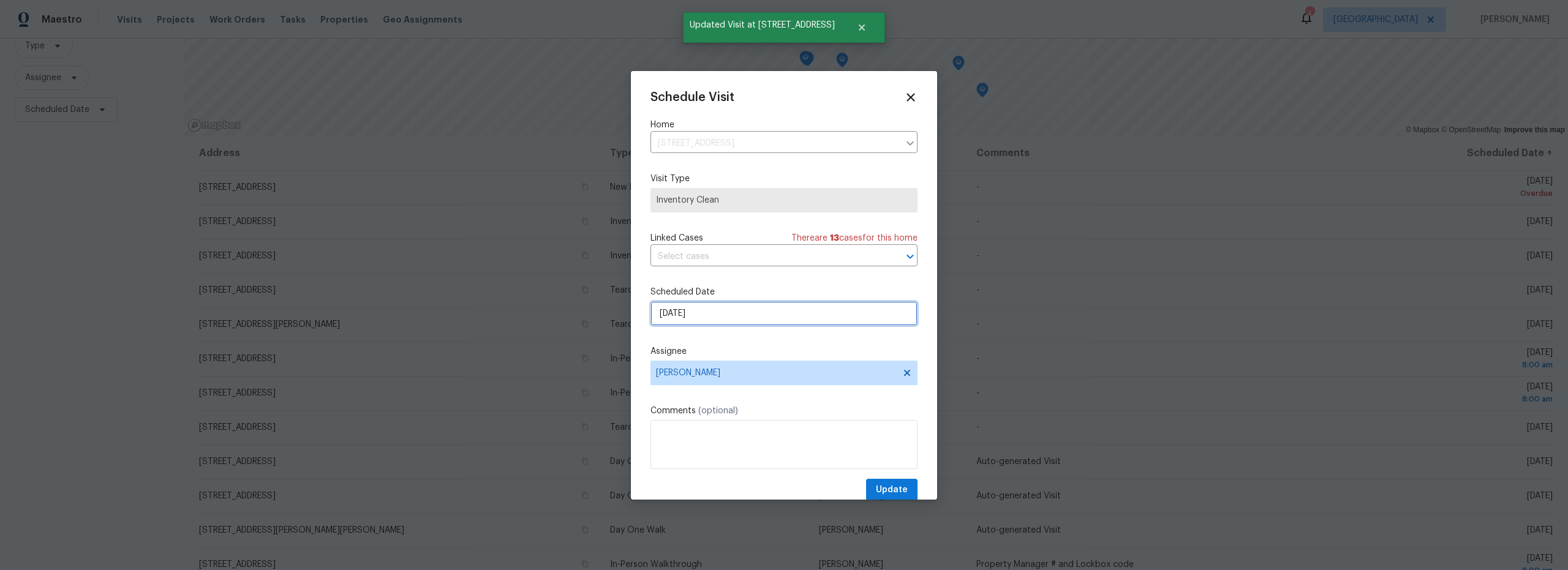
click at [748, 308] on input "8/27/2025" at bounding box center [784, 314] width 267 height 24
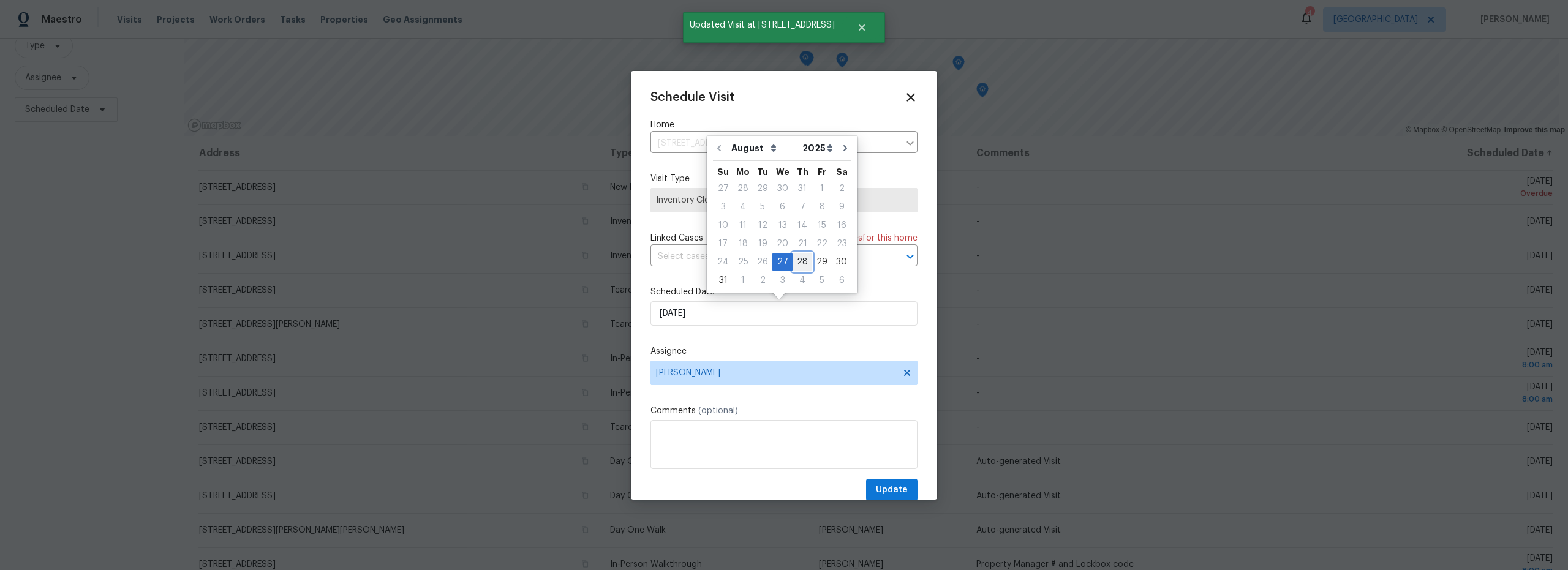
click at [794, 264] on div "28" at bounding box center [803, 262] width 20 height 17
type input "8/28/2025"
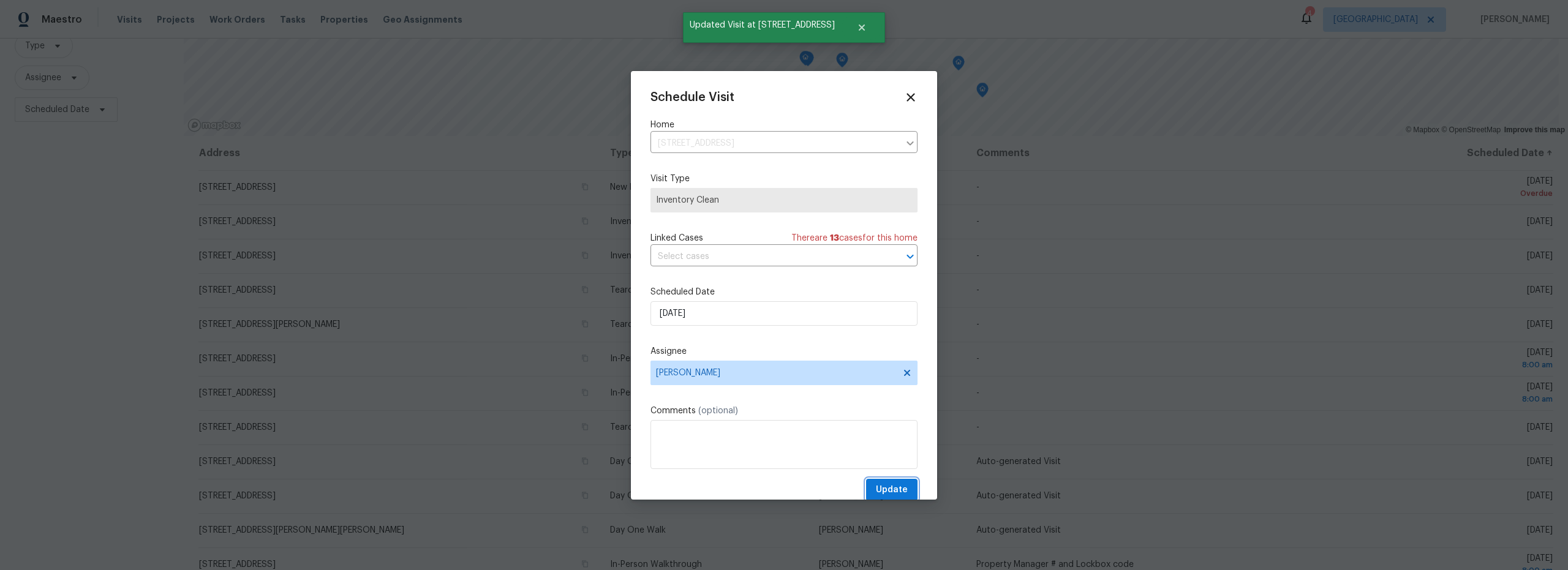
click at [884, 490] on span "Update" at bounding box center [892, 490] width 32 height 15
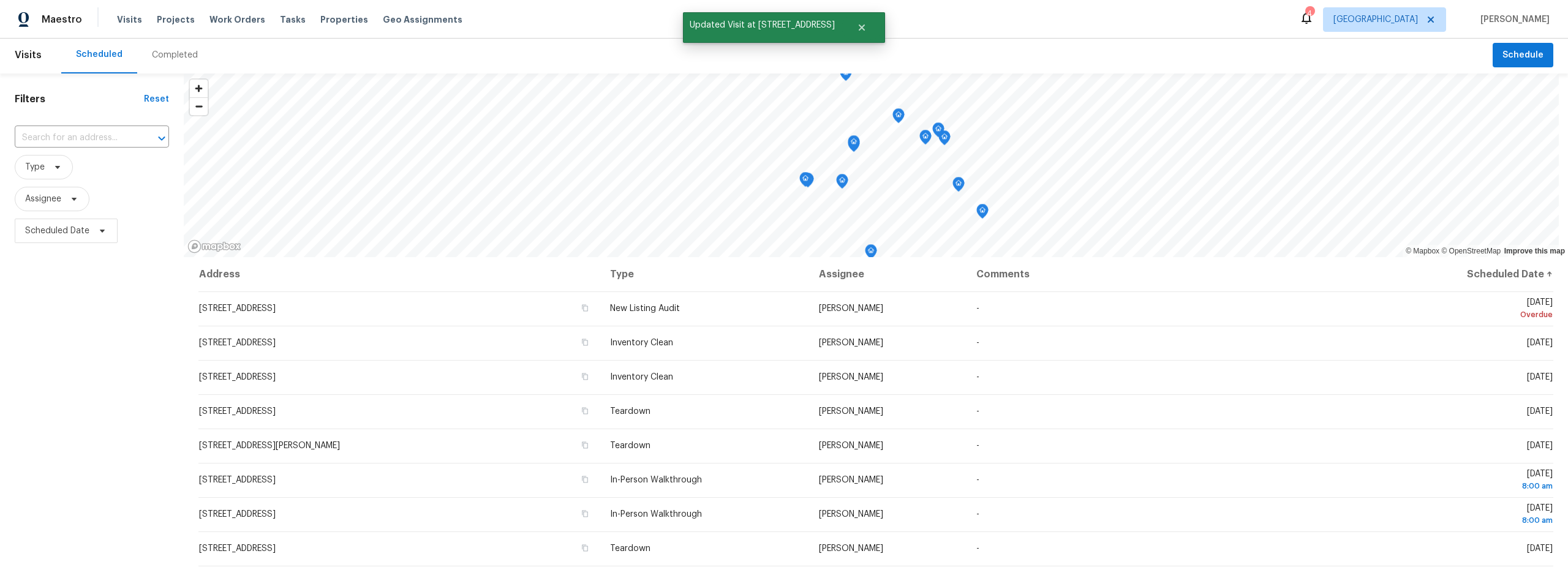
scroll to position [0, 0]
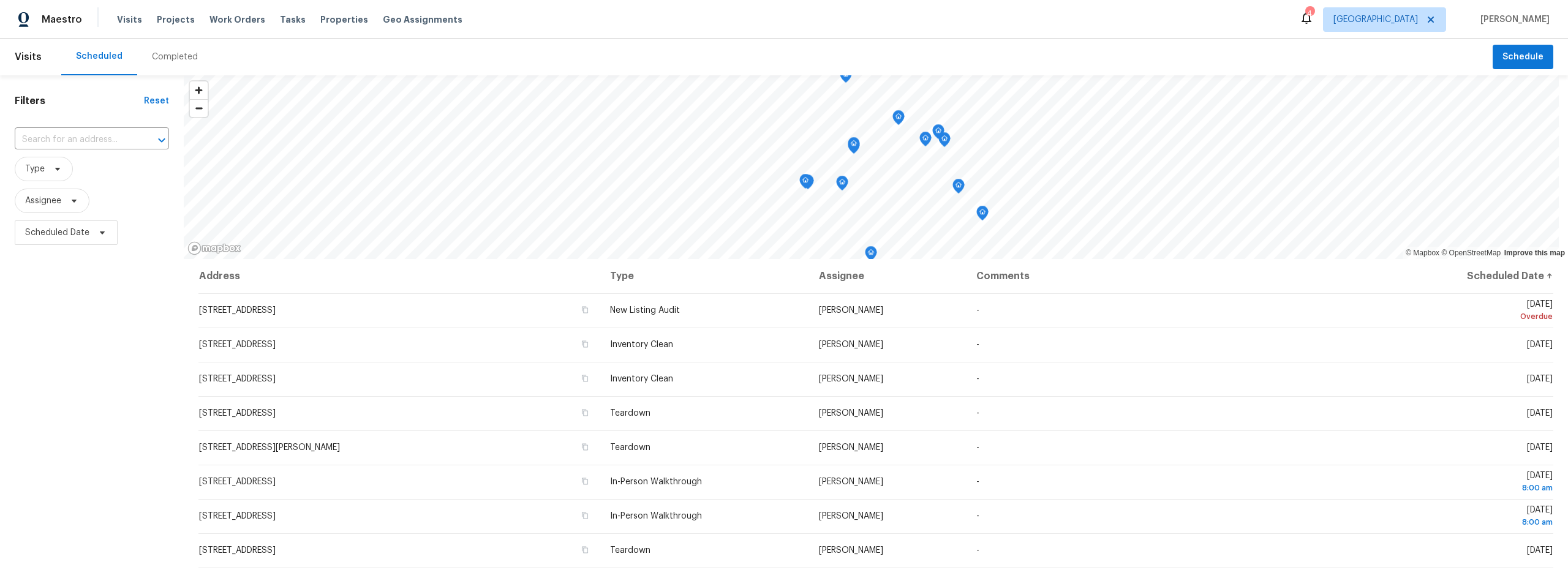
click at [163, 60] on div "Completed" at bounding box center [175, 57] width 46 height 13
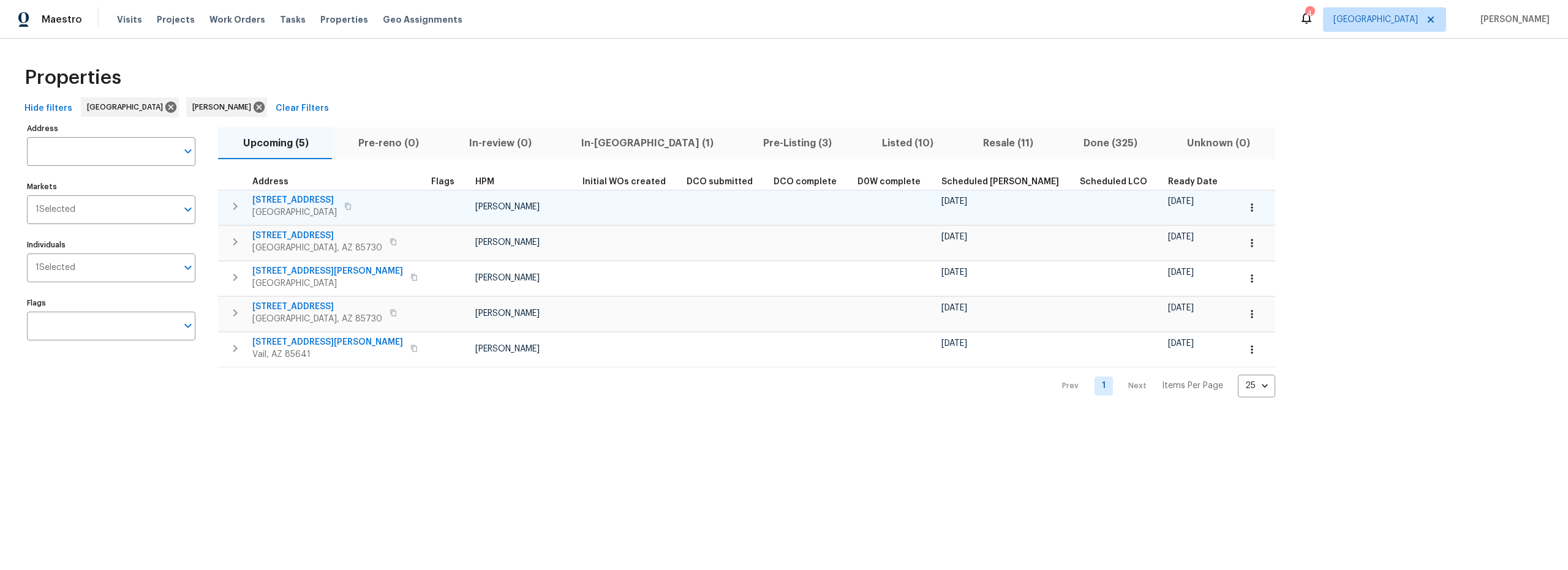
click at [1239, 213] on button "button" at bounding box center [1253, 208] width 27 height 27
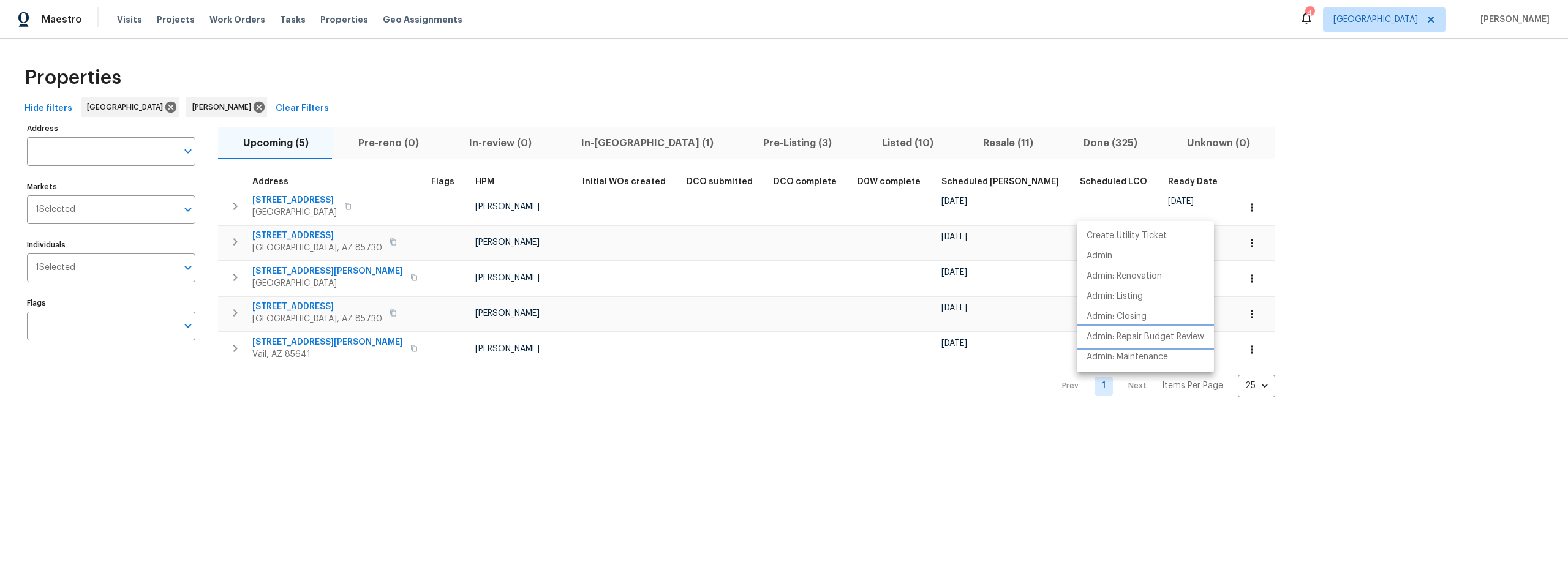
click at [1159, 339] on p "Admin: Repair Budget Review" at bounding box center [1146, 337] width 118 height 13
click at [512, 99] on div at bounding box center [784, 285] width 1568 height 570
click at [610, 141] on span "In-[GEOGRAPHIC_DATA] (1)" at bounding box center [647, 143] width 168 height 17
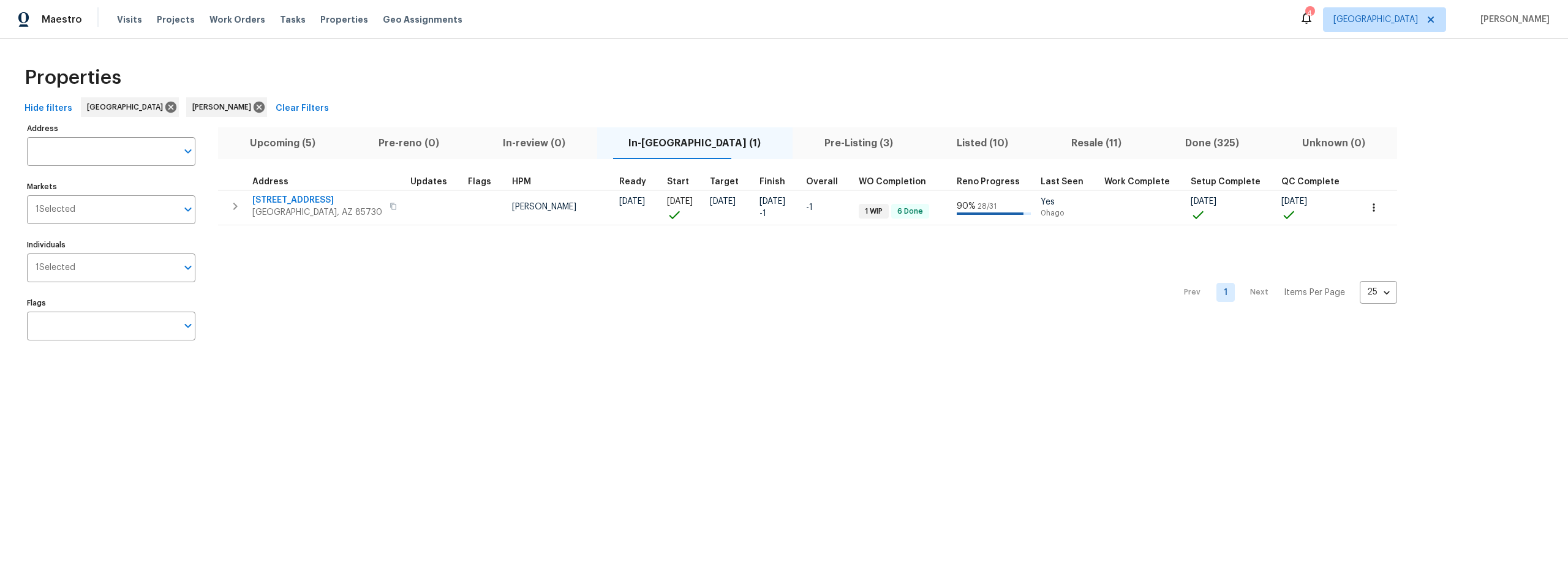
click at [936, 144] on span "Listed (10)" at bounding box center [982, 143] width 101 height 17
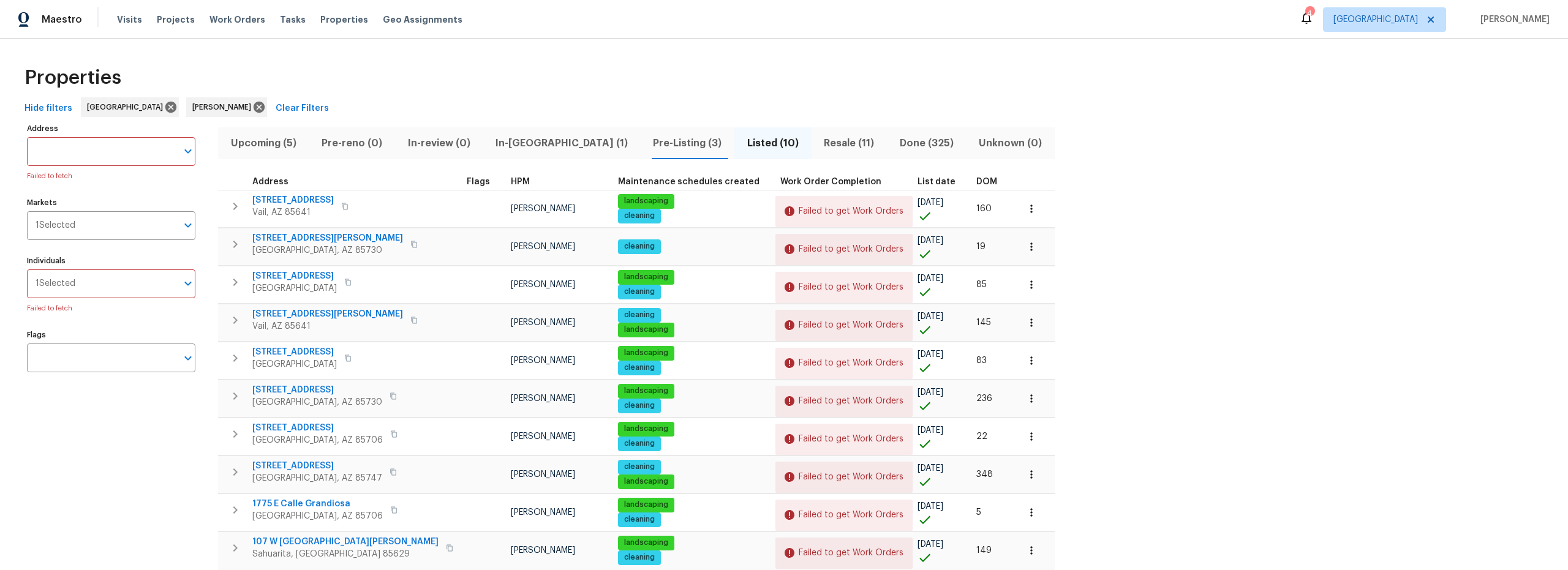
click at [819, 139] on span "Resale (11)" at bounding box center [849, 143] width 61 height 17
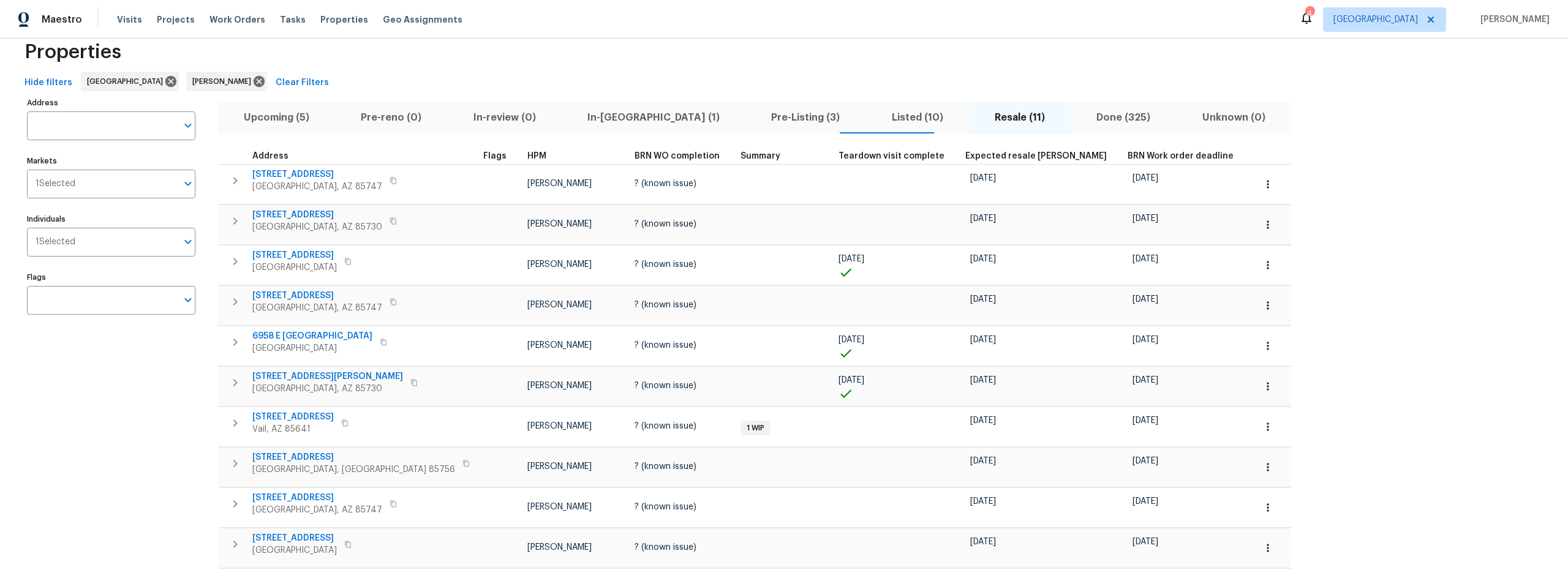
scroll to position [25, 0]
click at [590, 120] on span "In-[GEOGRAPHIC_DATA] (1)" at bounding box center [653, 117] width 169 height 17
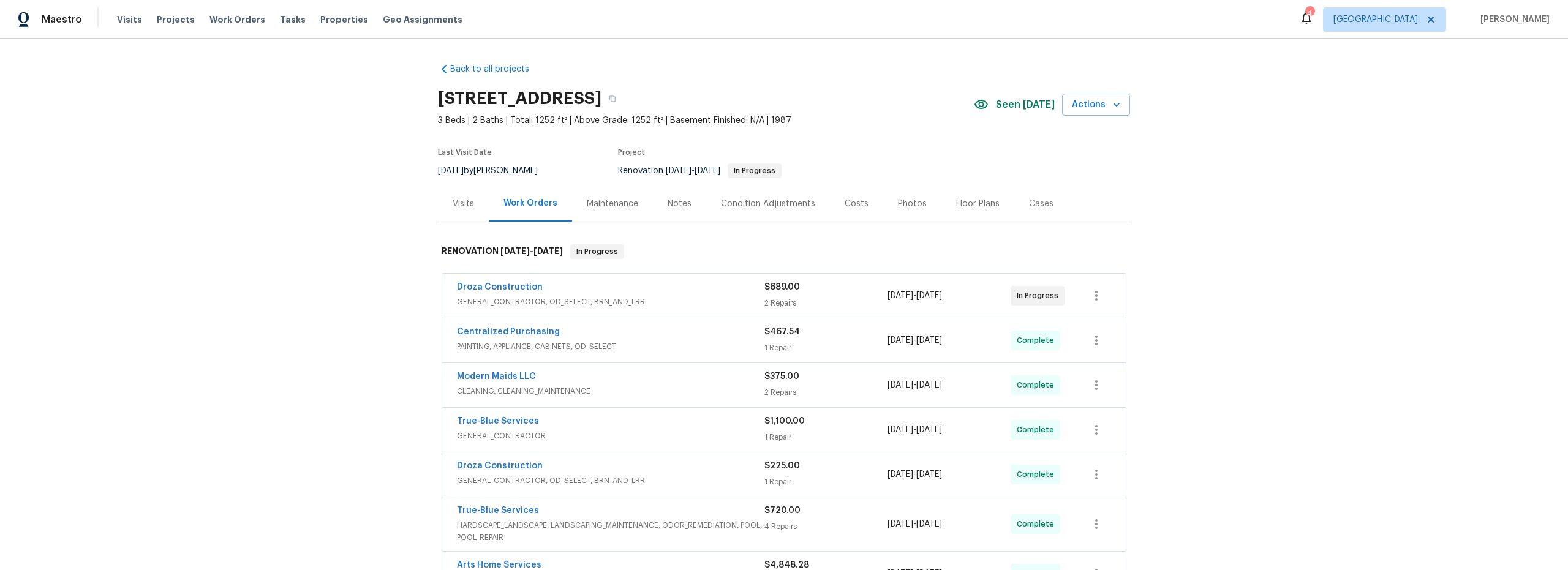
click at [847, 199] on div "Costs" at bounding box center [857, 204] width 24 height 13
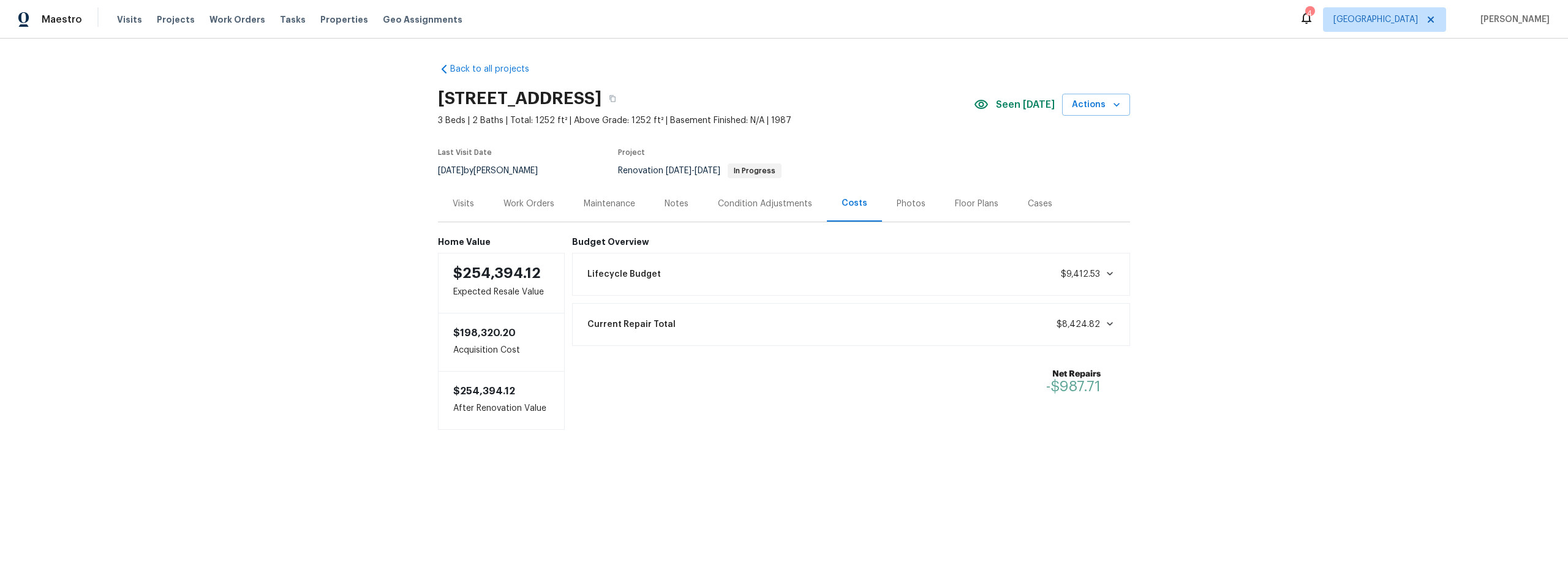
click at [531, 207] on div "Work Orders" at bounding box center [529, 204] width 51 height 13
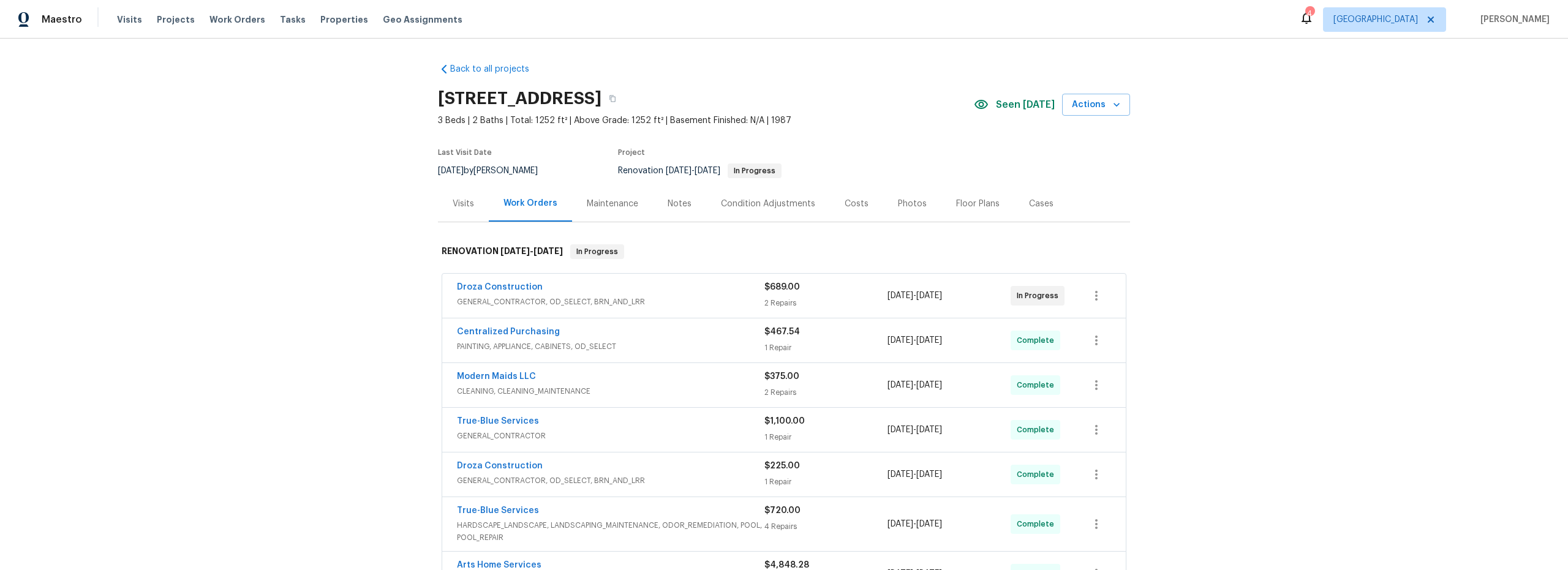
click at [639, 294] on div "Droza Construction" at bounding box center [610, 288] width 307 height 14
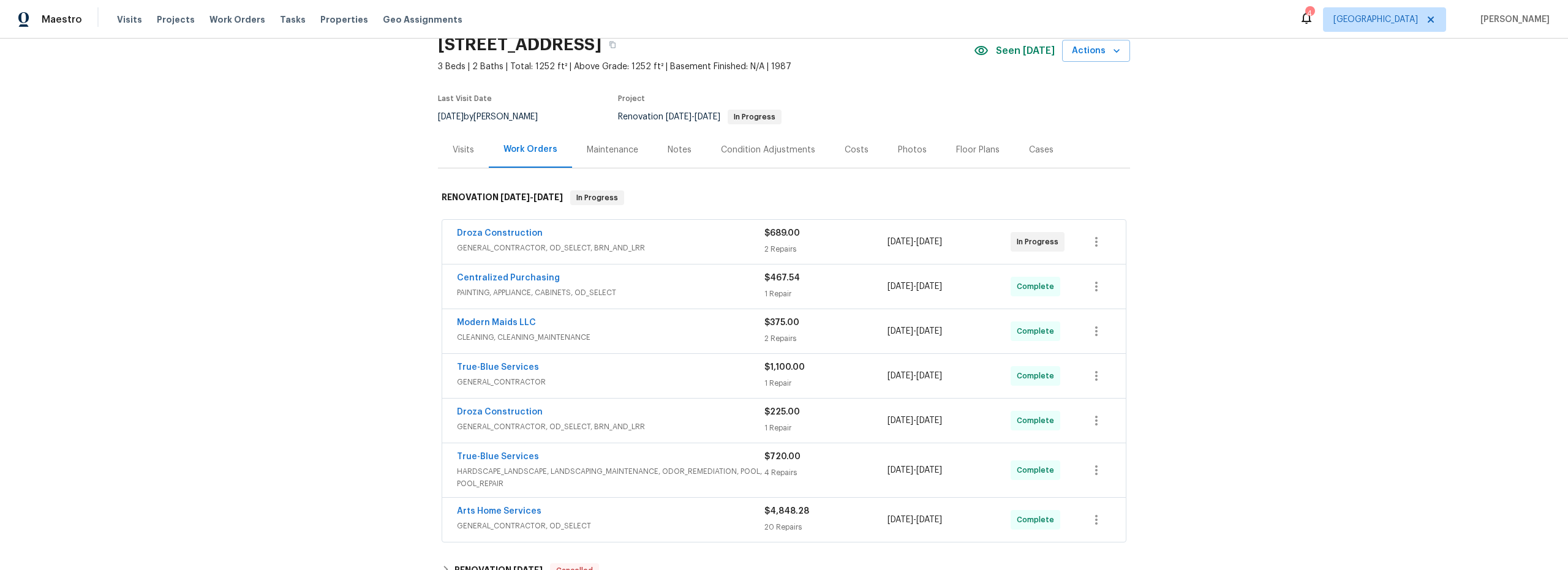
scroll to position [26, 0]
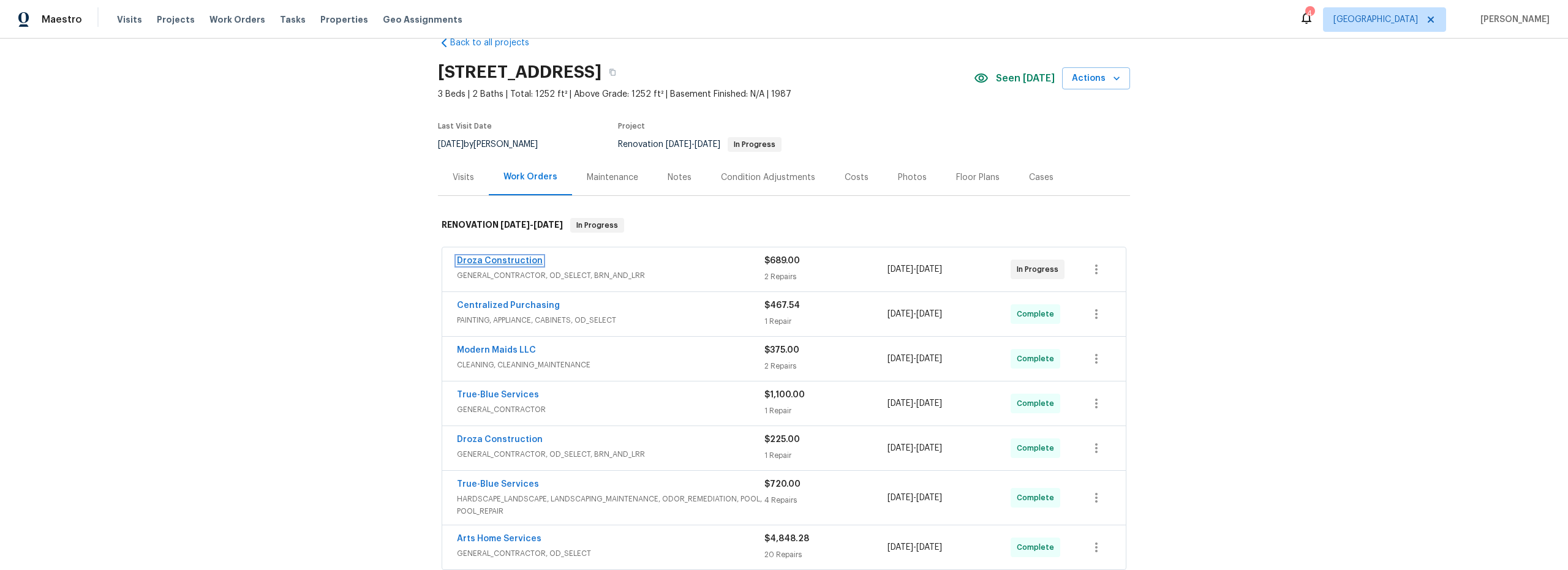
click at [528, 259] on link "Droza Construction" at bounding box center [499, 260] width 86 height 8
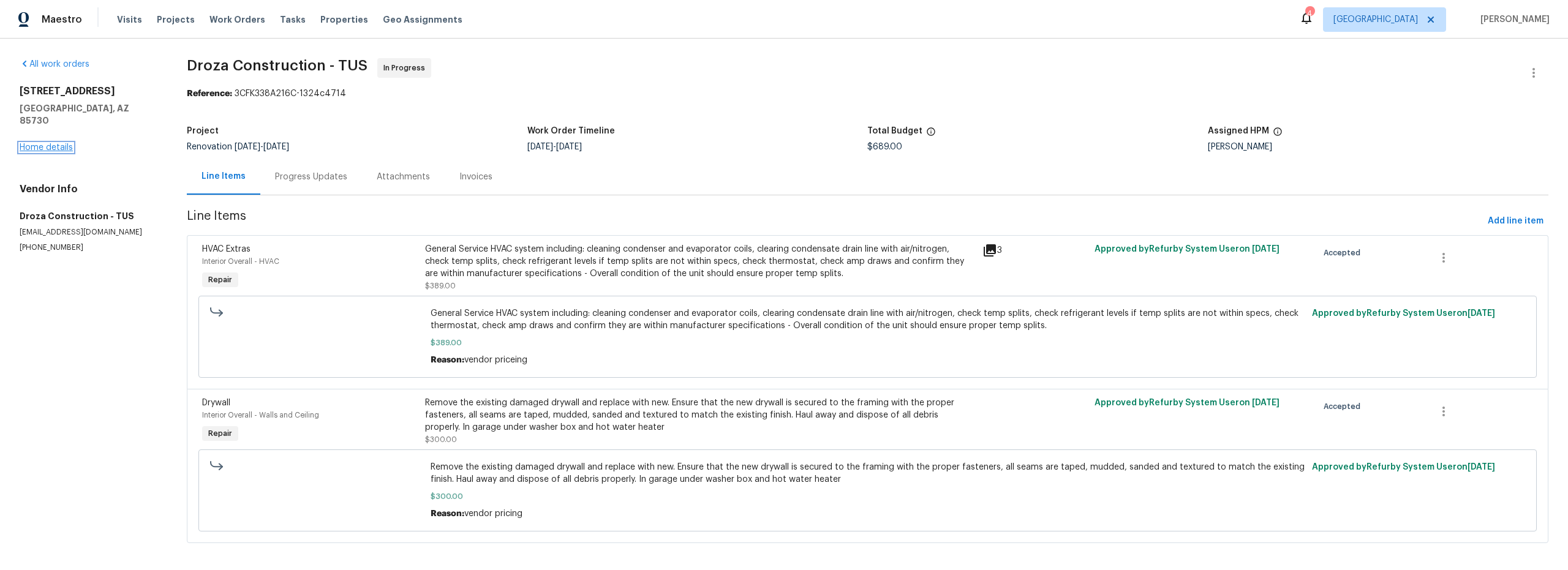
click at [53, 143] on link "Home details" at bounding box center [46, 147] width 53 height 8
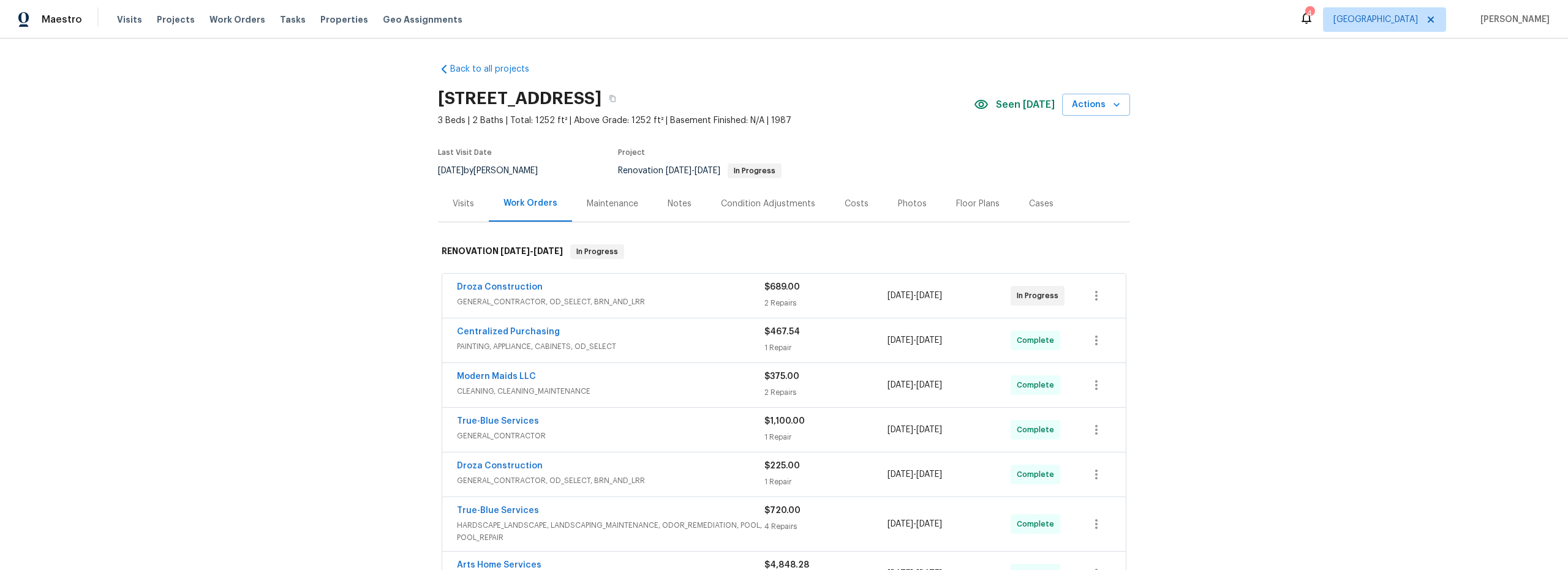
click at [1314, 16] on div "4" at bounding box center [1309, 14] width 8 height 13
click at [372, 250] on div "Back to all projects 3960 S Cedarwood Way, Tucson, AZ 85730 3 Beds | 2 Baths | …" at bounding box center [784, 304] width 1568 height 532
click at [905, 208] on div "Photos" at bounding box center [913, 204] width 29 height 13
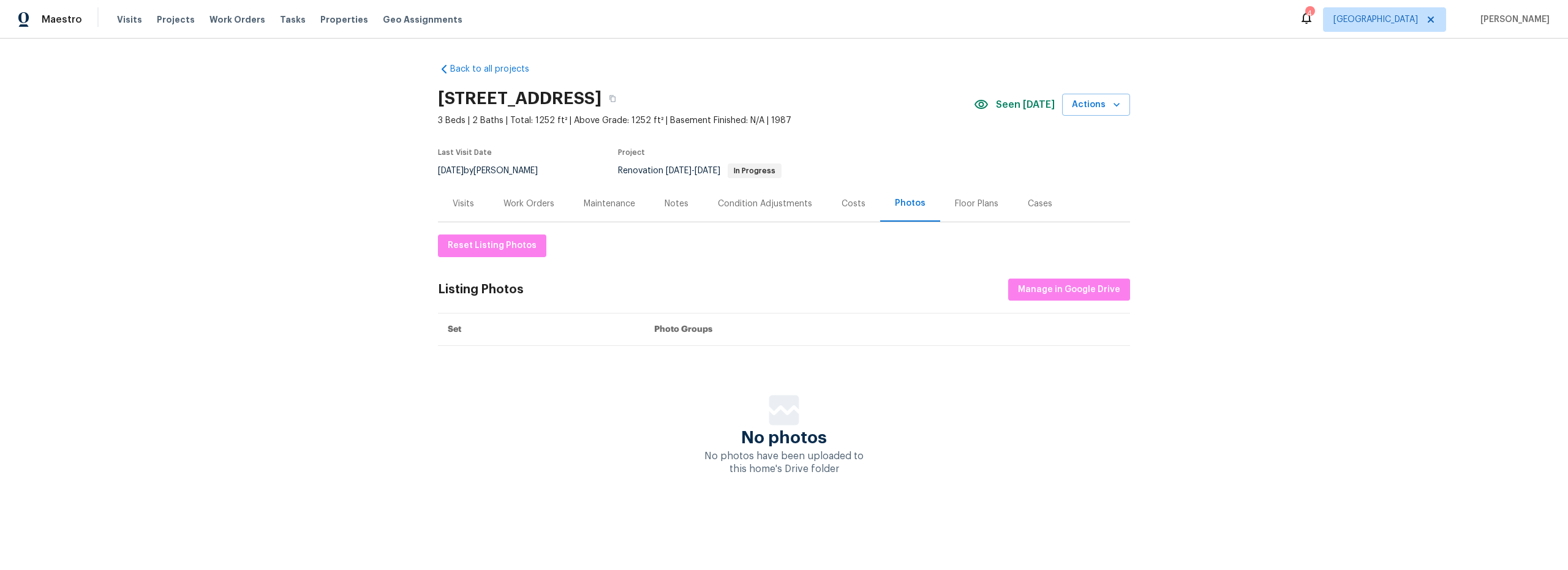
click at [680, 209] on div "Notes" at bounding box center [676, 204] width 53 height 36
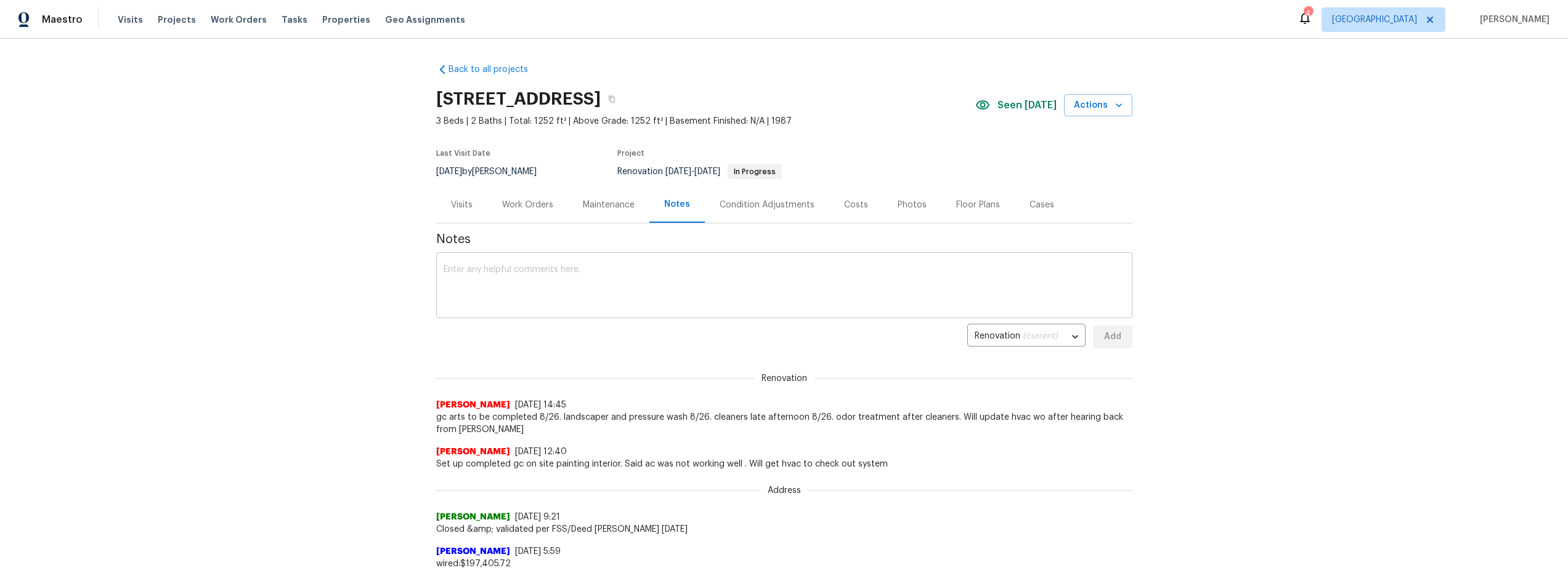
click at [554, 259] on div "x ​" at bounding box center [785, 287] width 696 height 63
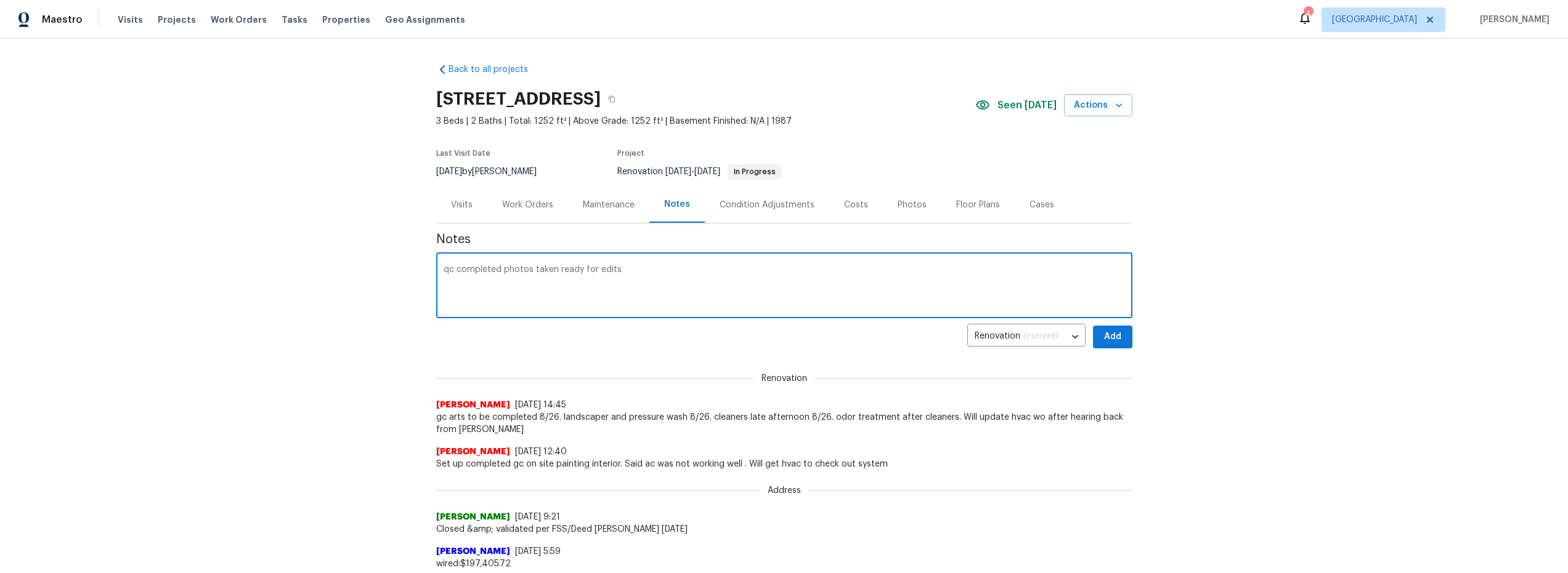
type textarea "qc completed photos taken ready for edits"
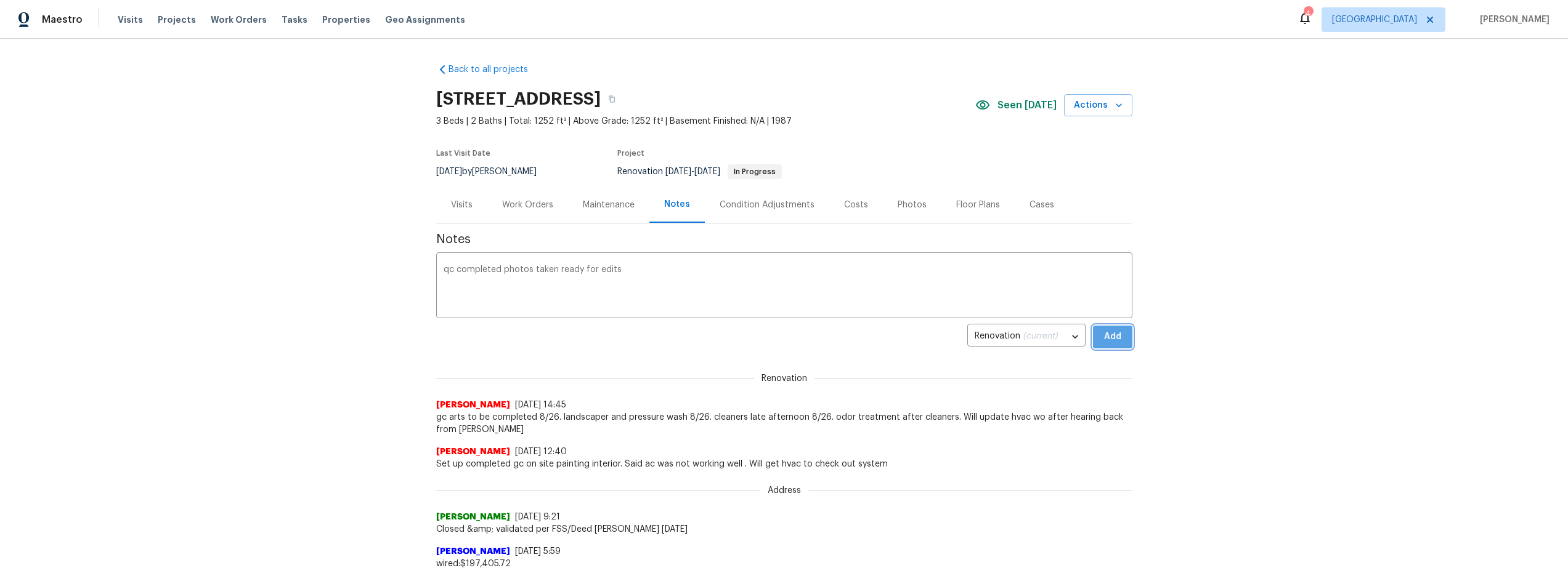
click at [1103, 335] on span "Add" at bounding box center [1113, 337] width 20 height 15
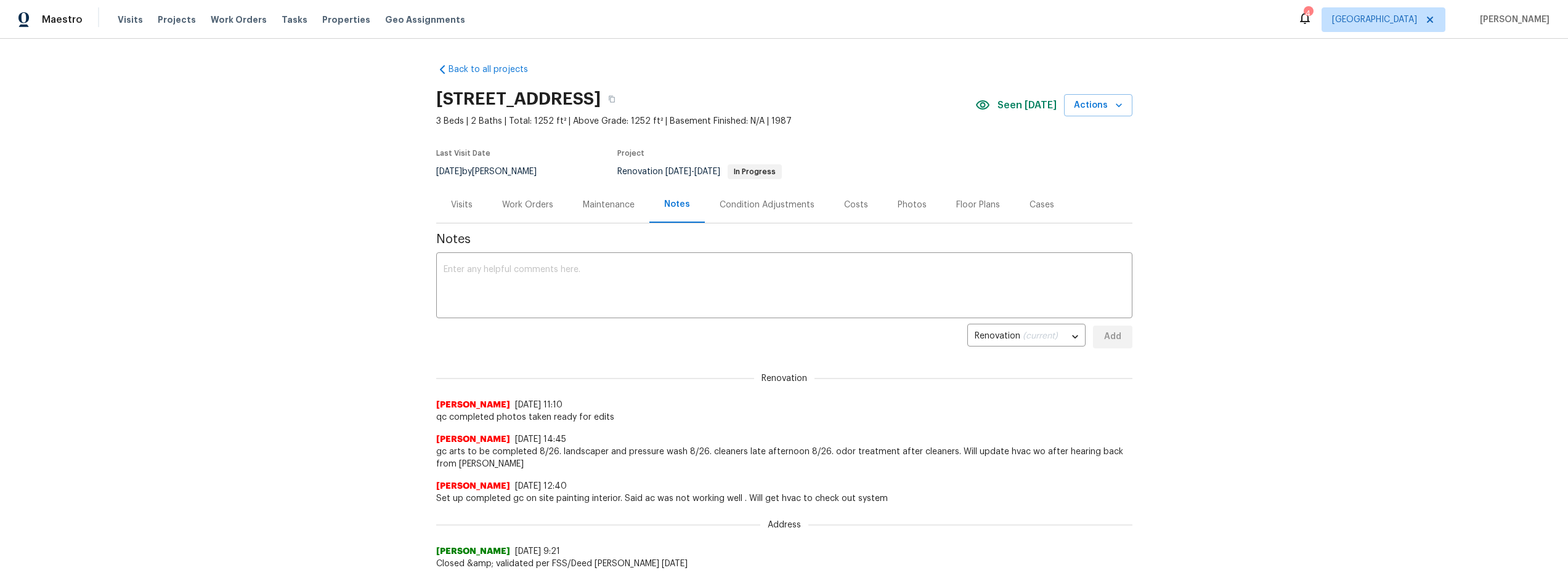
click at [535, 206] on div "Work Orders" at bounding box center [528, 205] width 51 height 13
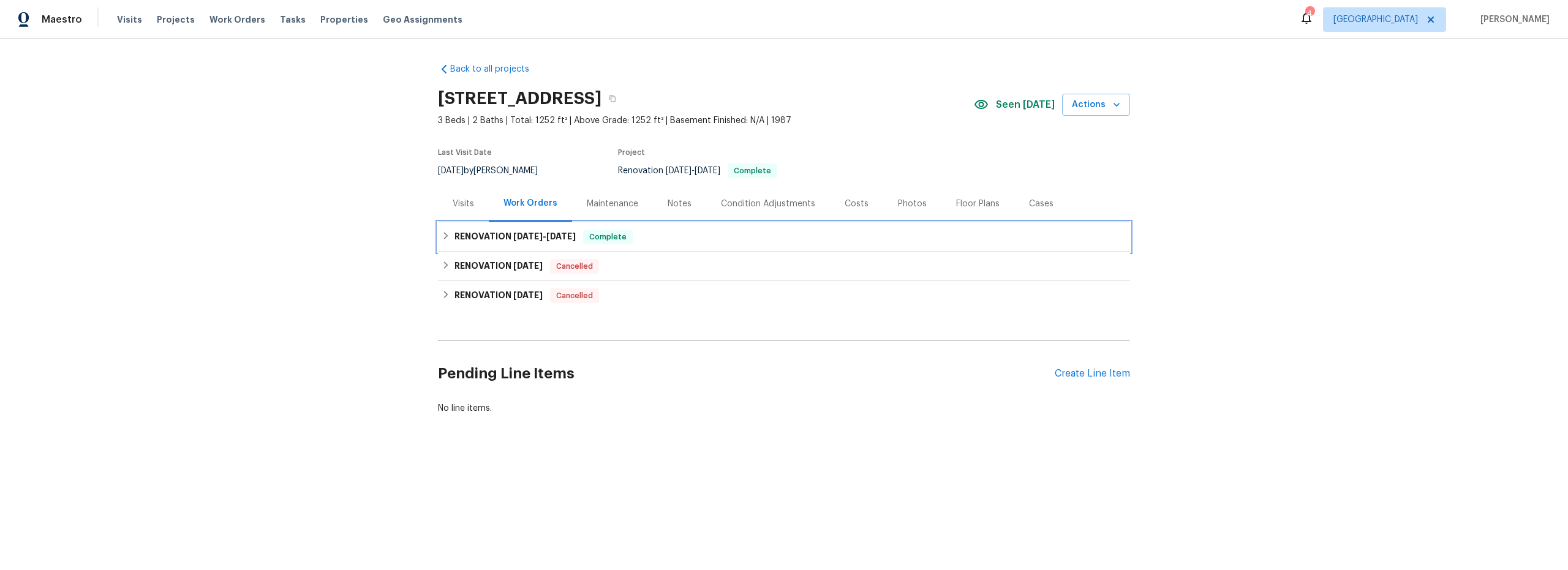
click at [723, 241] on div "RENOVATION [DATE] - [DATE] Complete" at bounding box center [784, 237] width 685 height 14
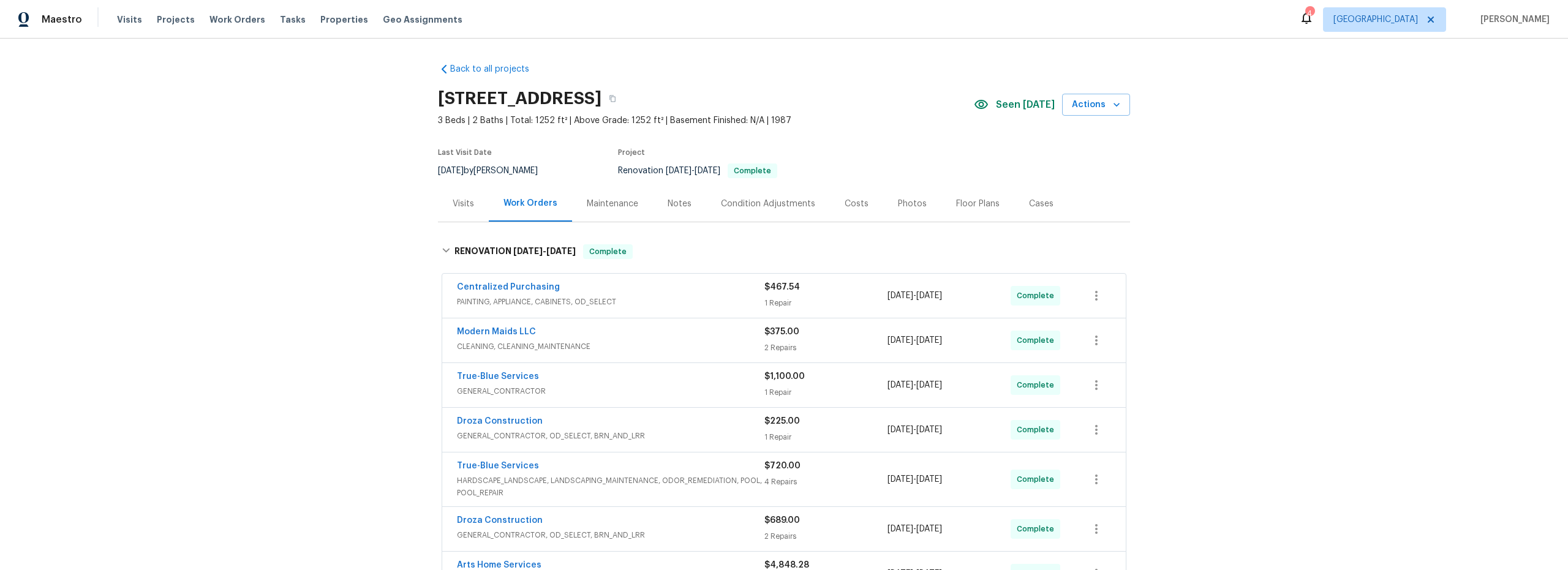
click at [905, 203] on div "Photos" at bounding box center [913, 204] width 29 height 13
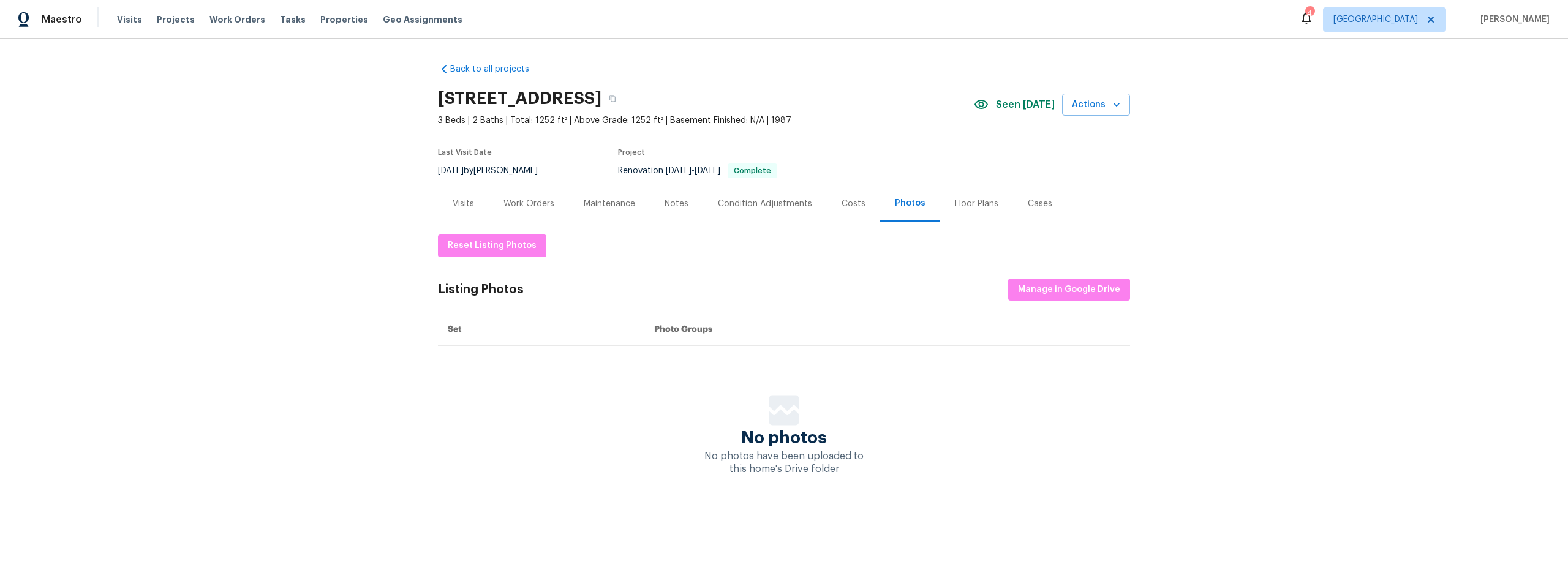
drag, startPoint x: 854, startPoint y: 204, endPoint x: 859, endPoint y: 217, distance: 13.9
click at [854, 205] on div "Costs" at bounding box center [854, 204] width 24 height 13
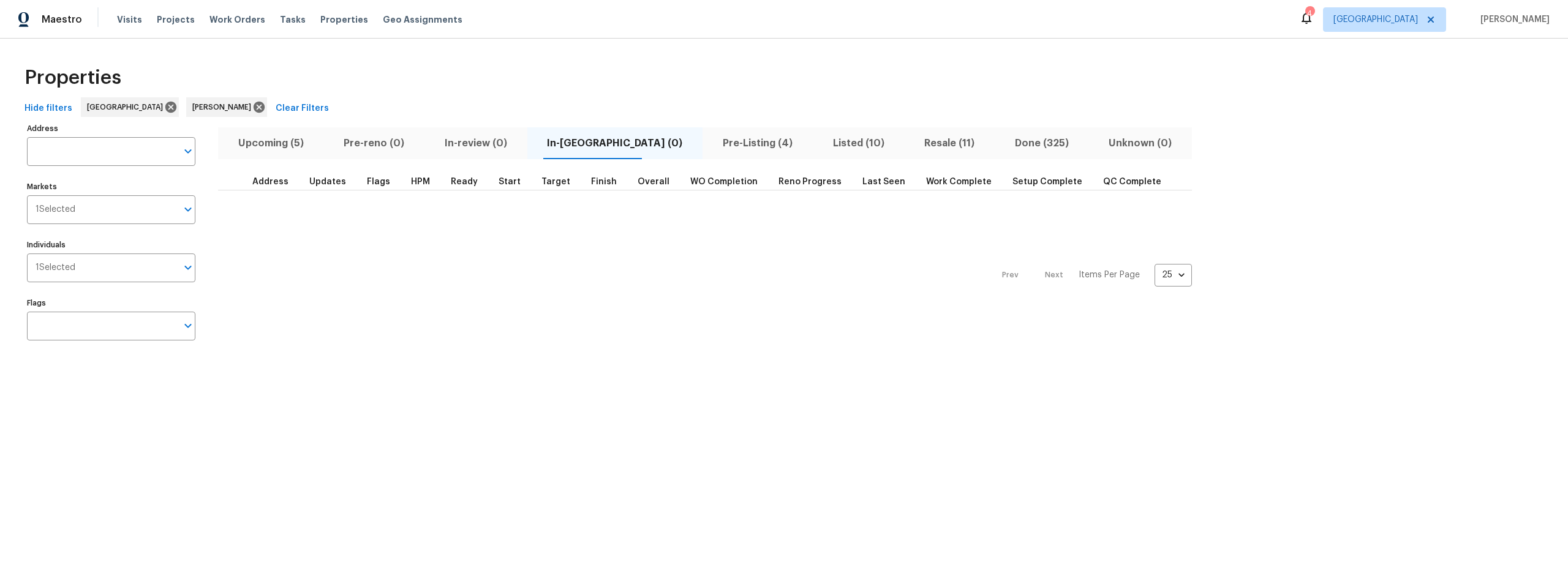
click at [271, 145] on span "Upcoming (5)" at bounding box center [271, 143] width 92 height 17
